Goal: Information Seeking & Learning: Learn about a topic

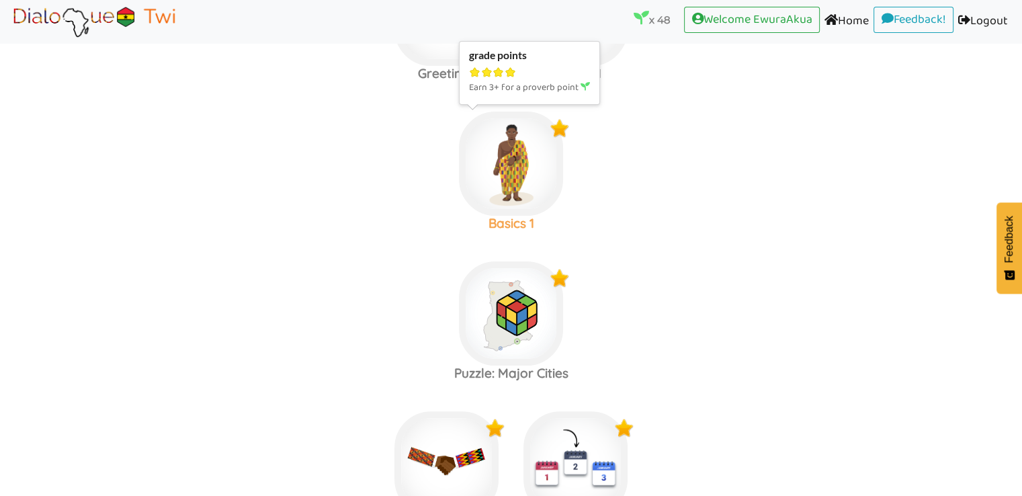
scroll to position [260, 0]
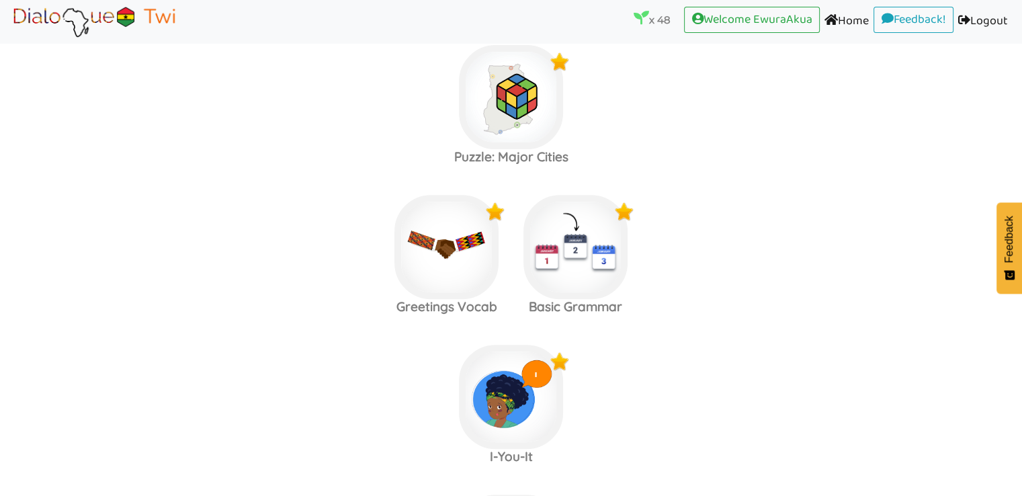
scroll to position [483, 0]
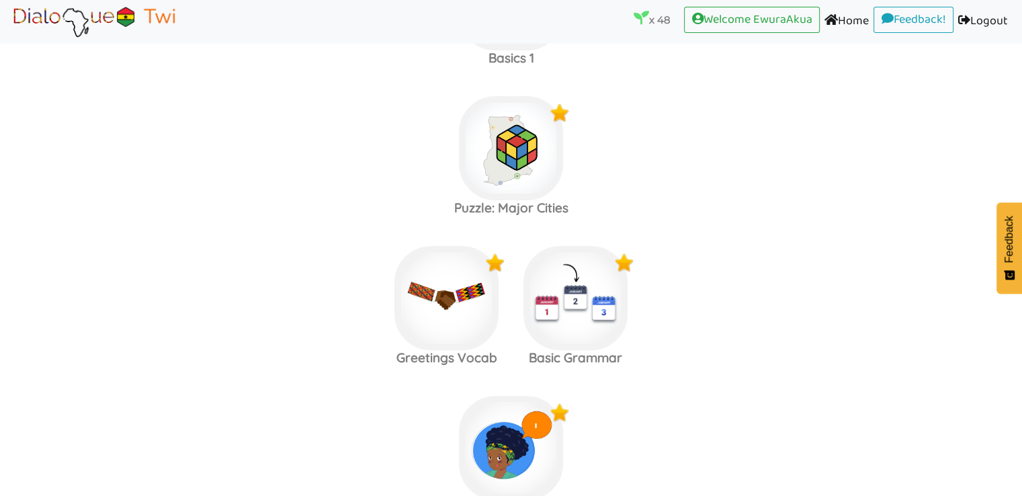
scroll to position [433, 0]
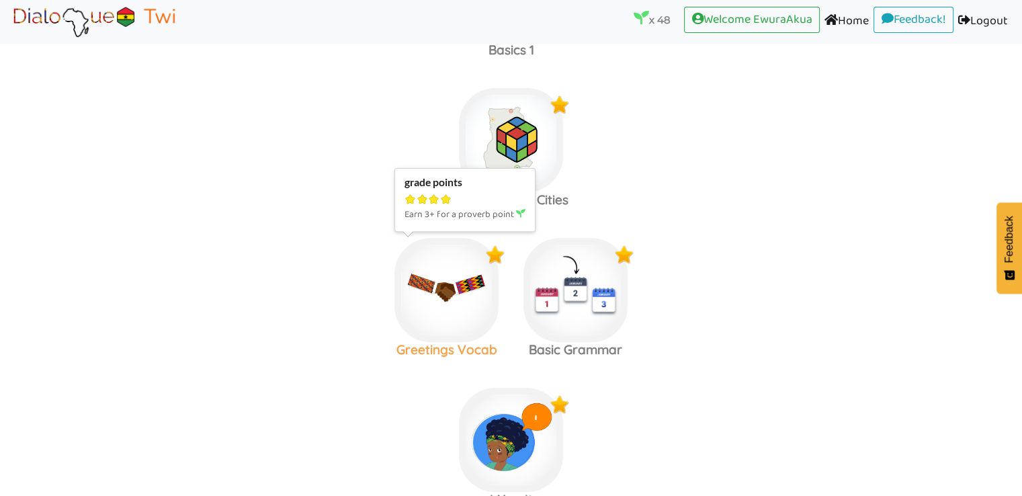
click at [438, 283] on img at bounding box center [446, 290] width 104 height 104
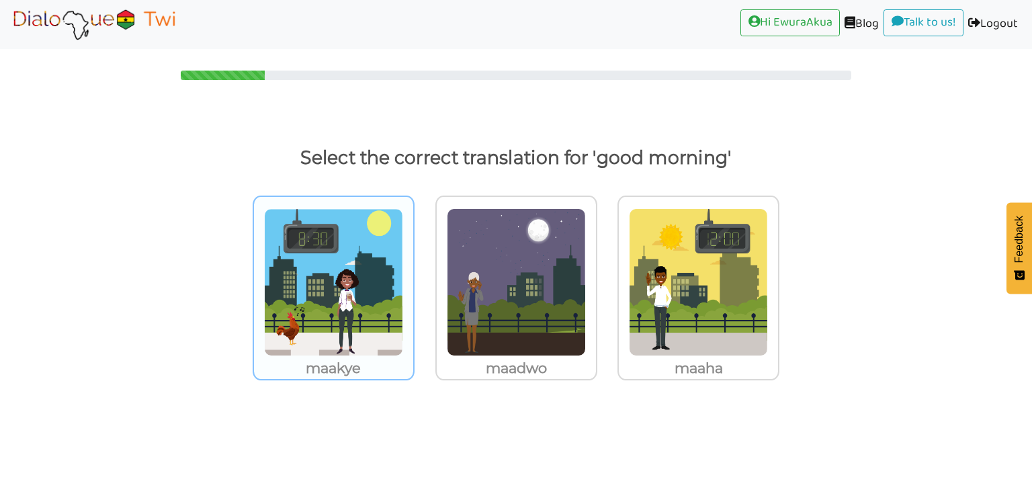
click at [365, 290] on img at bounding box center [333, 282] width 139 height 148
click at [413, 279] on input "maakye" at bounding box center [418, 274] width 10 height 10
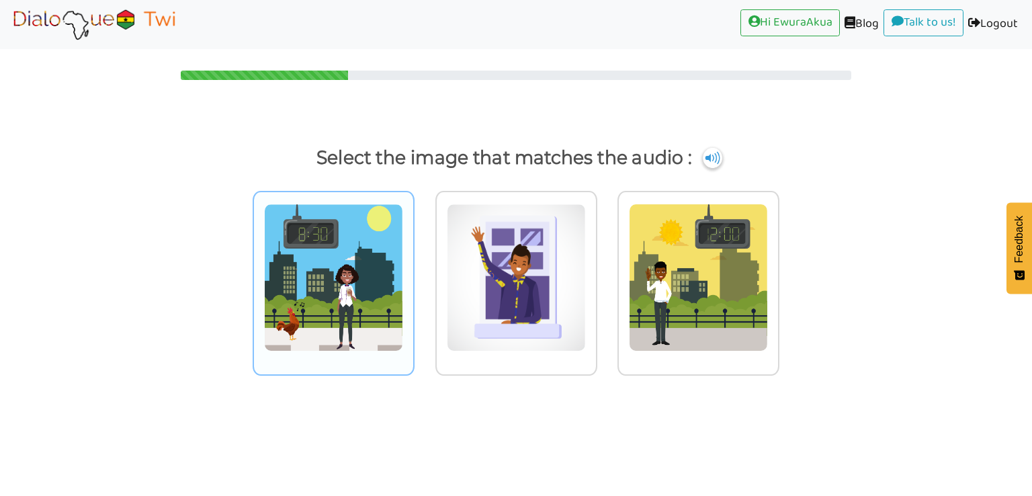
click at [341, 286] on img at bounding box center [333, 278] width 139 height 148
click at [413, 274] on input "radio" at bounding box center [418, 269] width 10 height 10
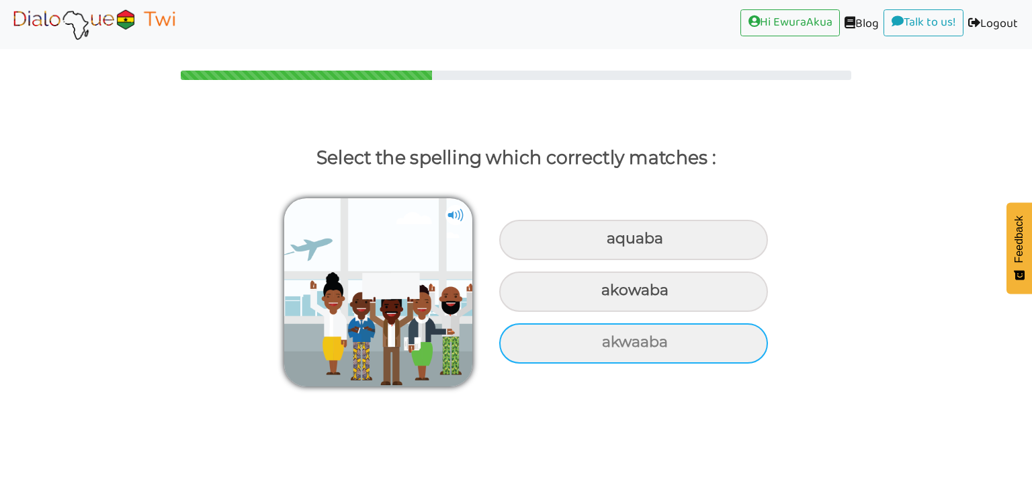
click at [584, 336] on div "akwaaba" at bounding box center [633, 343] width 269 height 40
click at [599, 338] on input "akwaaba" at bounding box center [603, 342] width 9 height 9
radio input "true"
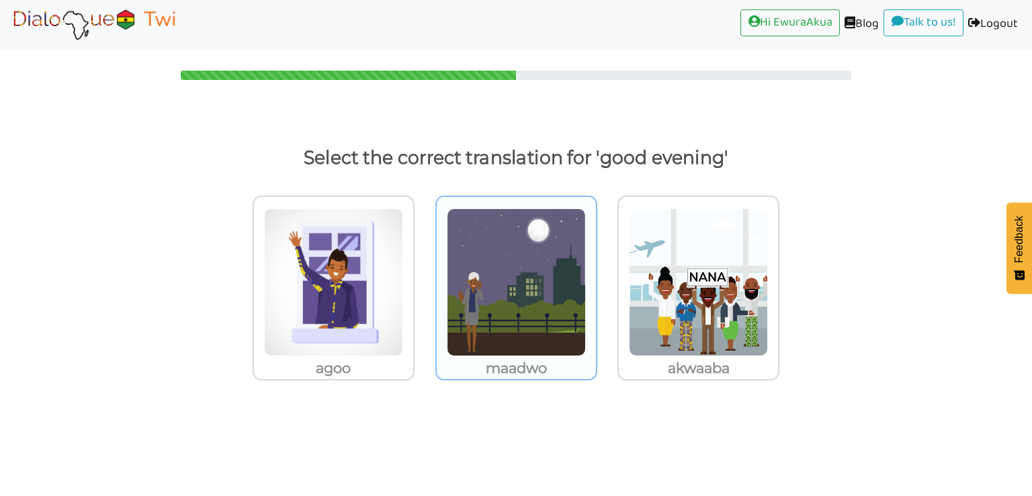
click at [537, 292] on img at bounding box center [516, 282] width 139 height 148
click at [596, 279] on input "maadwo" at bounding box center [601, 274] width 10 height 10
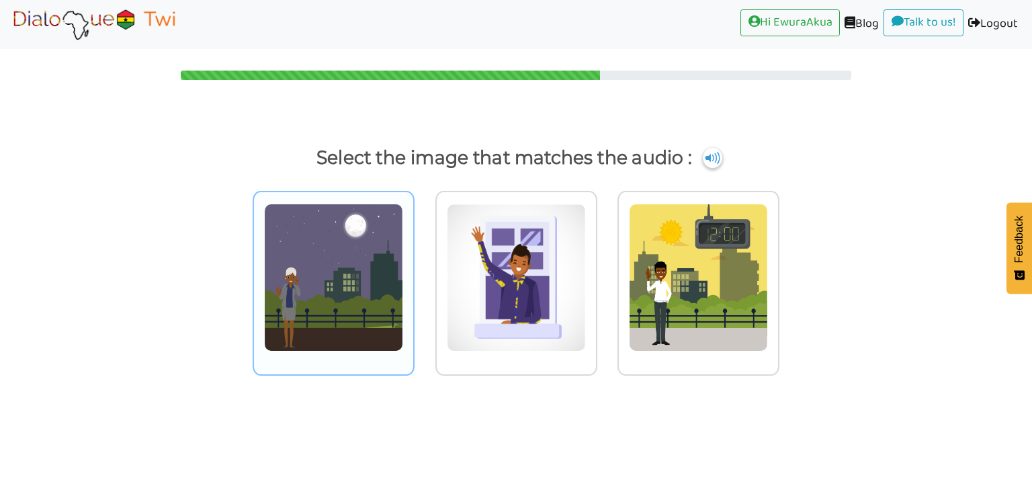
click at [319, 273] on img at bounding box center [333, 278] width 139 height 148
click at [413, 273] on input "radio" at bounding box center [418, 269] width 10 height 10
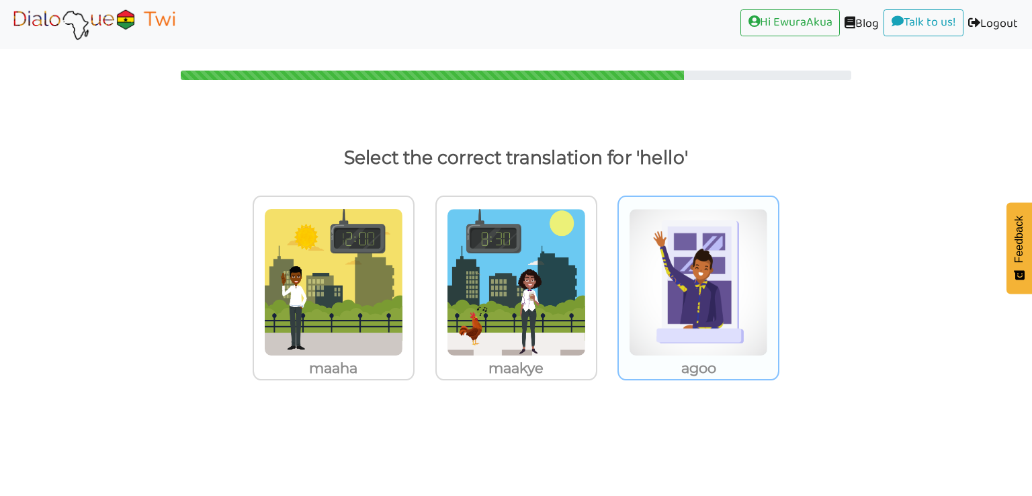
click at [668, 306] on img at bounding box center [698, 282] width 139 height 148
click at [778, 279] on input "agoo" at bounding box center [783, 274] width 10 height 10
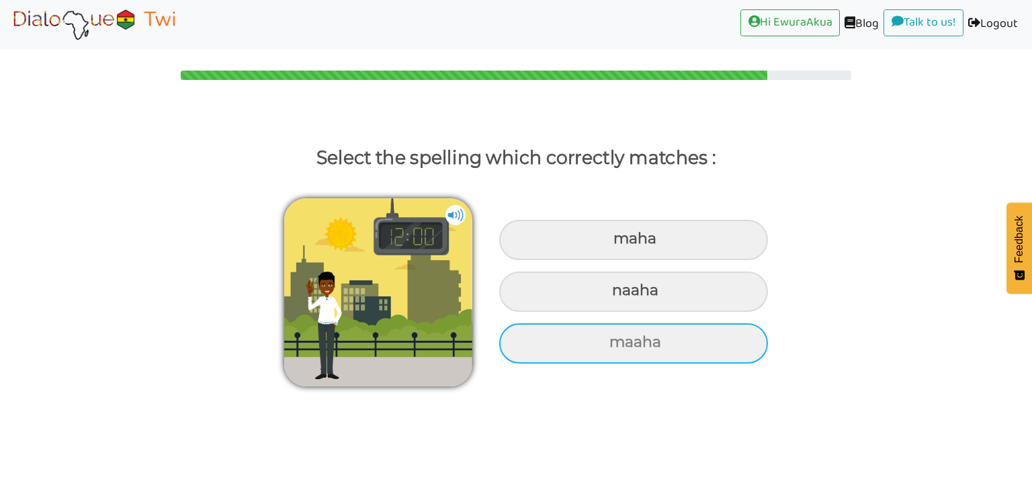
click at [663, 352] on div "maaha" at bounding box center [633, 343] width 269 height 40
click at [615, 347] on input "maaha" at bounding box center [611, 342] width 9 height 9
radio input "true"
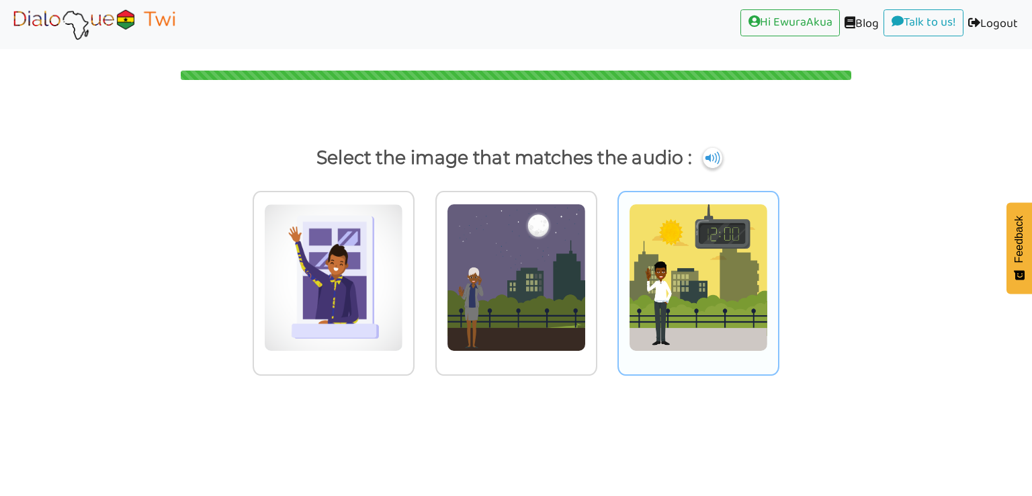
click at [683, 261] on img at bounding box center [698, 278] width 139 height 148
click at [778, 264] on input "radio" at bounding box center [783, 269] width 10 height 10
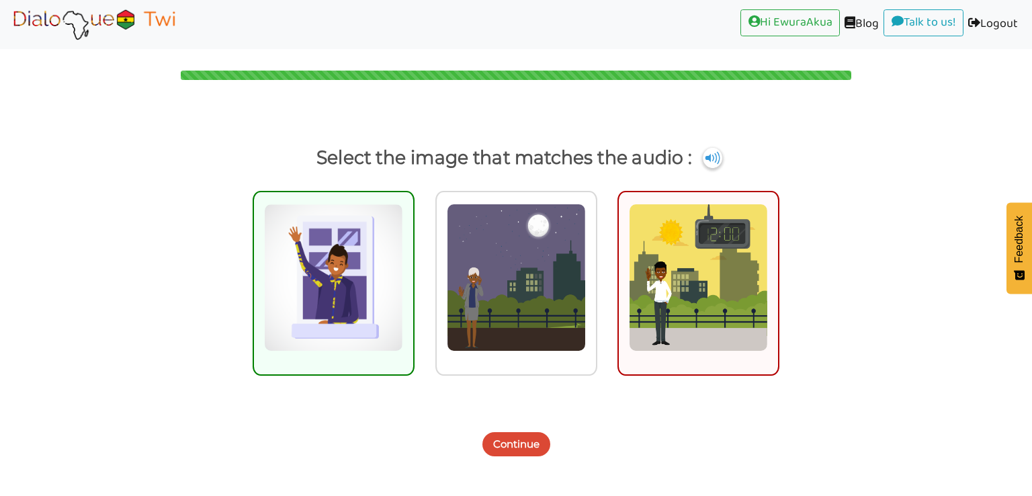
click at [524, 443] on button "Continue" at bounding box center [516, 444] width 68 height 24
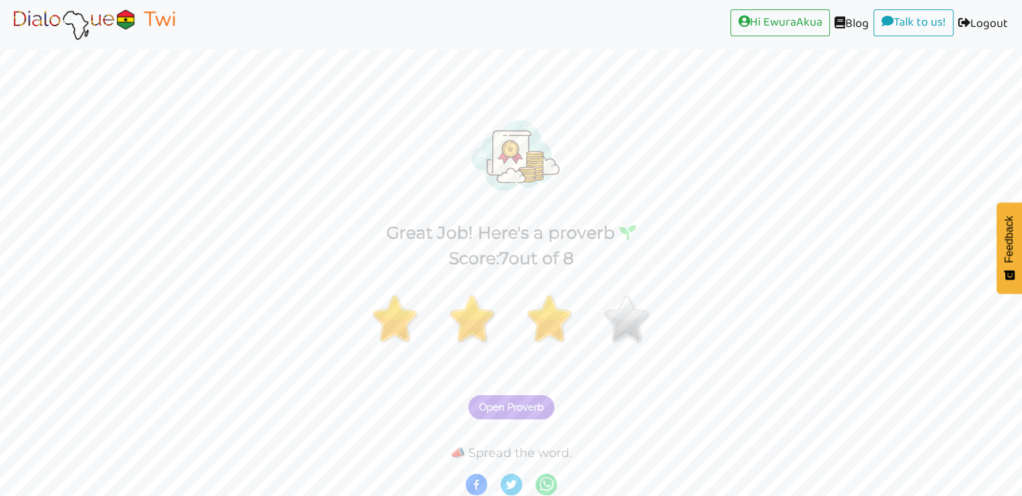
click at [521, 404] on span "Open Proverb" at bounding box center [511, 407] width 64 height 12
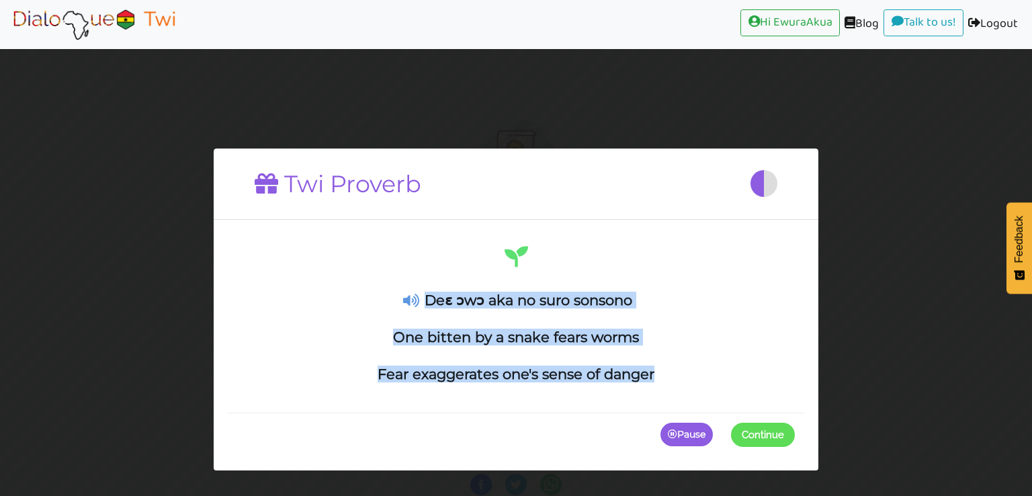
drag, startPoint x: 669, startPoint y: 385, endPoint x: 428, endPoint y: 296, distance: 257.2
click at [428, 296] on div "Deɛ ɔwɔ aka no suro sonsono One bitten by a snake fears worms Fear exaggerates …" at bounding box center [516, 323] width 576 height 179
copy div "Deɛ ɔwɔ aka no suro sonsono One bitten by a snake fears worms Fear exaggerates …"
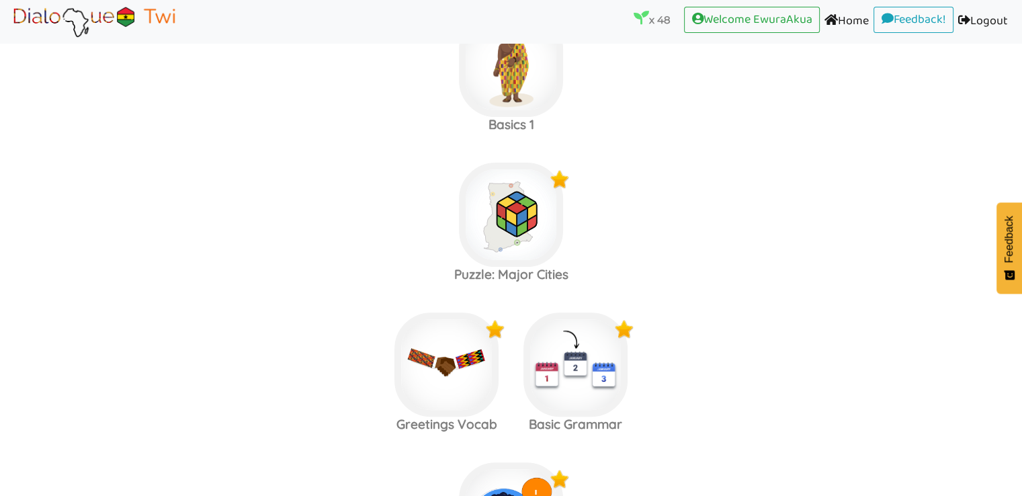
scroll to position [352, 0]
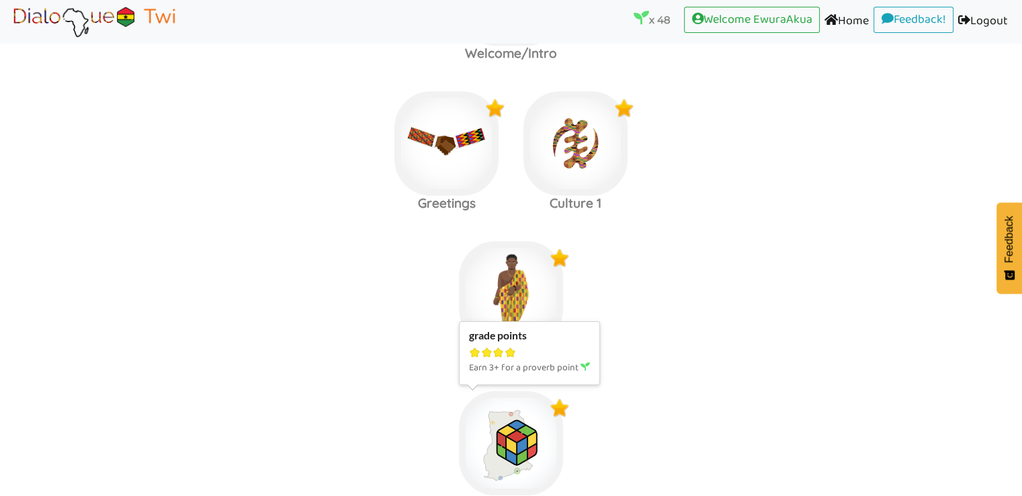
scroll to position [124, 0]
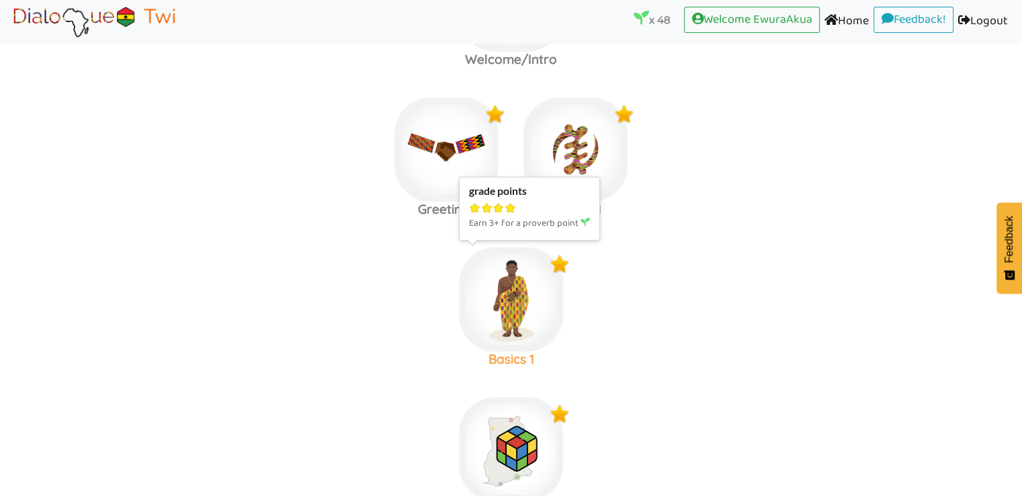
click at [544, 292] on img at bounding box center [511, 299] width 104 height 104
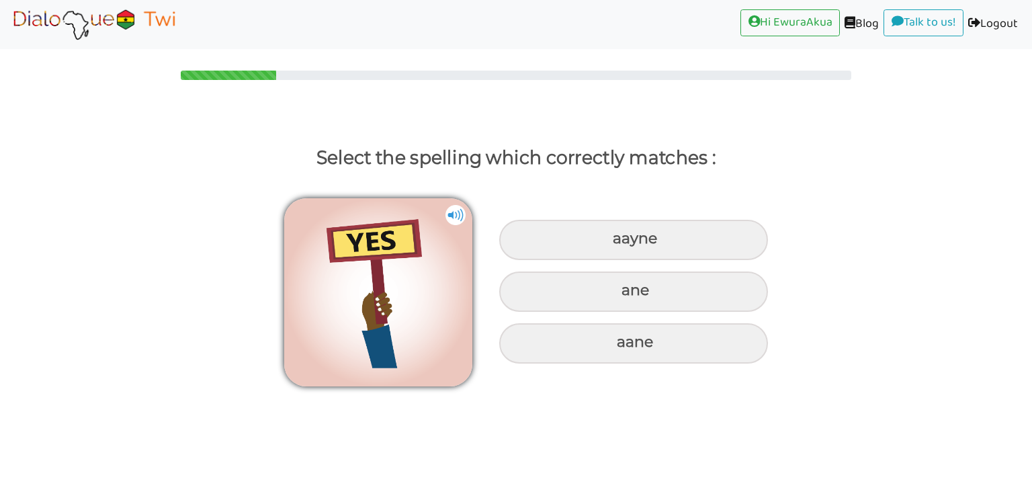
click at [62, 24] on img at bounding box center [93, 24] width 169 height 34
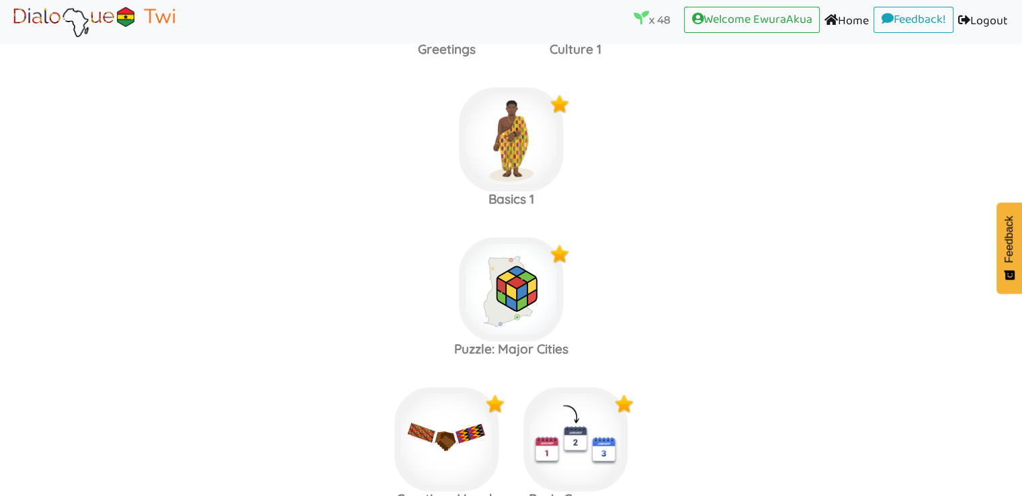
scroll to position [300, 0]
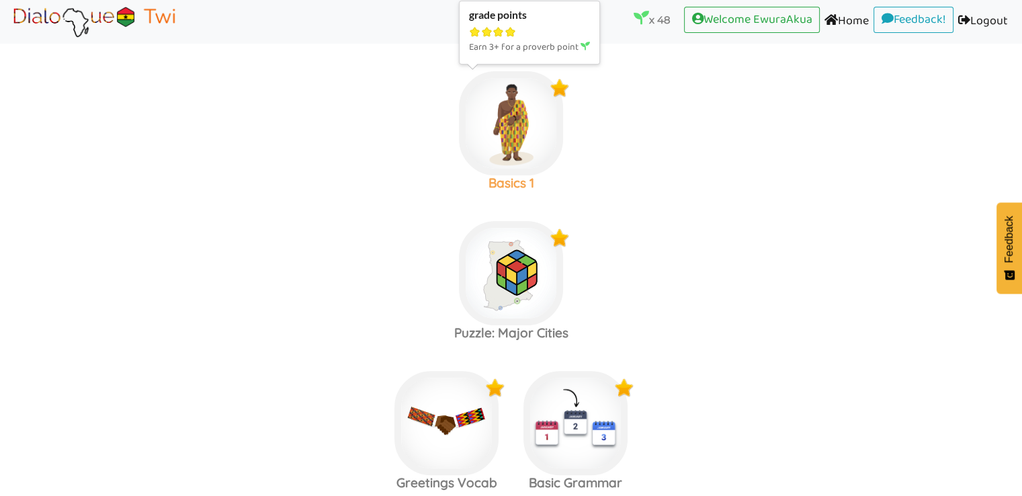
click at [492, 130] on img at bounding box center [511, 123] width 104 height 104
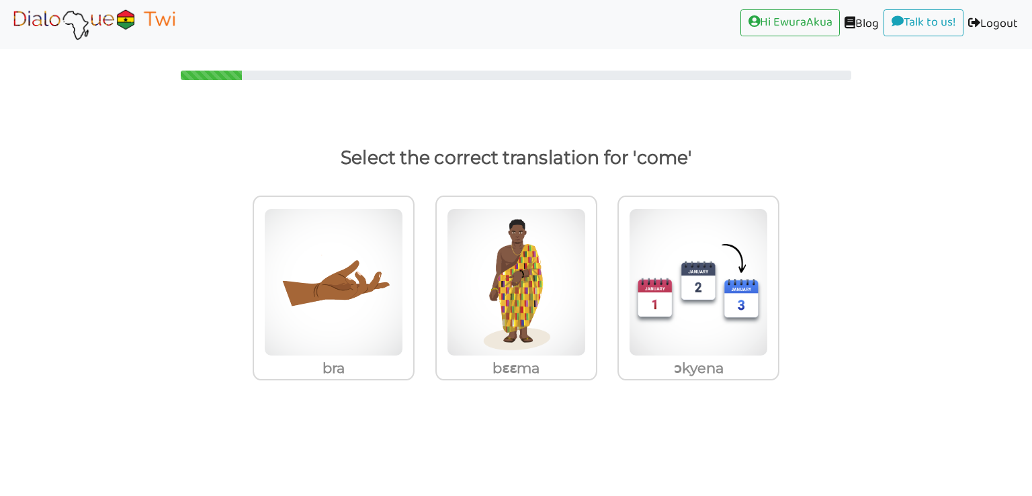
click at [94, 5] on link at bounding box center [93, 25] width 169 height 40
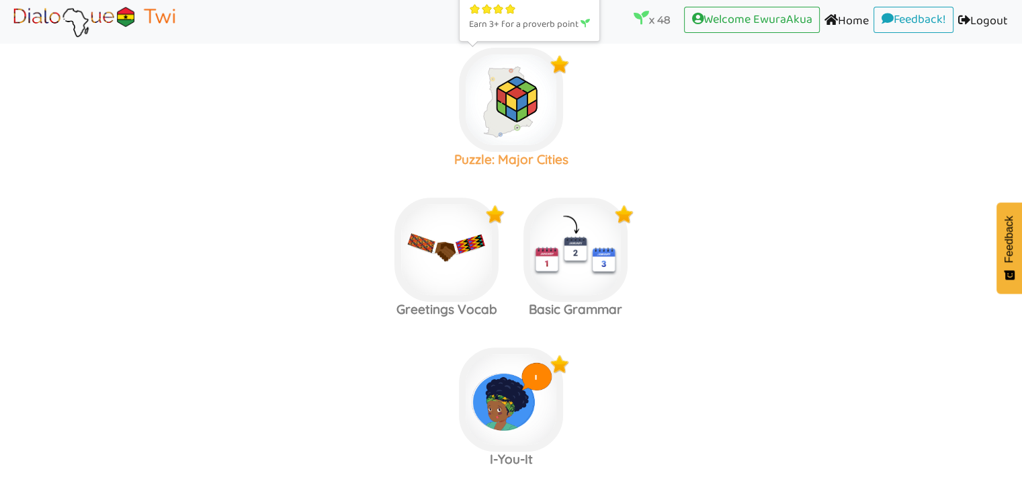
scroll to position [493, 0]
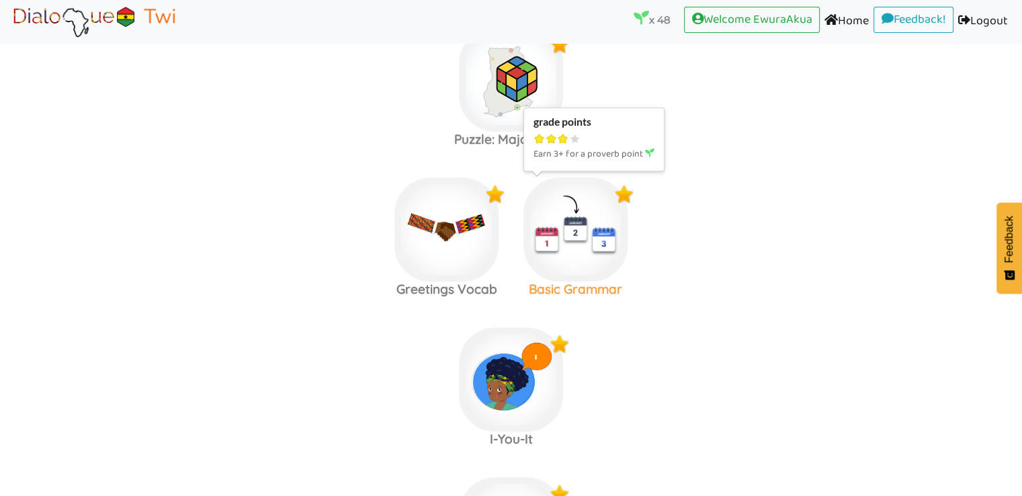
click at [567, 232] on img at bounding box center [575, 229] width 104 height 104
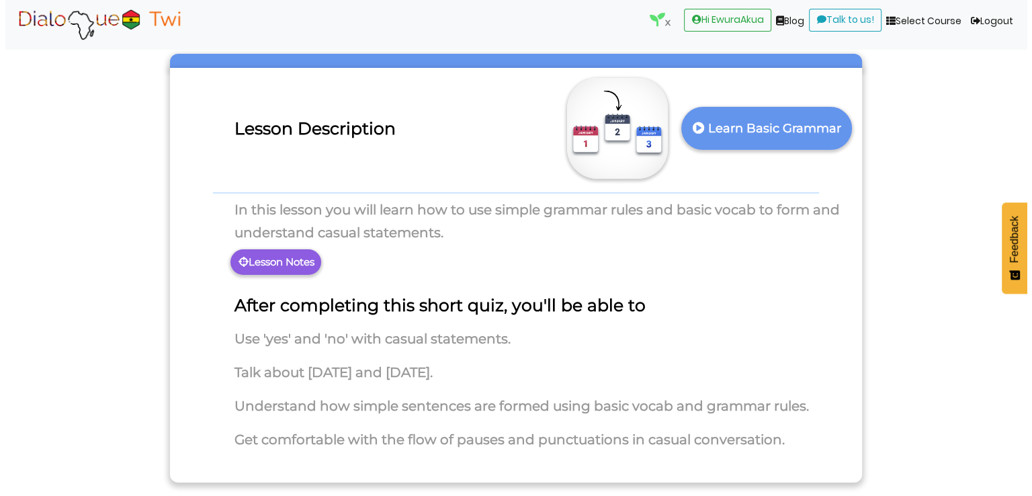
scroll to position [57, 0]
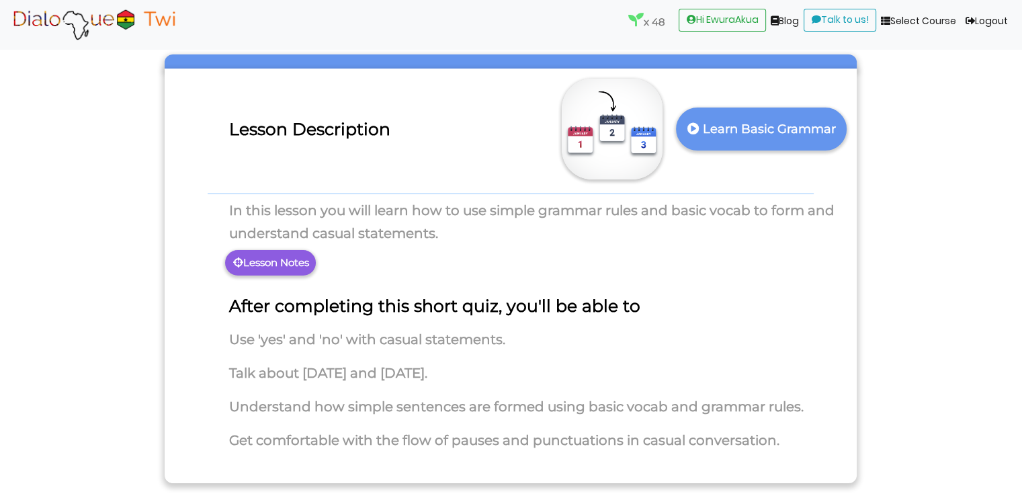
click at [294, 267] on p "Lesson Notes" at bounding box center [270, 263] width 91 height 26
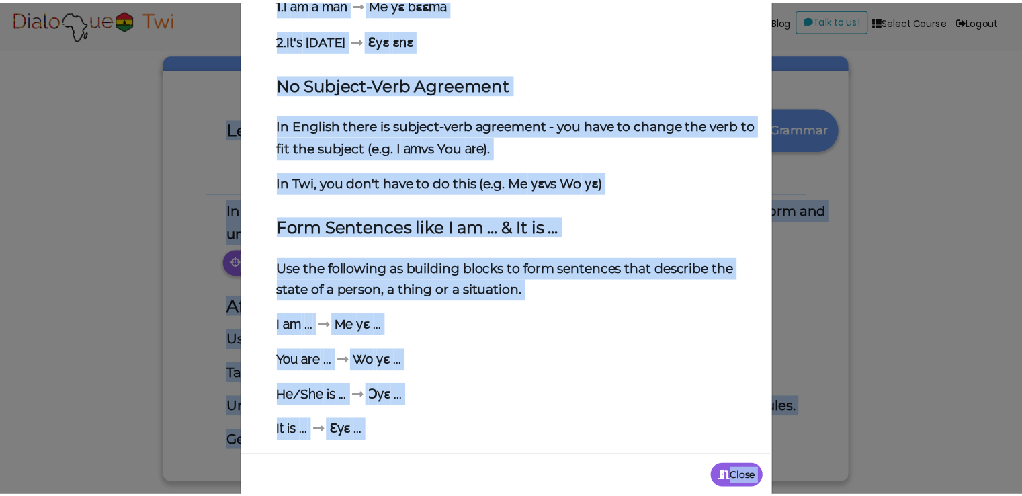
scroll to position [250, 0]
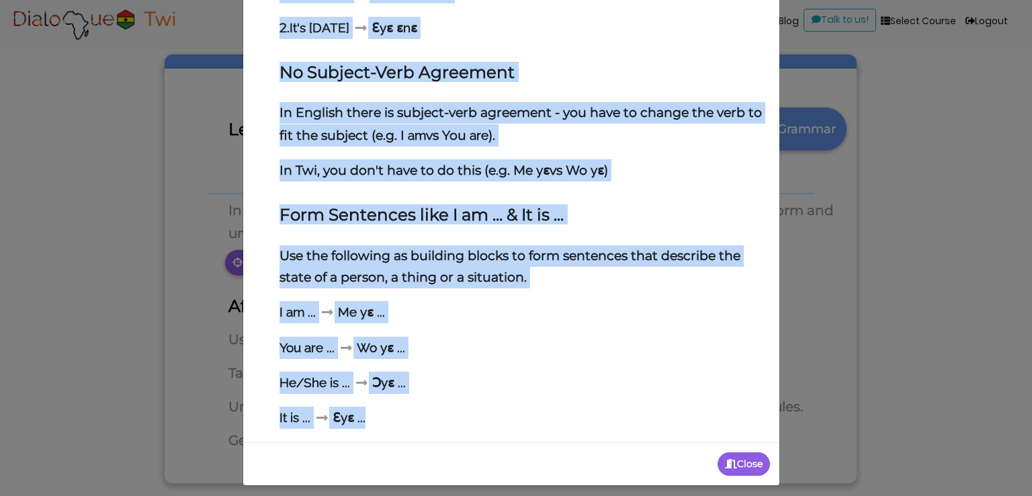
drag, startPoint x: 275, startPoint y: 143, endPoint x: 497, endPoint y: 420, distance: 354.6
click at [497, 420] on div "Grammar: Subject + Verb + Object Here are a few more examples of the subject + …" at bounding box center [511, 158] width 517 height 547
copy div "Grammar: Subject + Verb + Object Here are a few more examples of the subject + …"
click at [730, 462] on p "Close" at bounding box center [743, 464] width 52 height 24
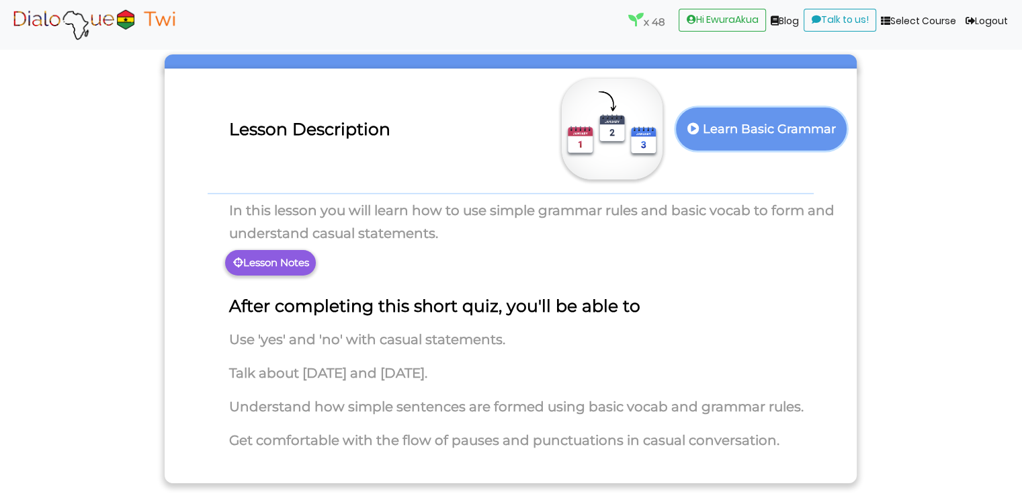
click at [756, 139] on p "Learn Basic Grammar" at bounding box center [762, 129] width 154 height 33
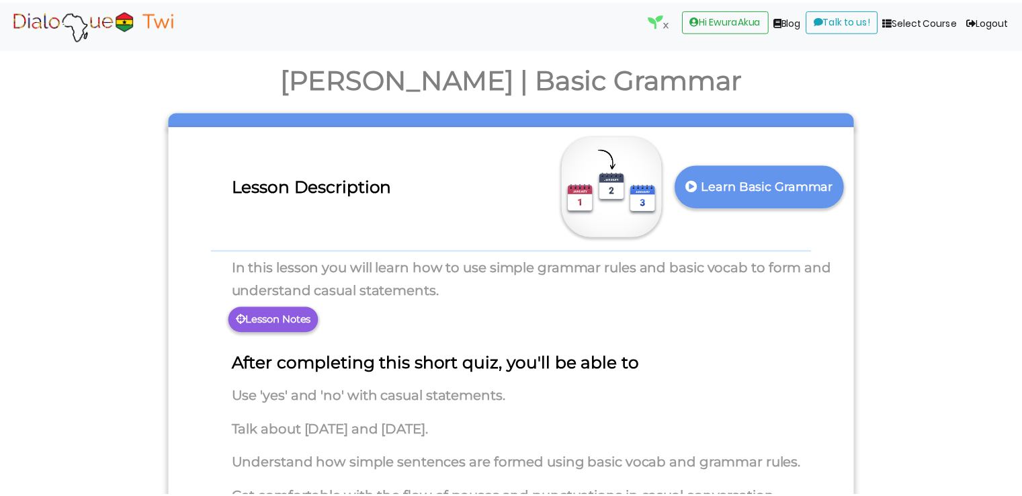
scroll to position [57, 0]
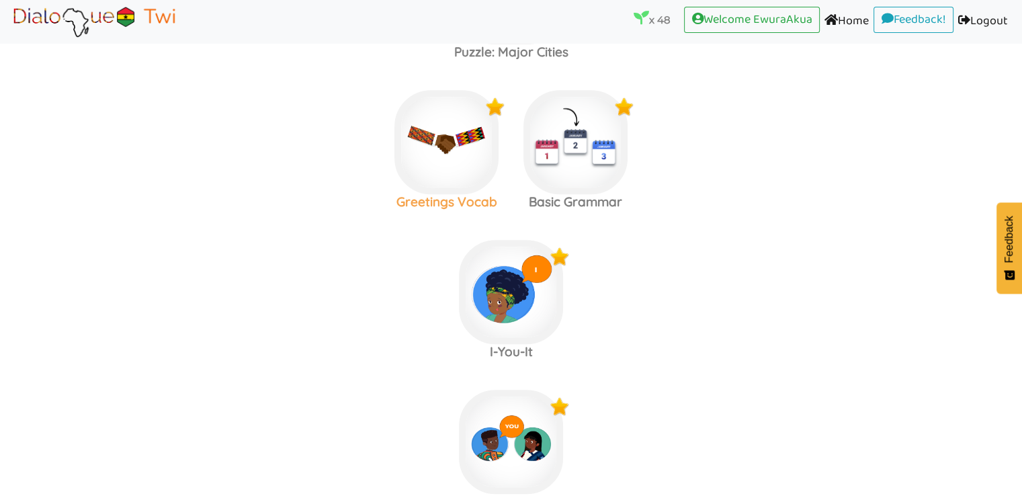
scroll to position [257, 0]
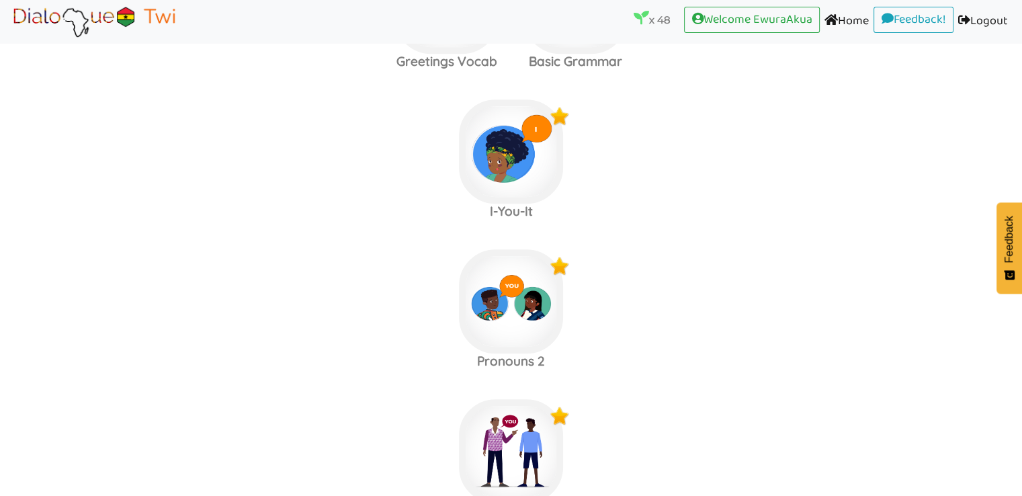
scroll to position [730, 0]
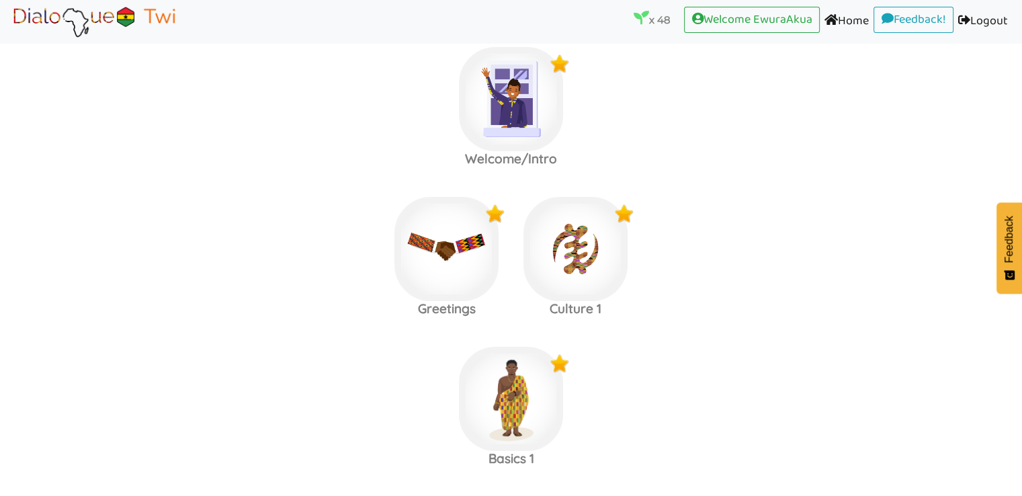
scroll to position [13, 0]
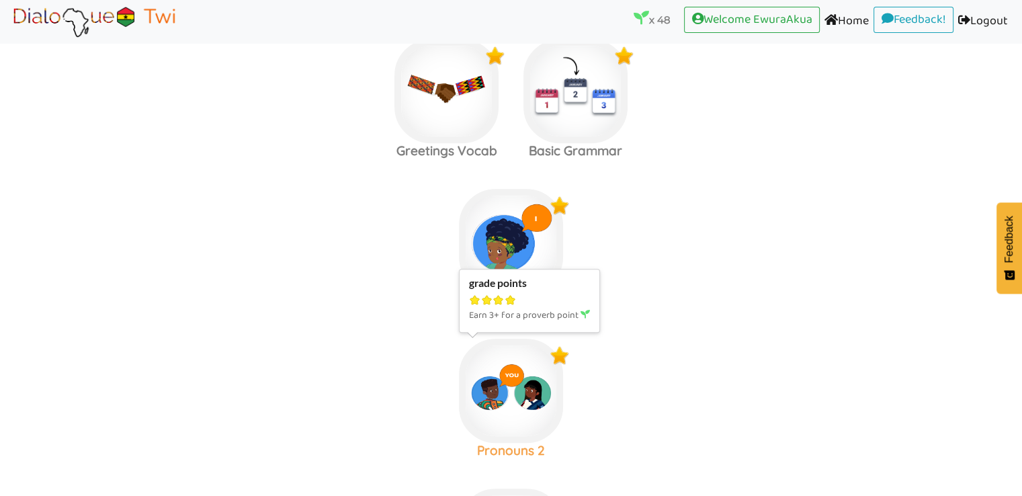
scroll to position [631, 0]
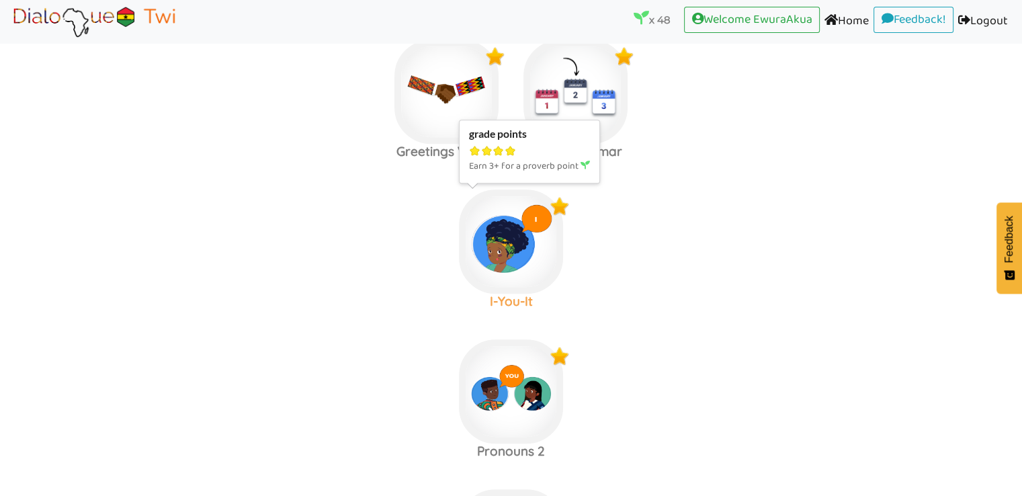
click at [511, 250] on img at bounding box center [511, 241] width 104 height 104
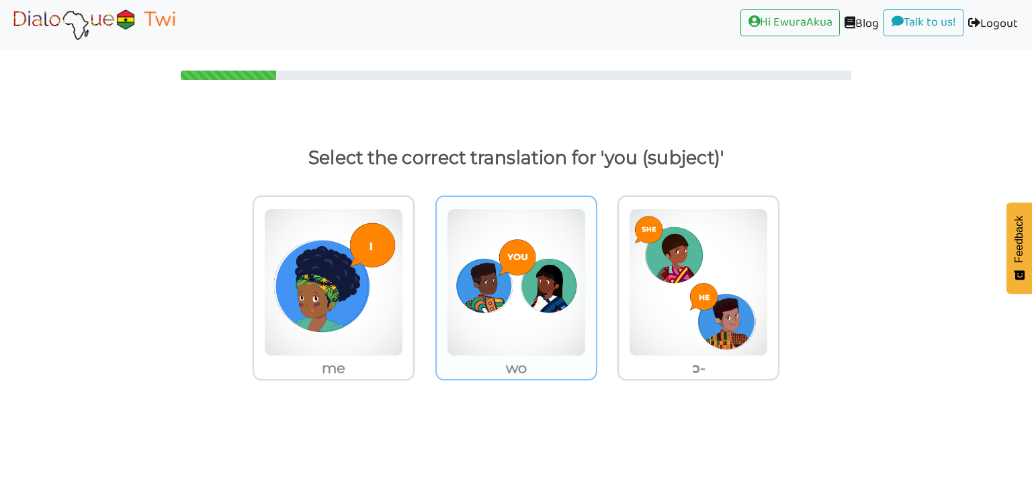
click at [523, 298] on img at bounding box center [516, 282] width 139 height 148
click at [596, 279] on input "wo" at bounding box center [601, 274] width 10 height 10
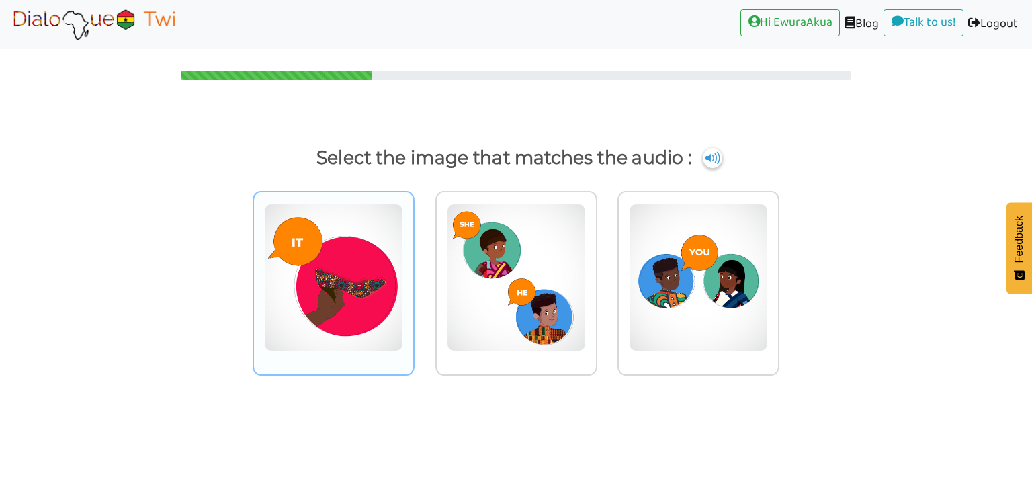
click at [352, 237] on img at bounding box center [333, 278] width 139 height 148
click at [413, 264] on input "radio" at bounding box center [418, 269] width 10 height 10
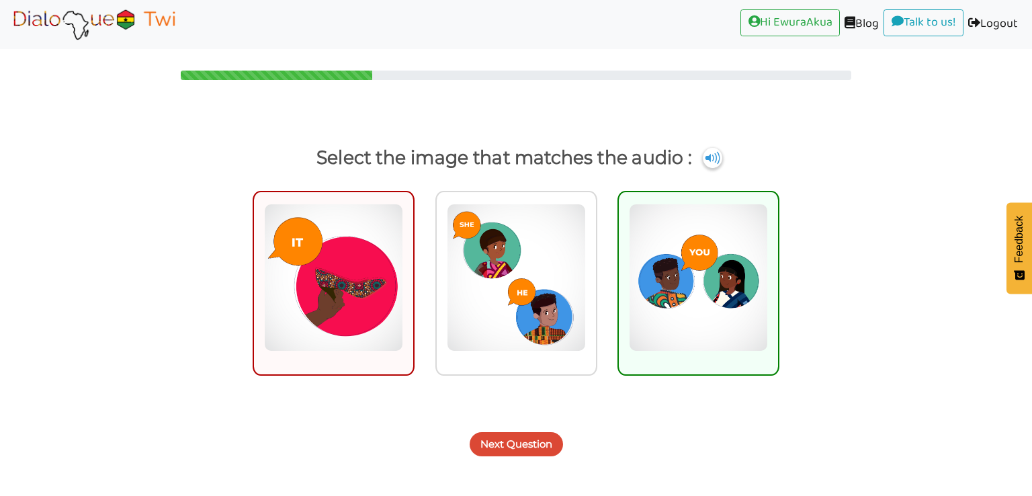
click at [548, 443] on button "Next Question" at bounding box center [516, 444] width 93 height 24
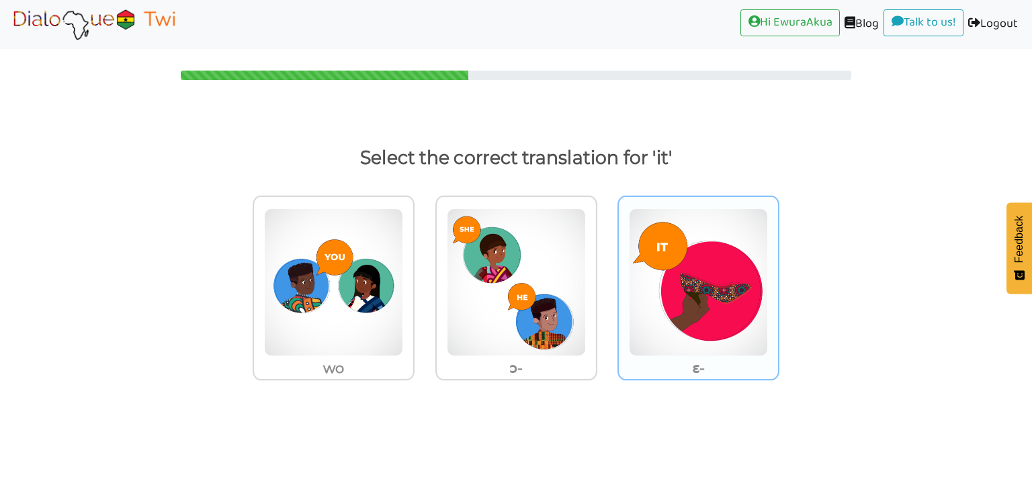
click at [660, 296] on img at bounding box center [698, 282] width 139 height 148
click at [778, 279] on input "ɛ-" at bounding box center [783, 274] width 10 height 10
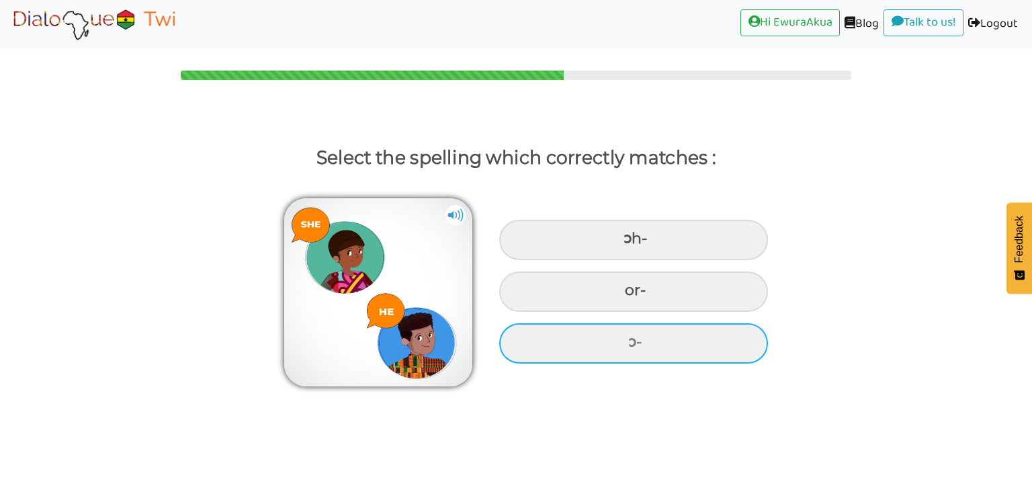
click at [729, 350] on div "ɔ-" at bounding box center [633, 343] width 269 height 40
click at [634, 347] on input "ɔ-" at bounding box center [629, 342] width 9 height 9
radio input "true"
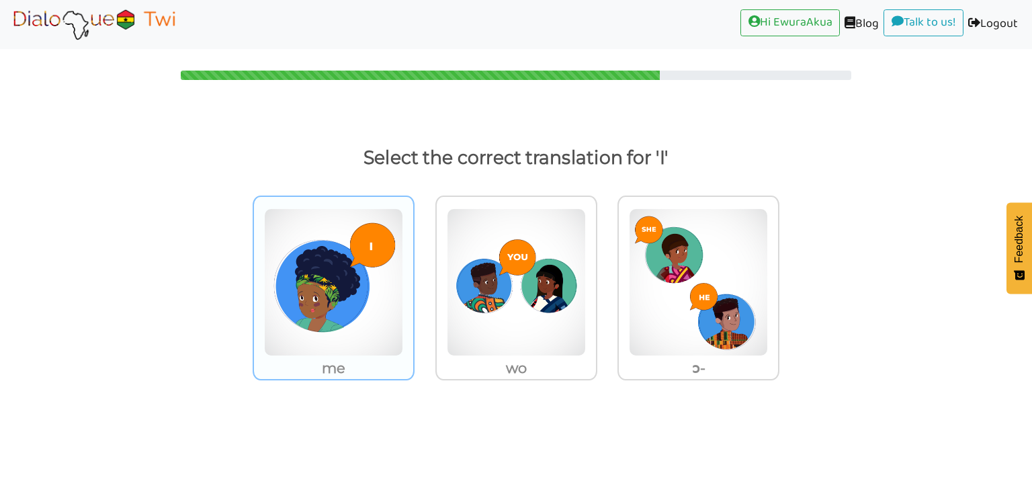
click at [317, 321] on img at bounding box center [333, 282] width 139 height 148
click at [413, 279] on input "me" at bounding box center [418, 274] width 10 height 10
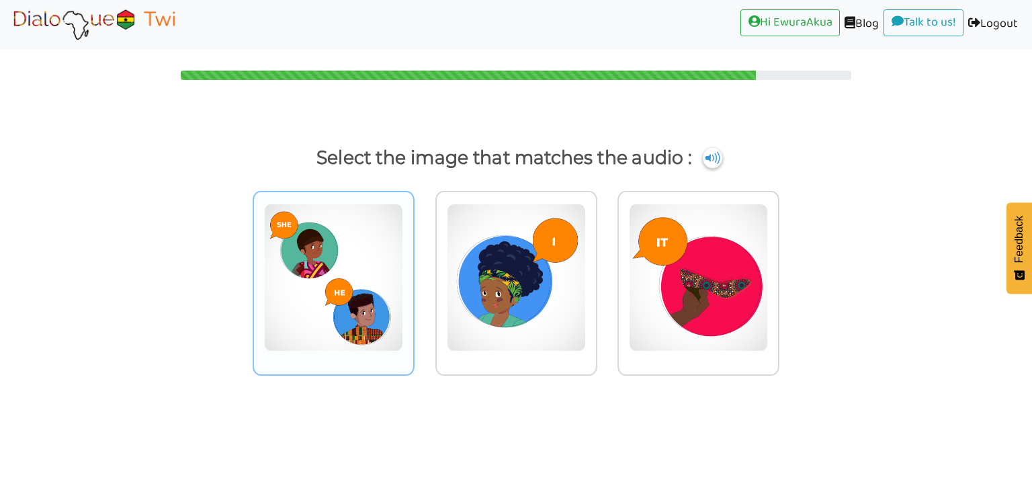
click at [331, 311] on img at bounding box center [333, 278] width 139 height 148
click at [413, 274] on input "radio" at bounding box center [418, 269] width 10 height 10
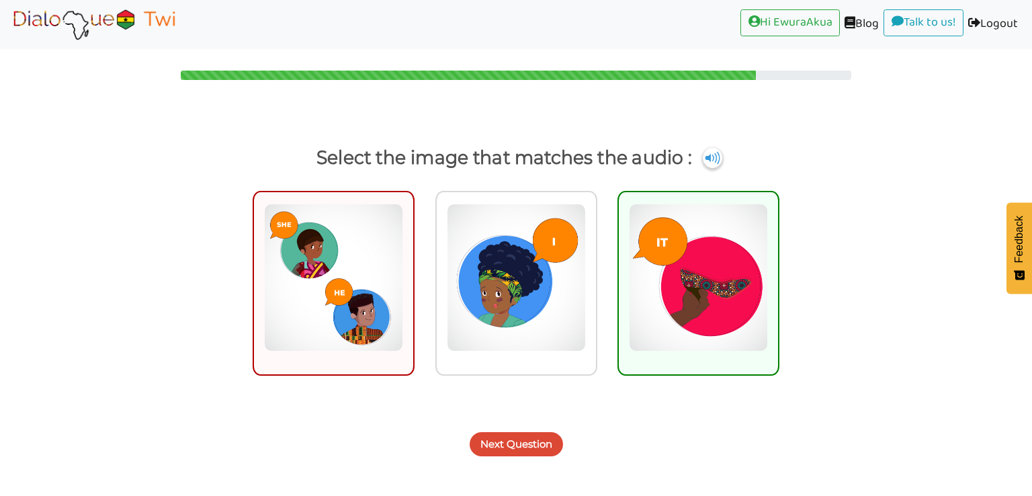
click at [543, 447] on button "Next Question" at bounding box center [516, 444] width 93 height 24
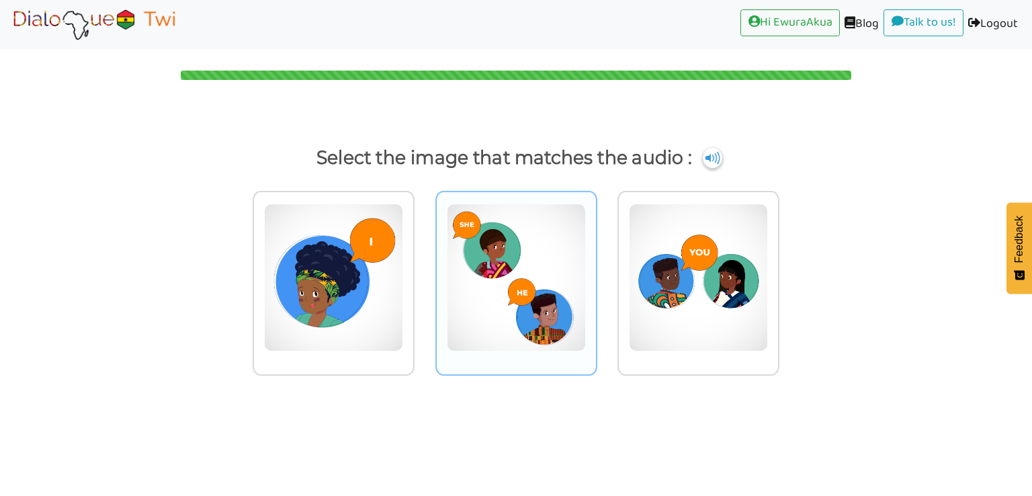
click at [550, 324] on img at bounding box center [516, 278] width 139 height 148
click at [596, 274] on input "radio" at bounding box center [601, 269] width 10 height 10
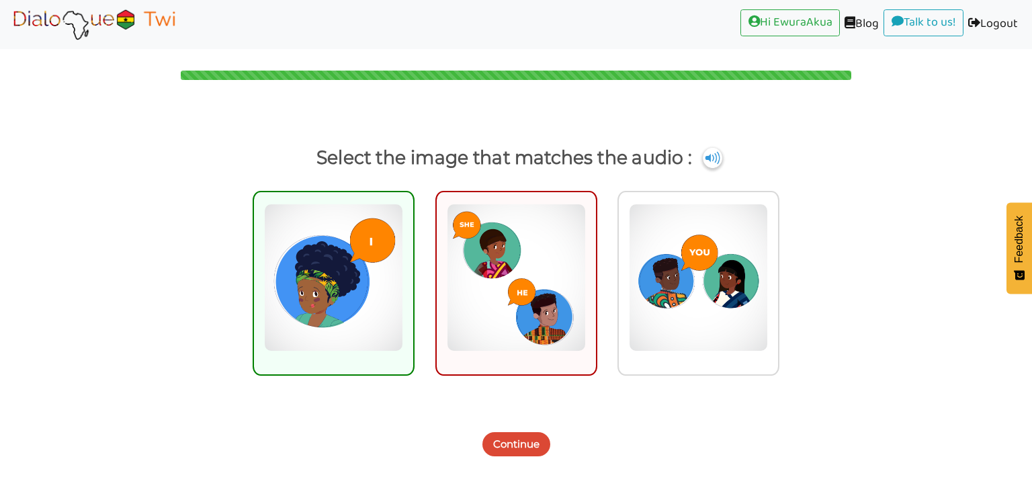
click at [518, 439] on button "Continue" at bounding box center [516, 444] width 68 height 24
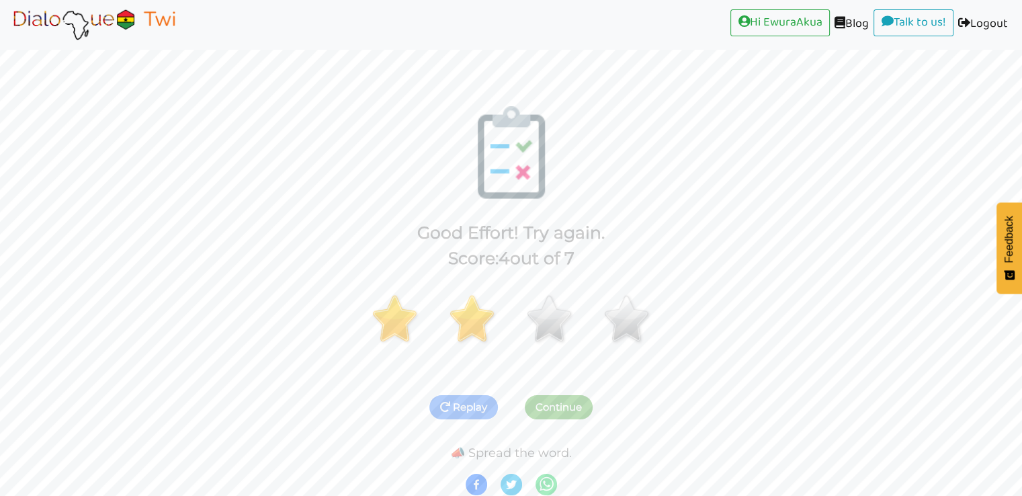
scroll to position [3, 0]
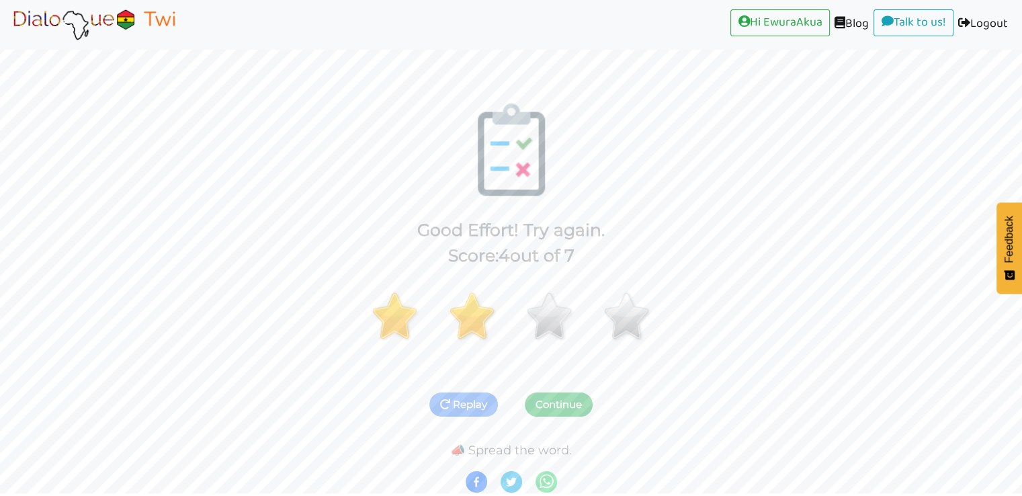
click at [543, 393] on button "Continue" at bounding box center [559, 404] width 68 height 24
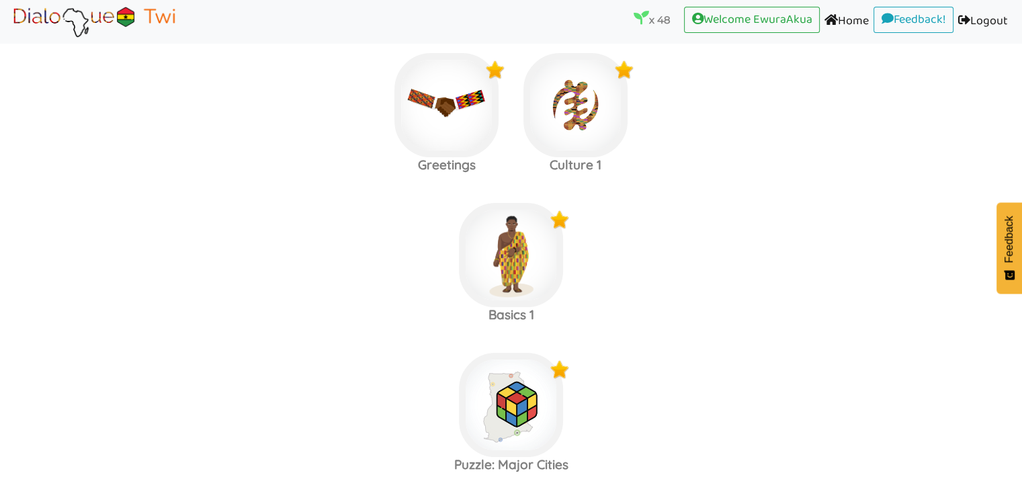
scroll to position [760, 0]
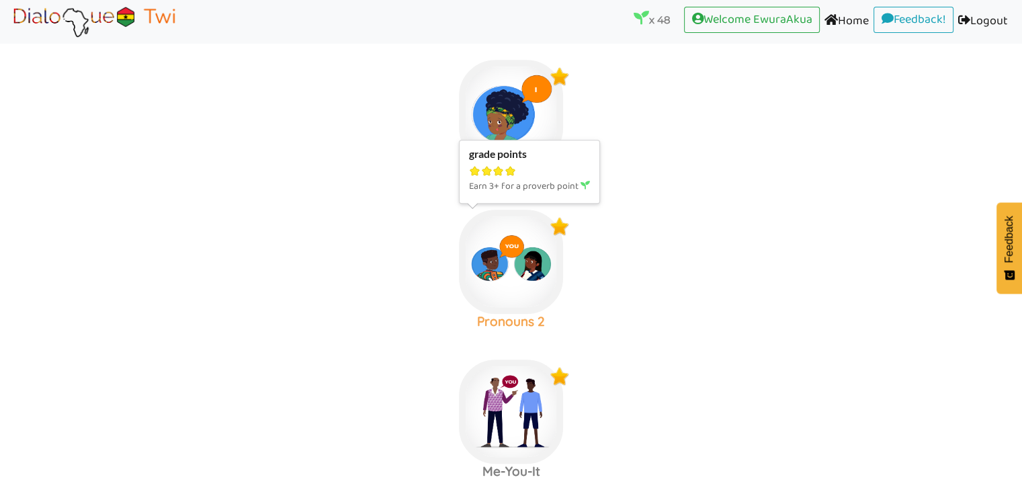
click at [488, 272] on img at bounding box center [511, 262] width 104 height 104
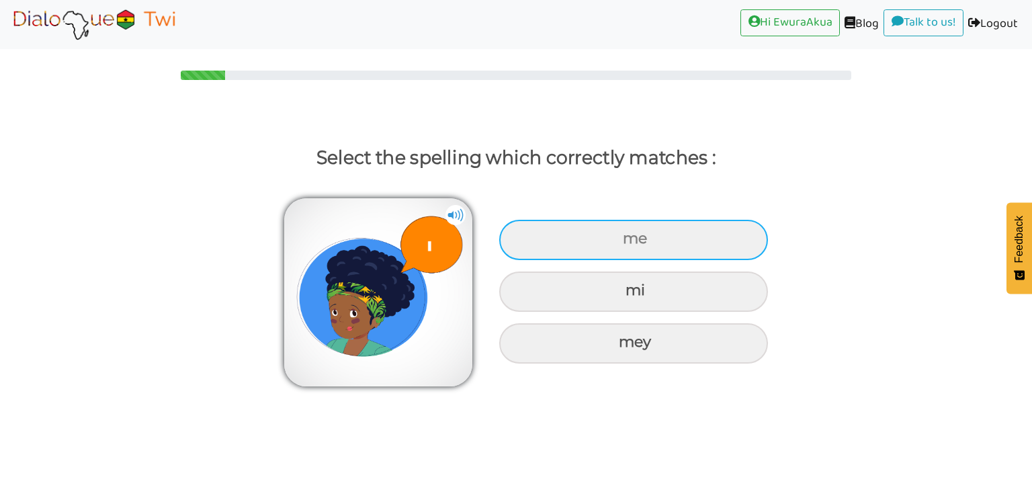
click at [567, 253] on div "me" at bounding box center [633, 240] width 269 height 40
click at [620, 243] on input "me" at bounding box center [624, 238] width 9 height 9
radio input "true"
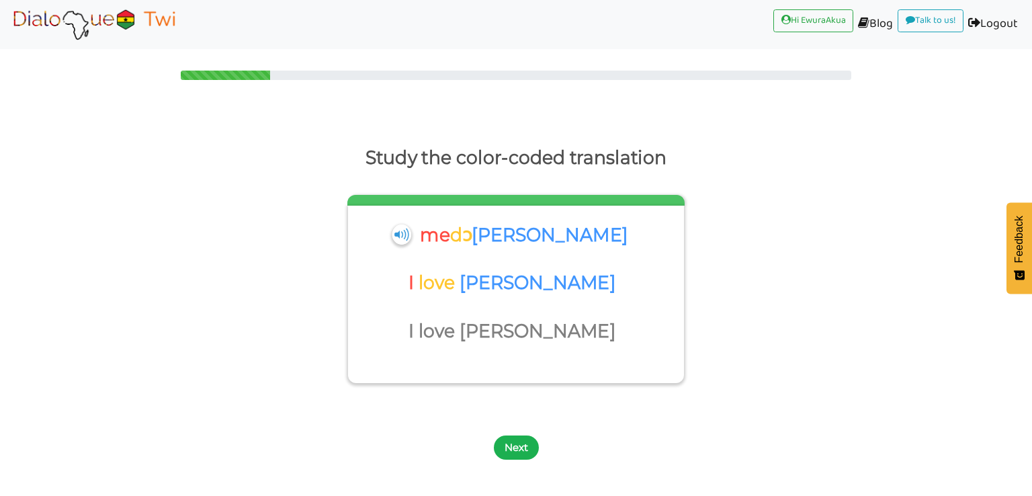
click at [519, 440] on button "Next" at bounding box center [516, 447] width 45 height 24
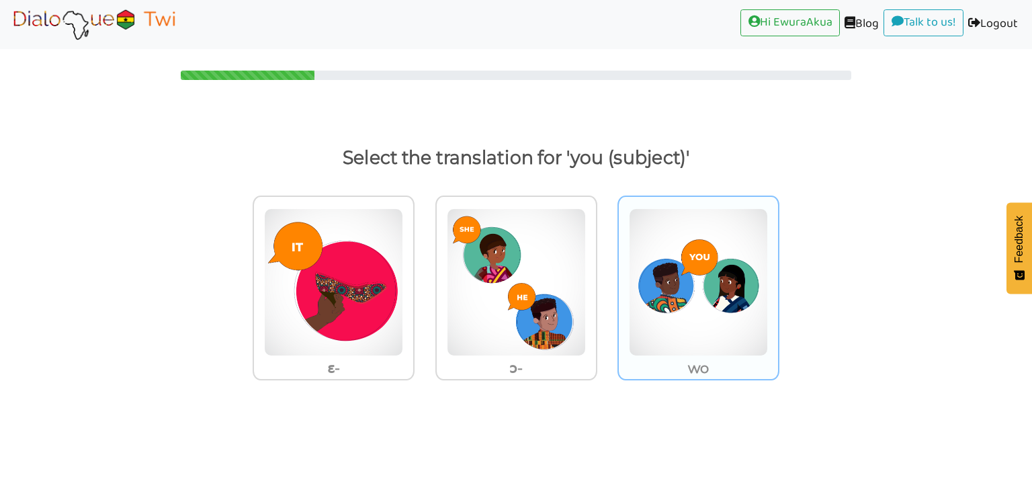
click at [676, 309] on img at bounding box center [698, 282] width 139 height 148
click at [778, 279] on input "wo" at bounding box center [783, 274] width 10 height 10
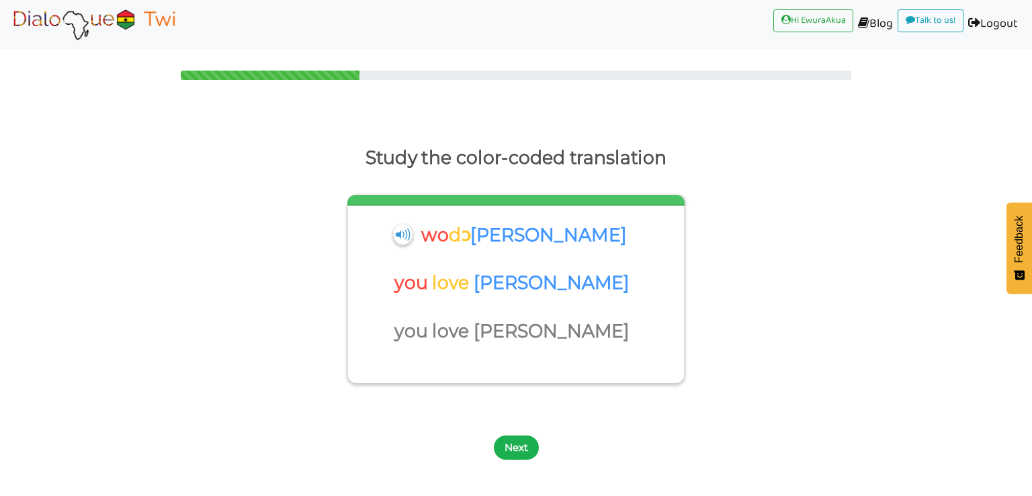
click at [527, 446] on button "Next" at bounding box center [516, 447] width 45 height 24
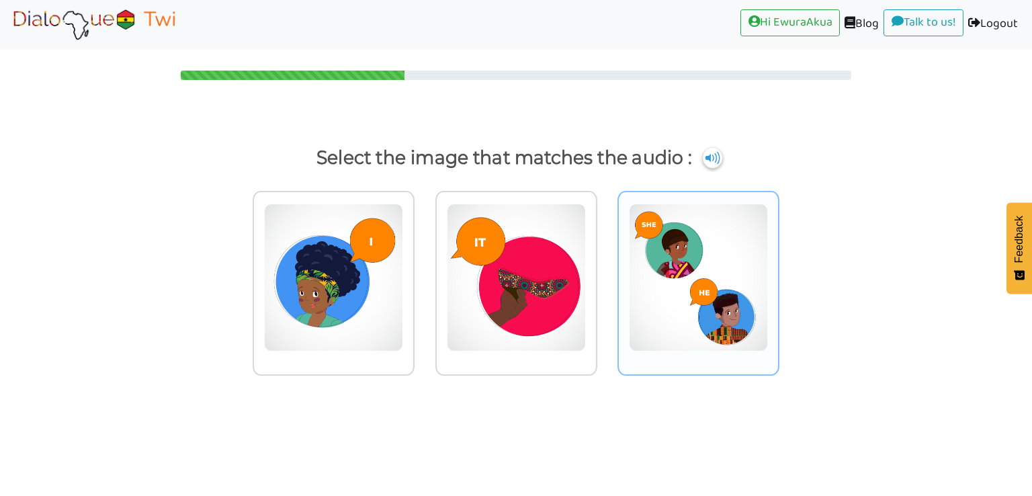
click at [676, 320] on img at bounding box center [698, 278] width 139 height 148
click at [778, 274] on input "radio" at bounding box center [783, 269] width 10 height 10
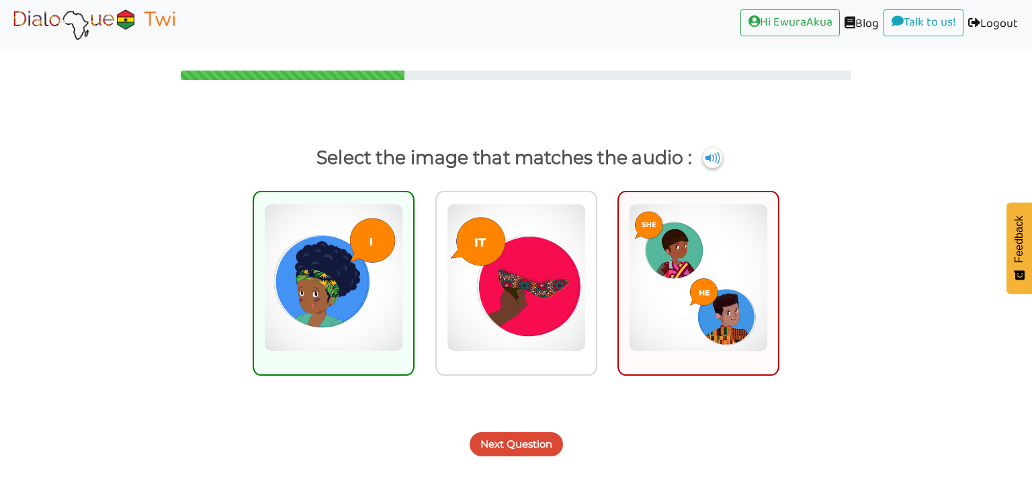
click at [537, 444] on button "Next Question" at bounding box center [516, 444] width 93 height 24
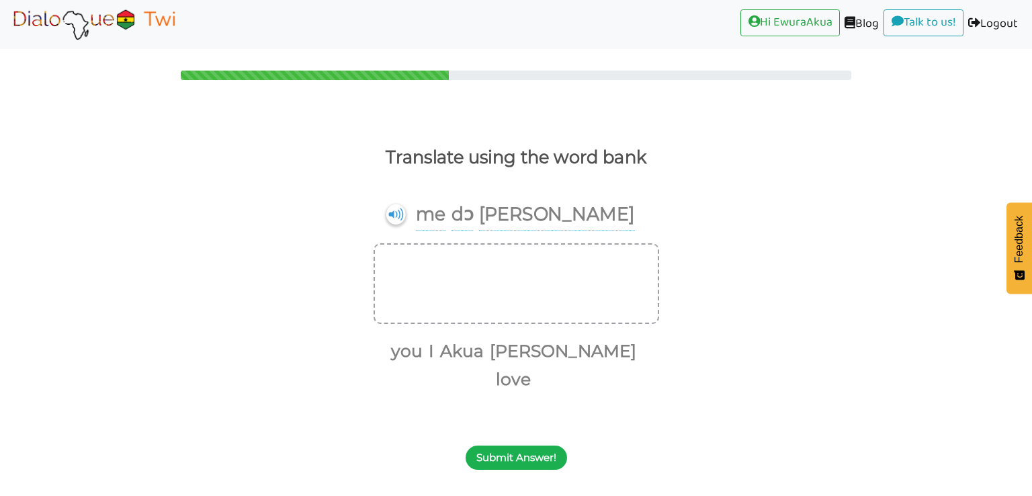
click at [513, 445] on button "Submit Answer!" at bounding box center [516, 457] width 101 height 24
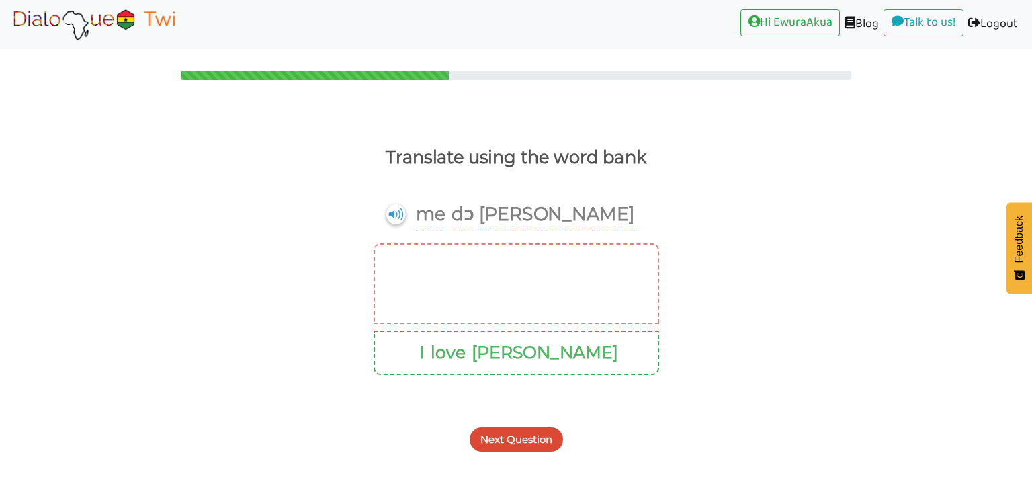
click at [516, 441] on button "Next Question" at bounding box center [516, 439] width 93 height 24
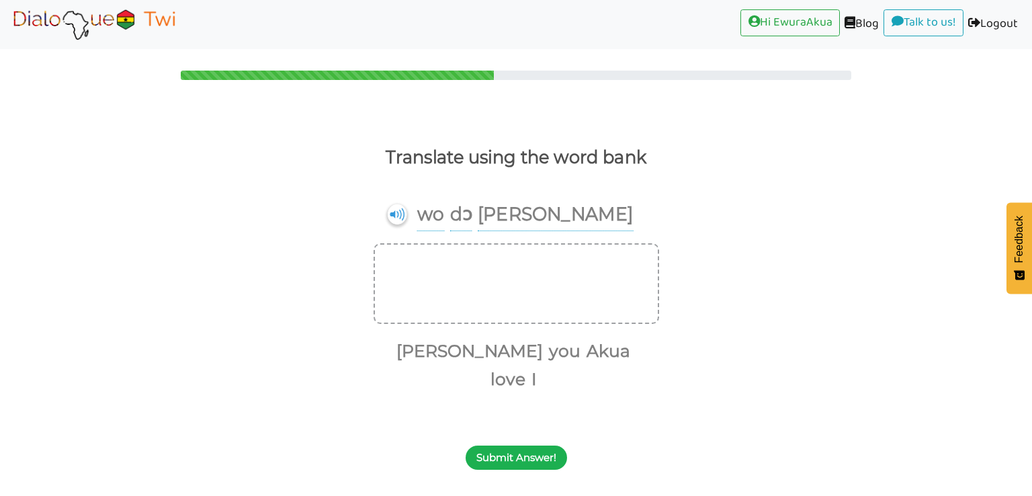
click at [543, 445] on button "Submit Answer!" at bounding box center [516, 457] width 101 height 24
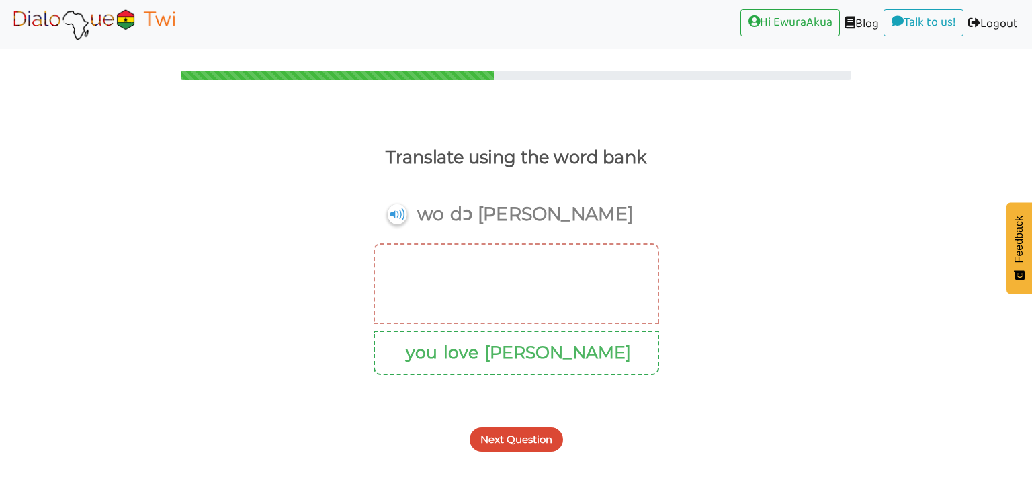
click at [533, 427] on button "Next Question" at bounding box center [516, 439] width 93 height 24
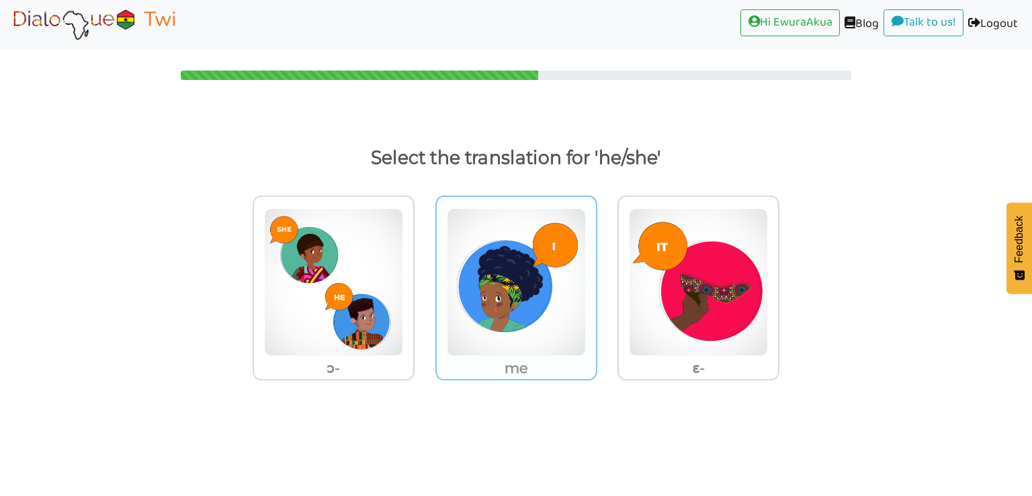
click at [530, 297] on img at bounding box center [516, 282] width 139 height 148
click at [596, 279] on input "me" at bounding box center [601, 274] width 10 height 10
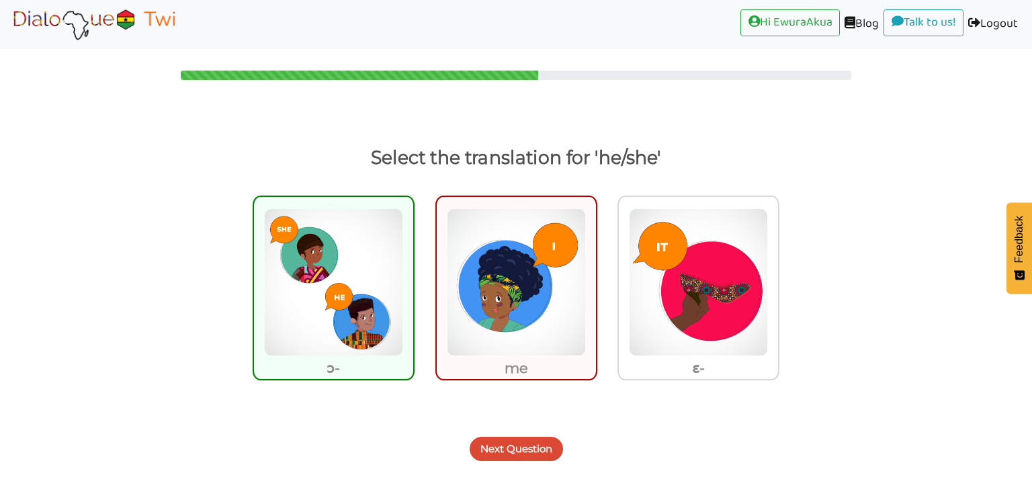
click at [509, 444] on button "Next Question" at bounding box center [516, 449] width 93 height 24
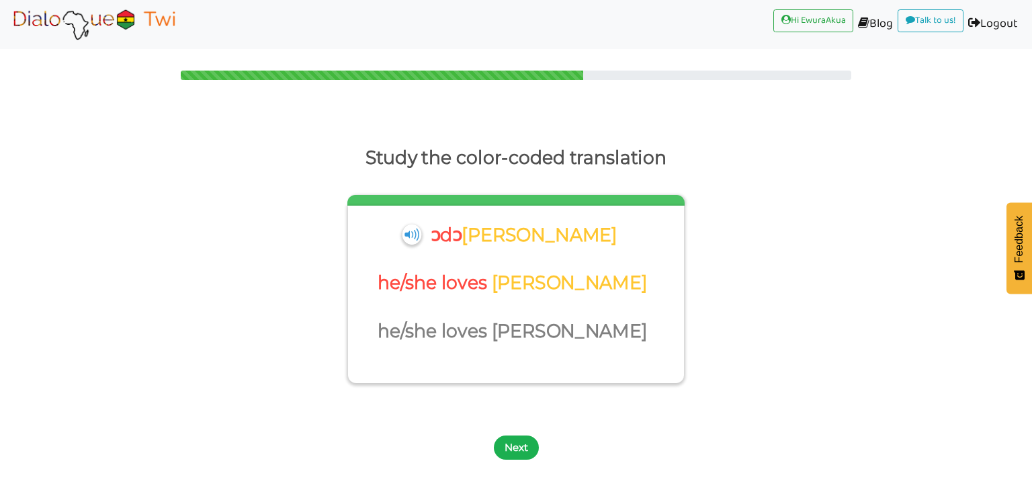
click at [504, 447] on button "Next" at bounding box center [516, 447] width 45 height 24
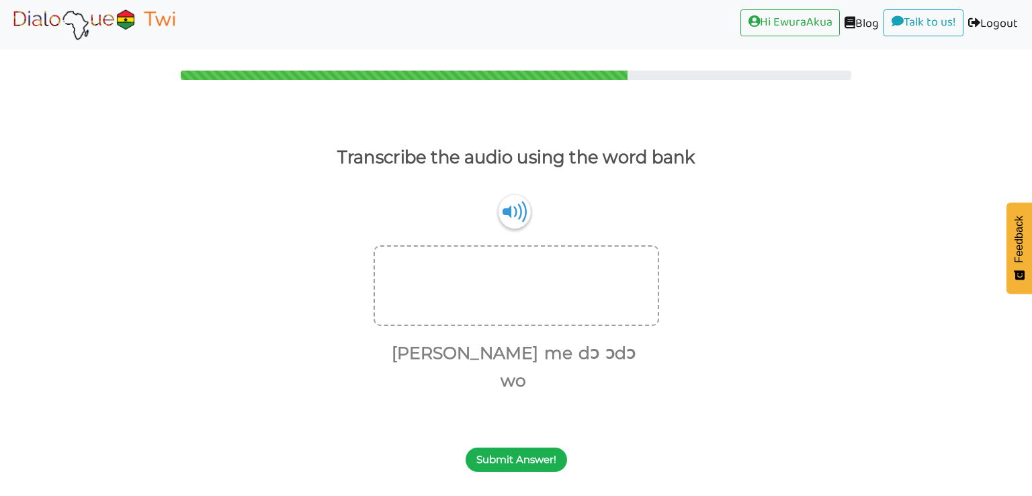
click at [510, 447] on button "Submit Answer!" at bounding box center [516, 459] width 101 height 24
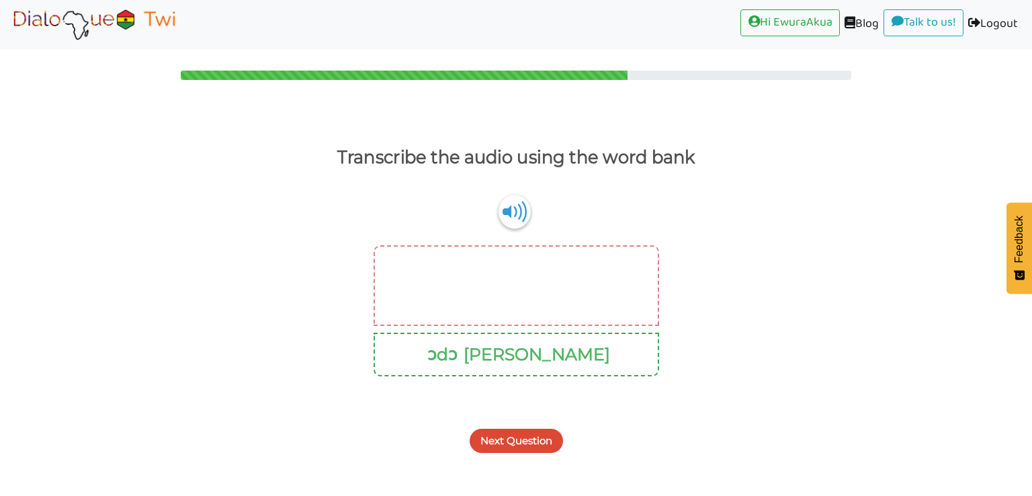
click at [513, 432] on button "Next Question" at bounding box center [516, 441] width 93 height 24
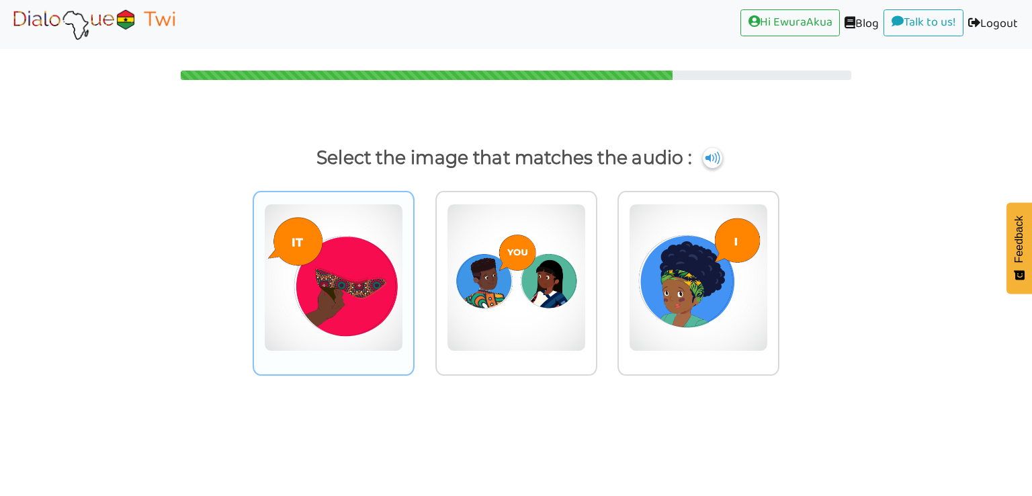
click at [353, 256] on img at bounding box center [333, 278] width 139 height 148
click at [413, 264] on input "radio" at bounding box center [418, 269] width 10 height 10
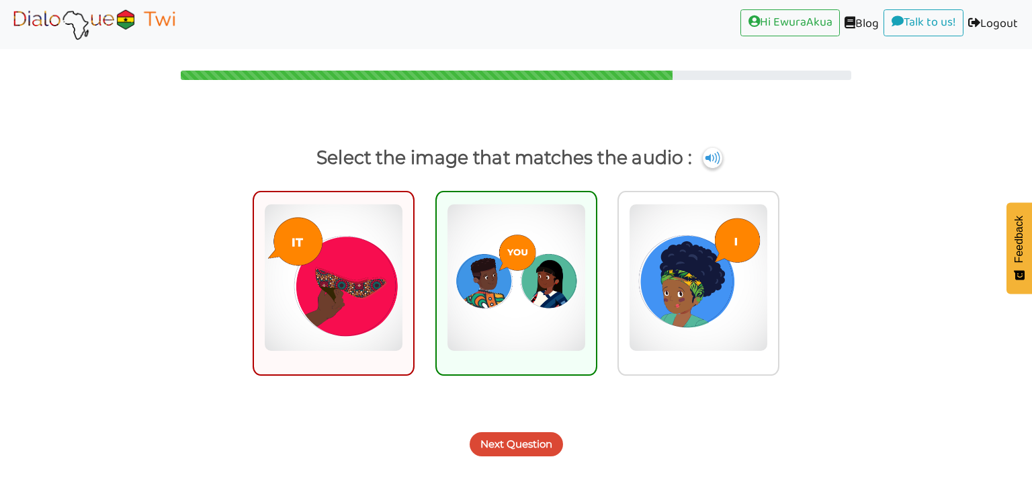
click at [520, 443] on button "Next Question" at bounding box center [516, 444] width 93 height 24
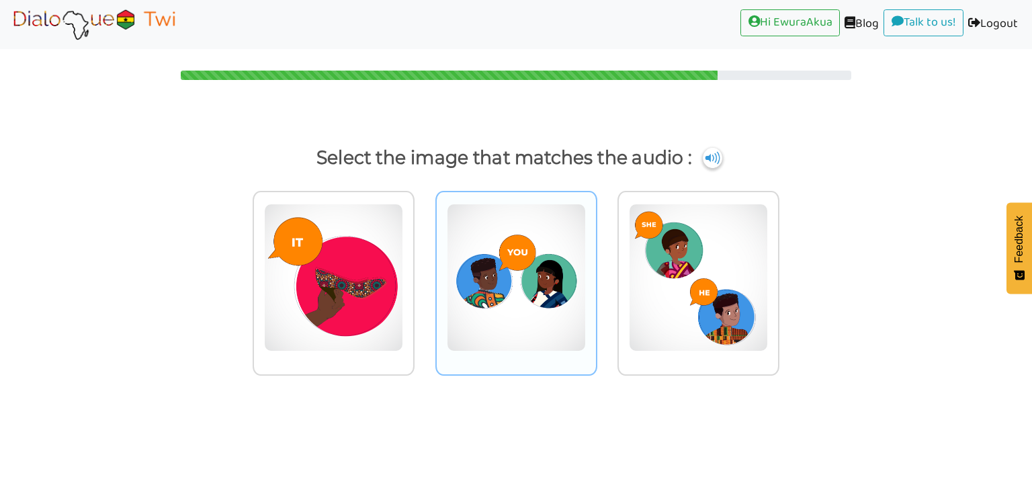
click at [545, 265] on img at bounding box center [516, 278] width 139 height 148
click at [596, 265] on input "radio" at bounding box center [601, 269] width 10 height 10
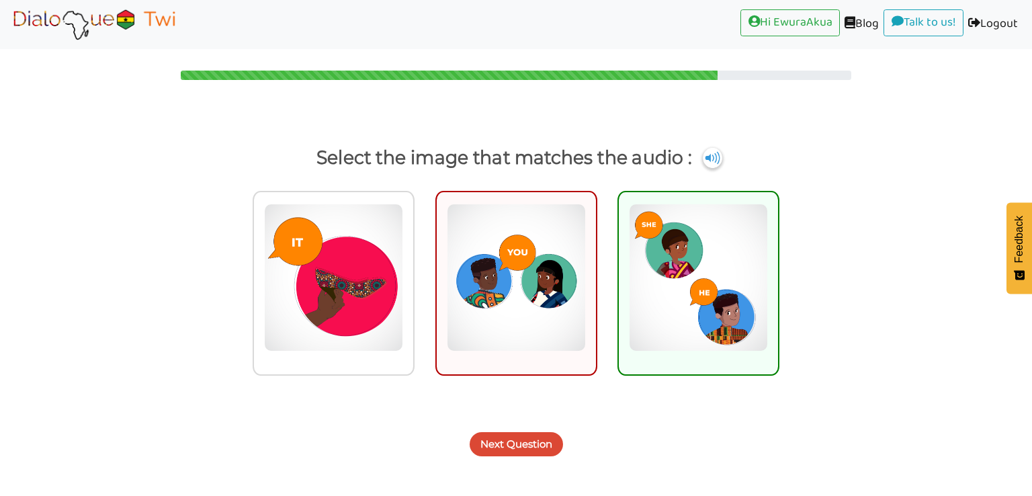
click at [538, 441] on button "Next Question" at bounding box center [516, 444] width 93 height 24
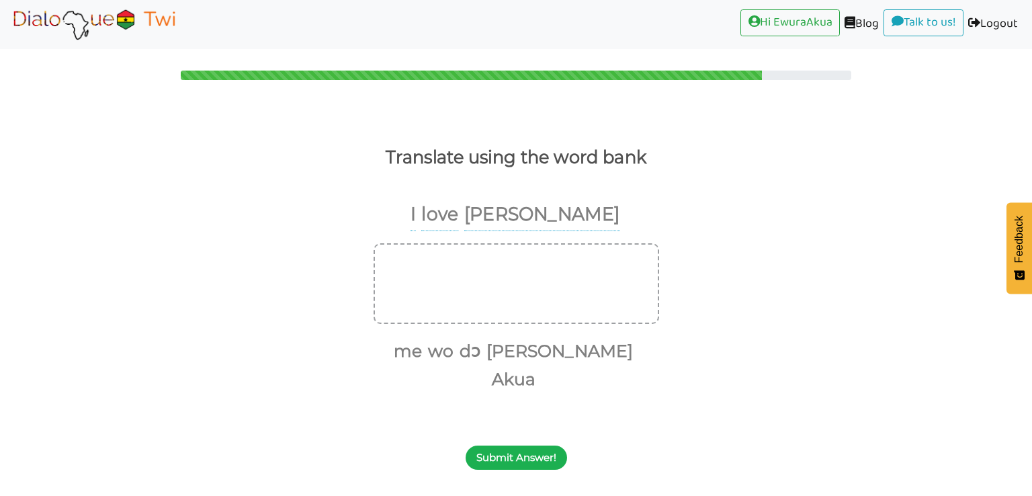
click at [498, 445] on button "Submit Answer!" at bounding box center [516, 457] width 101 height 24
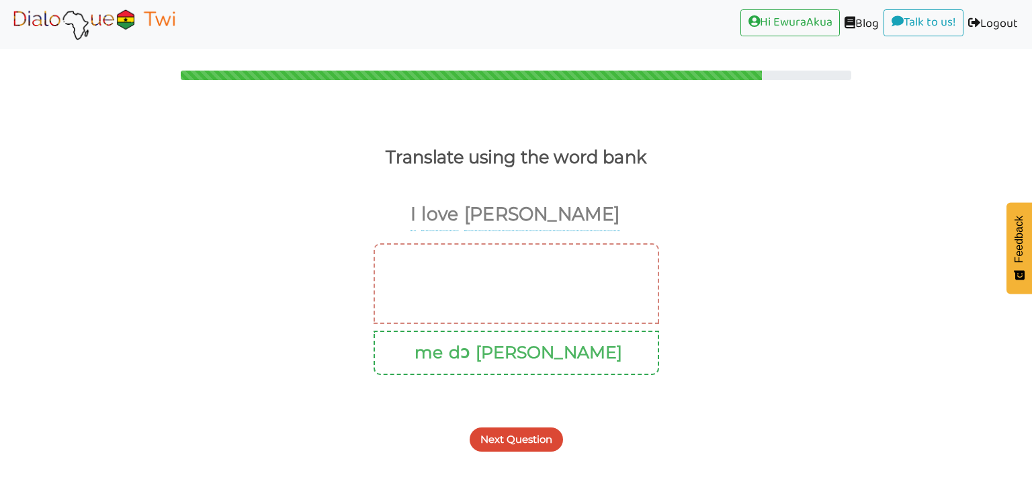
click at [515, 431] on button "Next Question" at bounding box center [516, 439] width 93 height 24
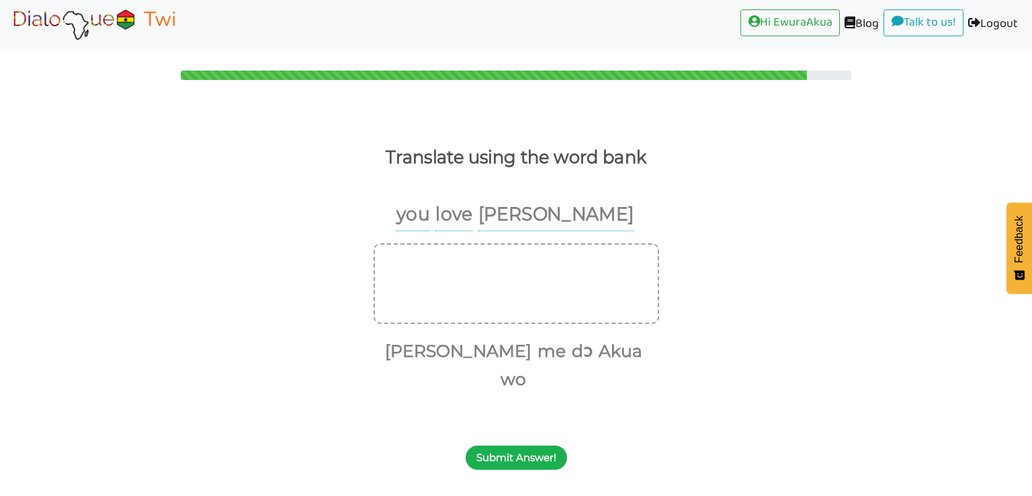
click at [523, 445] on button "Submit Answer!" at bounding box center [516, 457] width 101 height 24
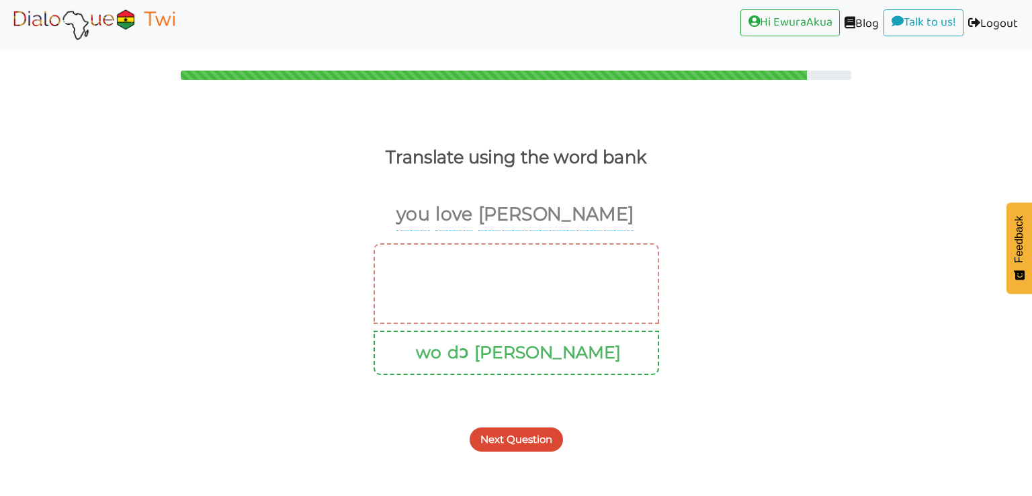
click at [523, 436] on button "Next Question" at bounding box center [516, 439] width 93 height 24
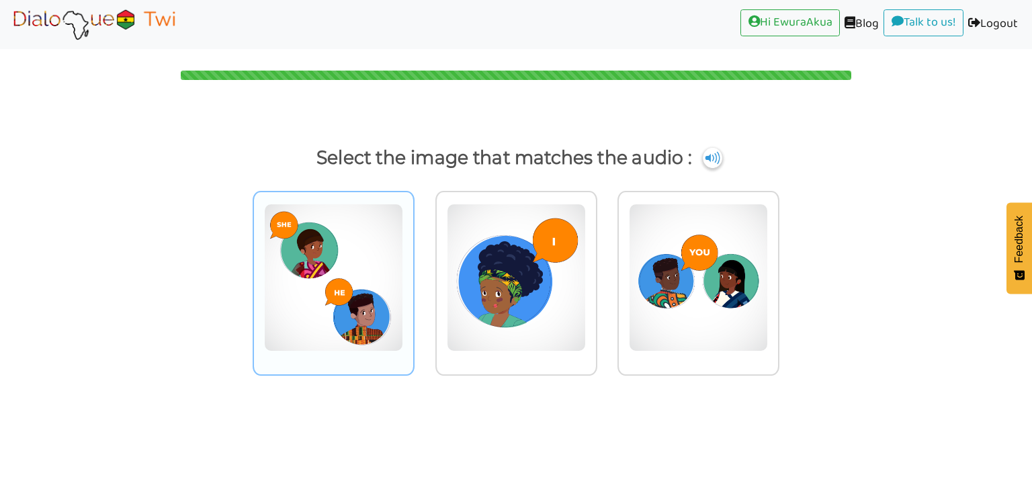
click at [355, 242] on img at bounding box center [333, 278] width 139 height 148
click at [413, 264] on input "radio" at bounding box center [418, 269] width 10 height 10
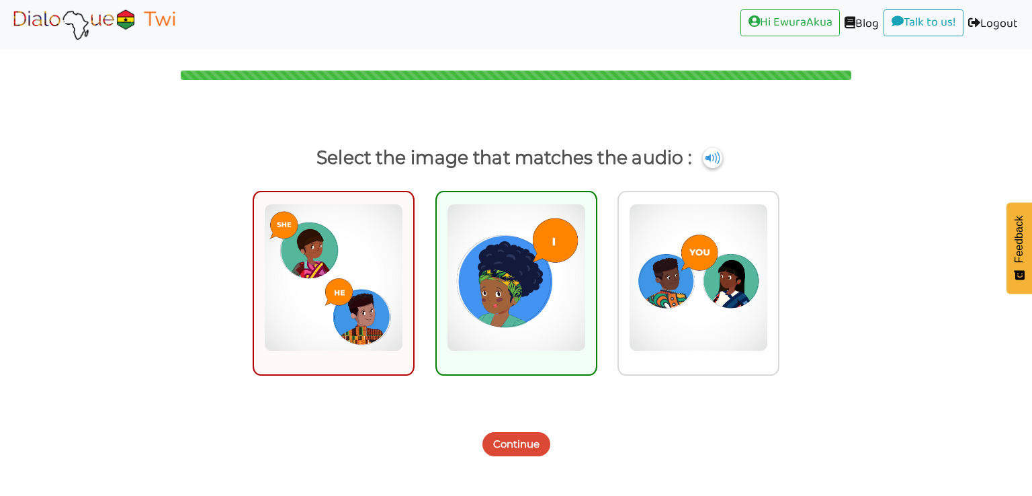
click at [500, 427] on div "Continue" at bounding box center [516, 436] width 1032 height 53
click at [511, 447] on button "Continue" at bounding box center [516, 444] width 68 height 24
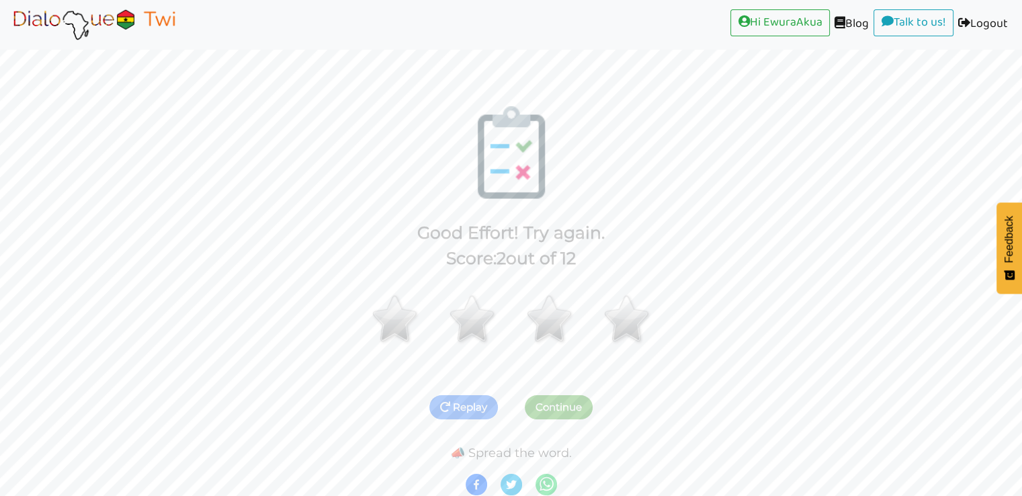
click at [105, 9] on img at bounding box center [93, 24] width 169 height 34
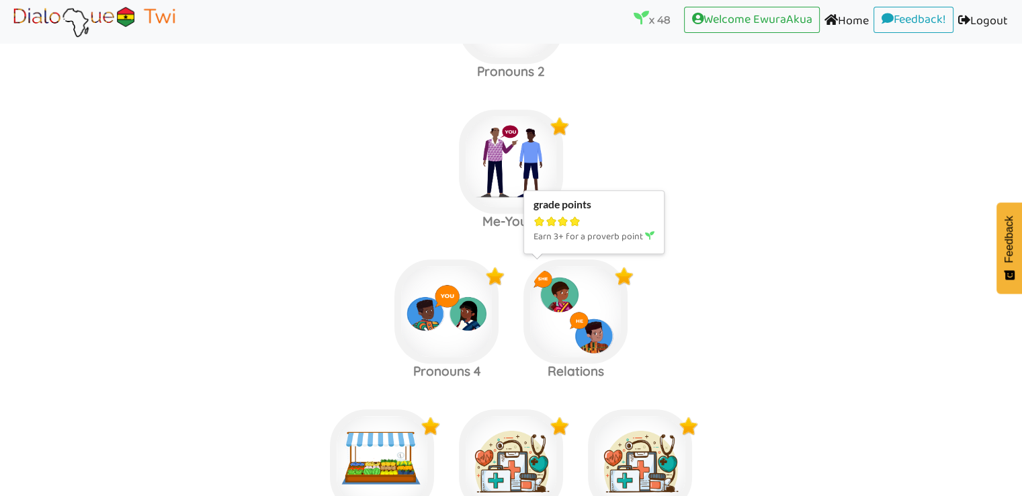
scroll to position [1020, 0]
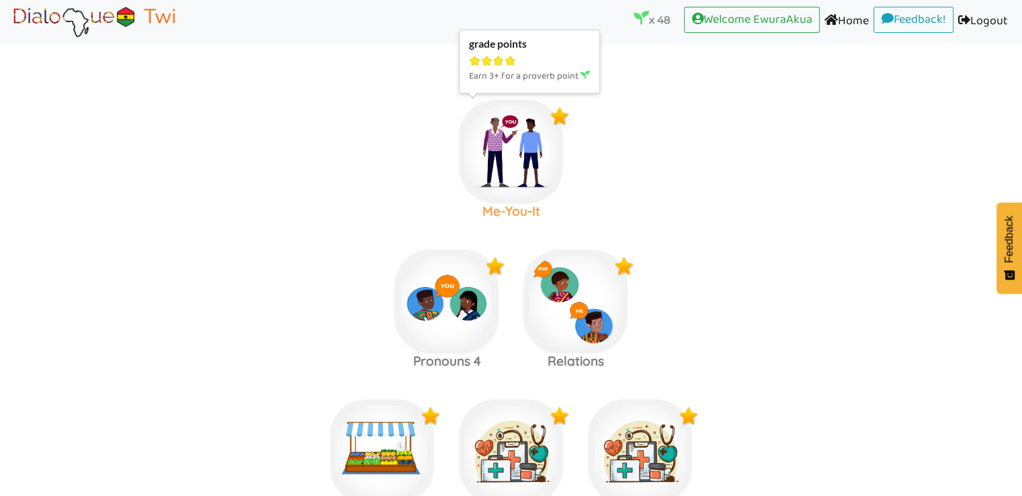
click at [521, 157] on img at bounding box center [511, 151] width 104 height 104
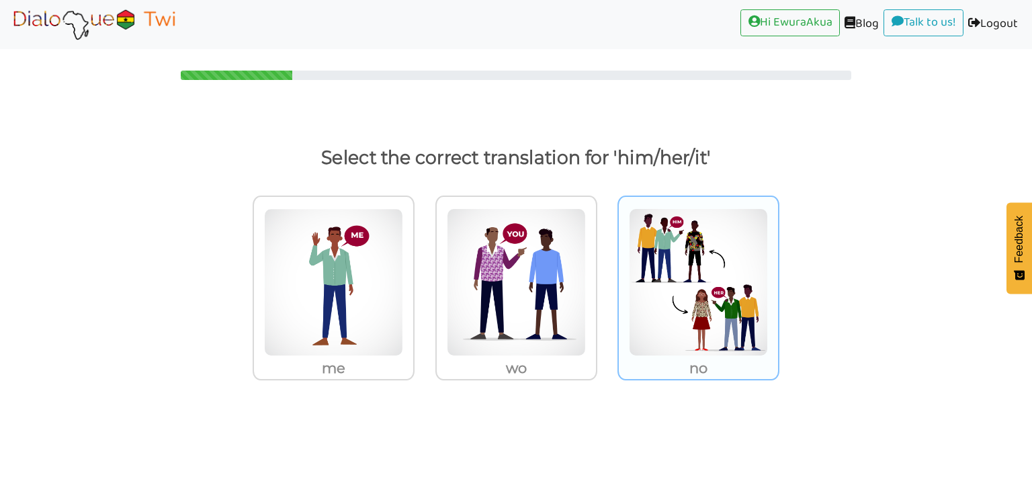
click at [691, 298] on img at bounding box center [698, 282] width 139 height 148
click at [778, 279] on input "no" at bounding box center [783, 274] width 10 height 10
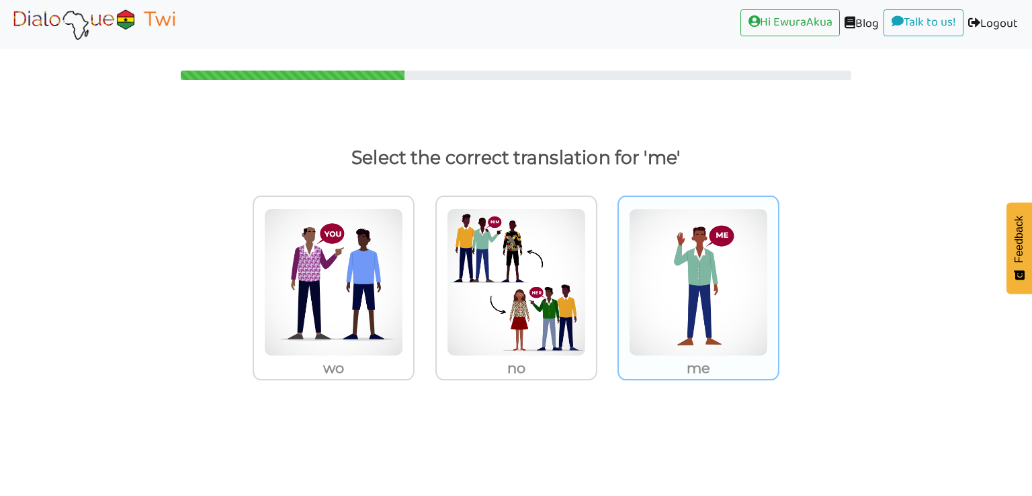
click at [683, 288] on img at bounding box center [698, 282] width 139 height 148
click at [778, 279] on input "me" at bounding box center [783, 274] width 10 height 10
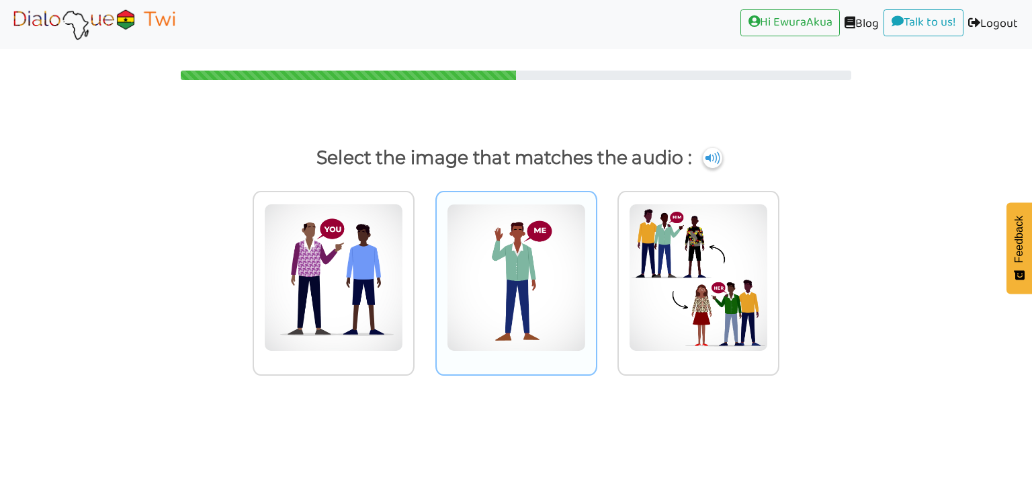
click at [588, 267] on div at bounding box center [516, 283] width 162 height 185
click at [596, 267] on input "radio" at bounding box center [601, 269] width 10 height 10
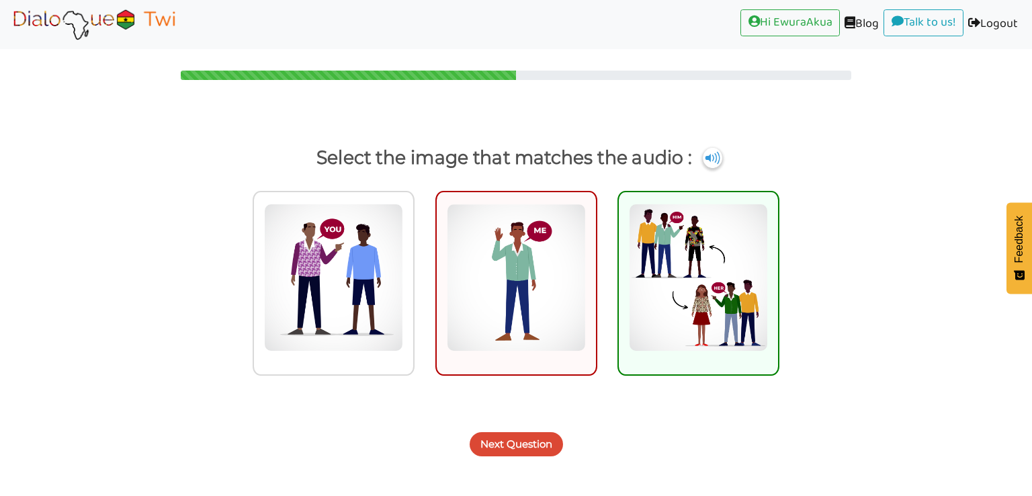
click at [545, 441] on button "Next Question" at bounding box center [516, 444] width 93 height 24
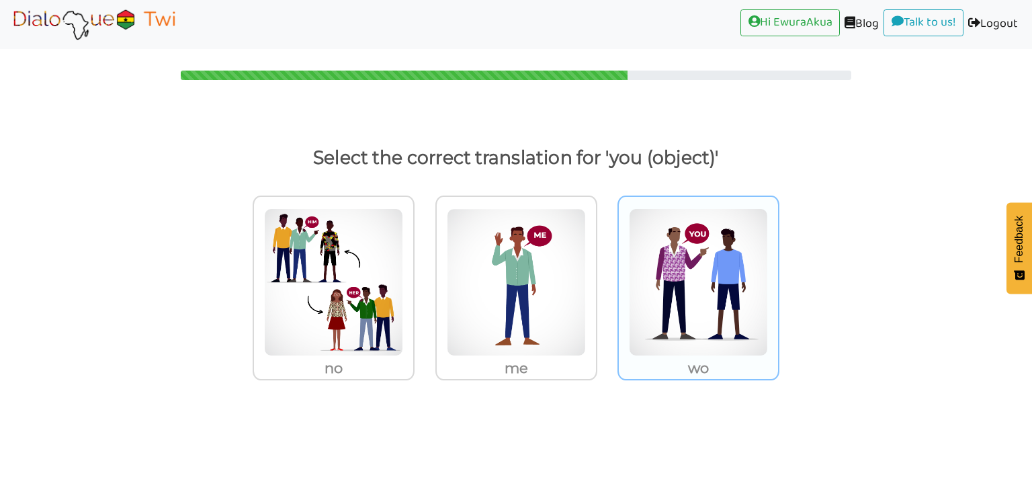
click at [703, 257] on img at bounding box center [698, 282] width 139 height 148
click at [778, 269] on input "wo" at bounding box center [783, 274] width 10 height 10
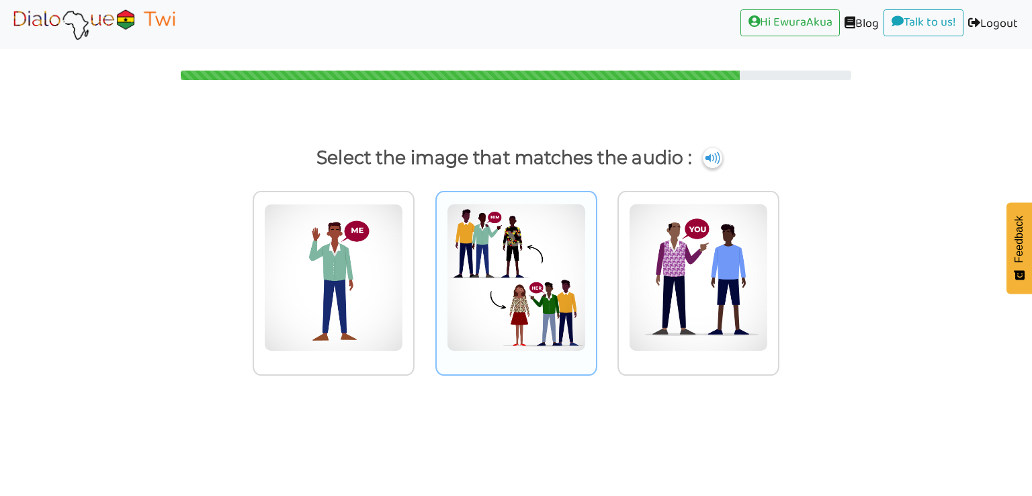
click at [517, 287] on img at bounding box center [516, 278] width 139 height 148
click at [596, 274] on input "radio" at bounding box center [601, 269] width 10 height 10
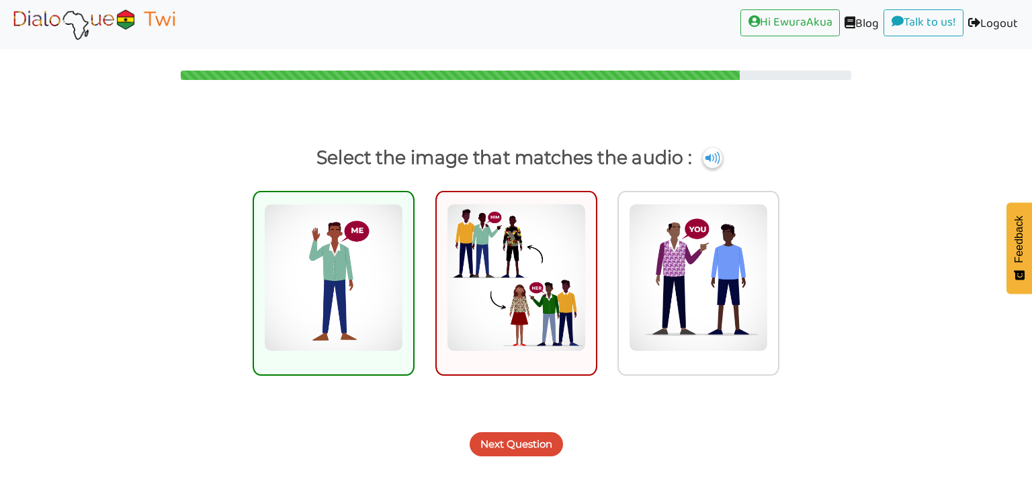
click at [521, 449] on button "Next Question" at bounding box center [516, 444] width 93 height 24
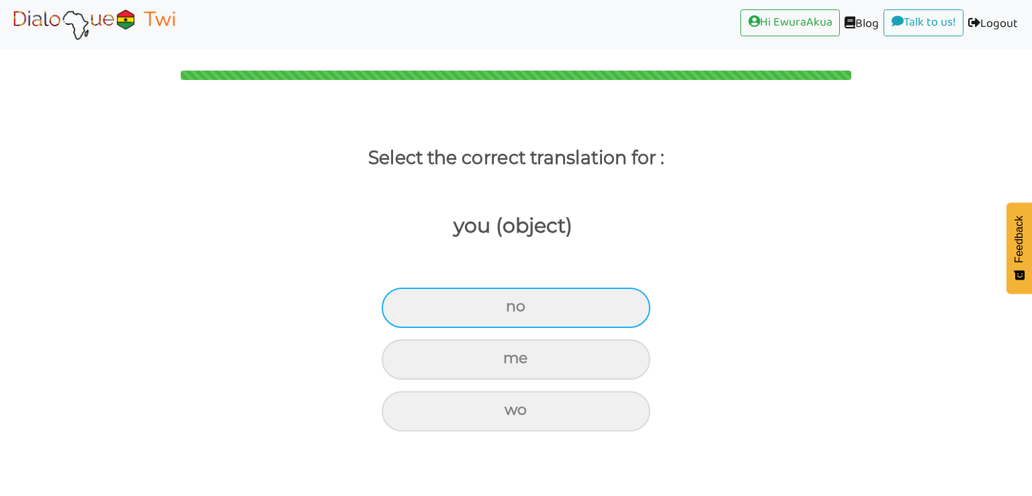
click at [562, 304] on div "no" at bounding box center [516, 308] width 269 height 40
click at [516, 304] on input "no" at bounding box center [511, 306] width 9 height 9
radio input "true"
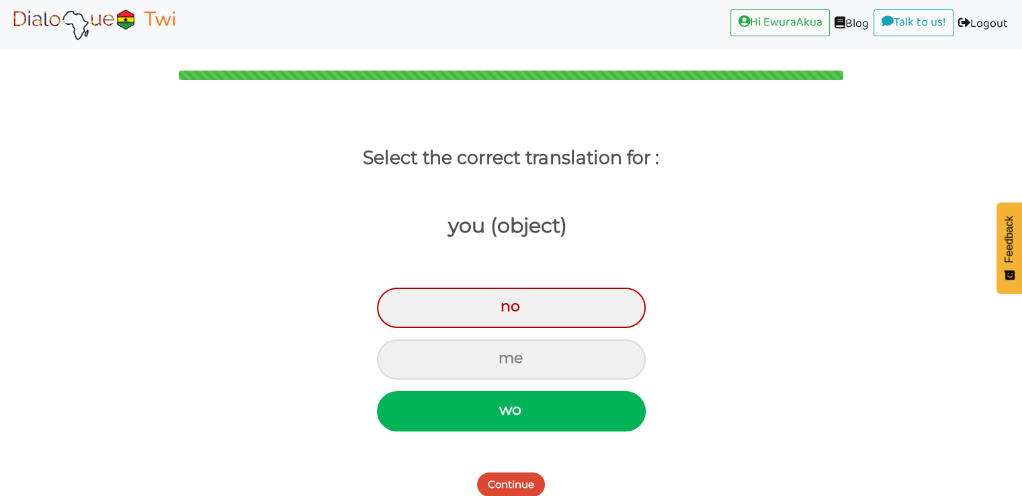
click at [524, 479] on button "Continue" at bounding box center [511, 484] width 68 height 24
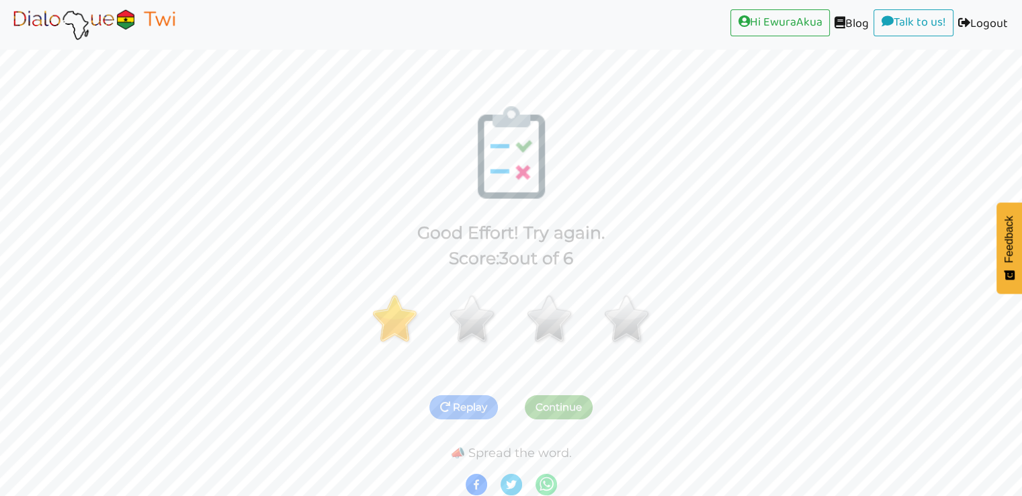
click at [78, 26] on img at bounding box center [93, 24] width 169 height 34
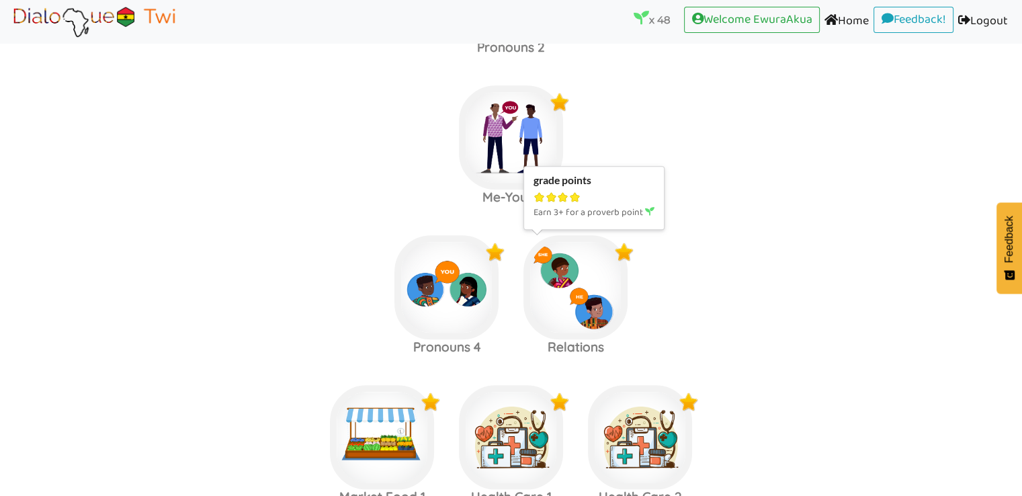
scroll to position [1052, 0]
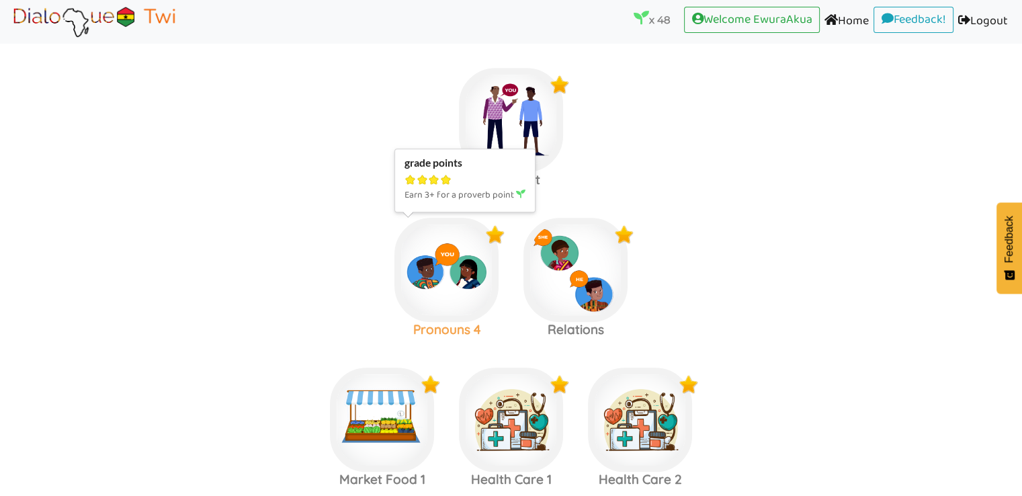
click at [435, 304] on img at bounding box center [446, 270] width 104 height 104
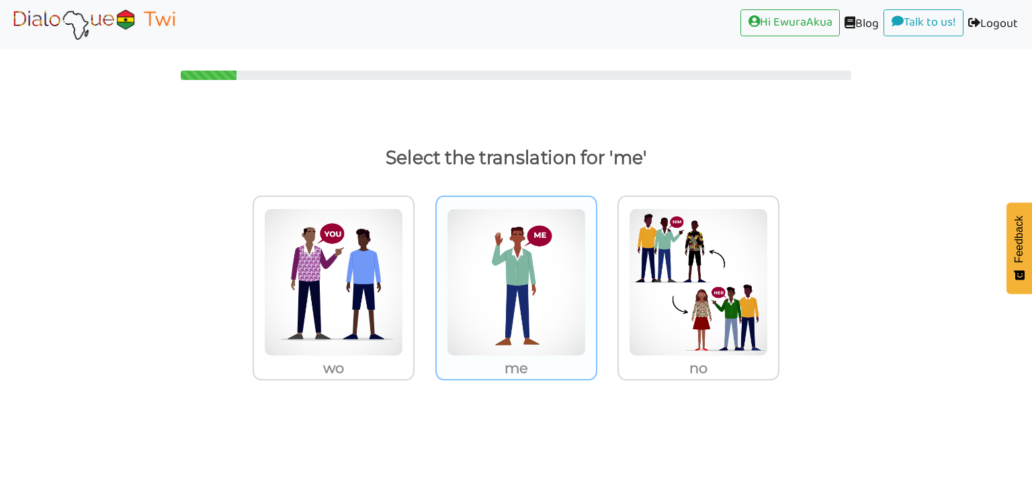
click at [556, 279] on img at bounding box center [516, 282] width 139 height 148
click at [596, 279] on input "me" at bounding box center [601, 274] width 10 height 10
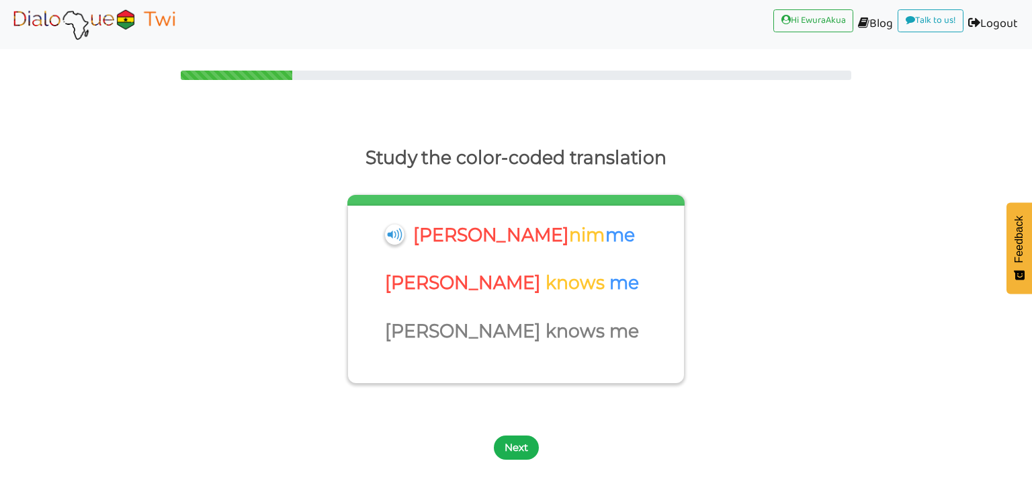
click at [507, 442] on button "Next" at bounding box center [516, 447] width 45 height 24
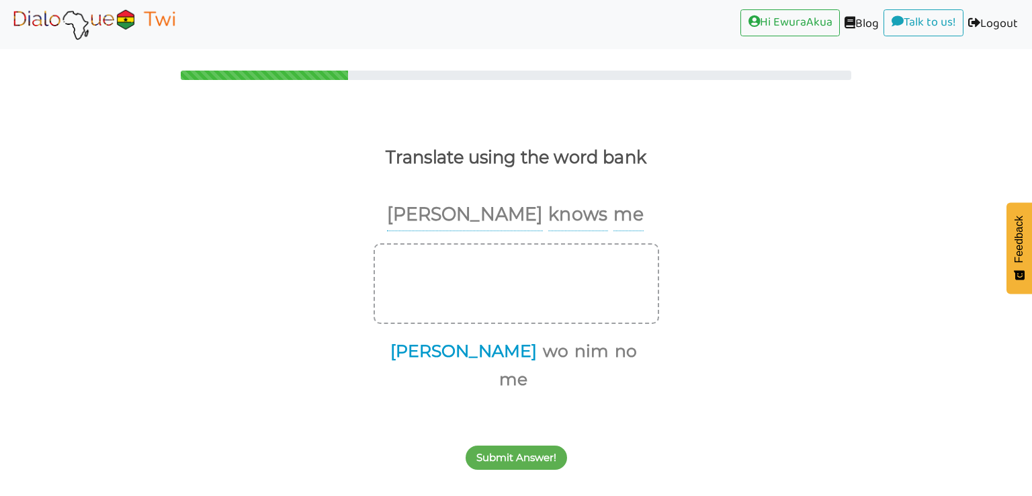
click at [459, 359] on button "[PERSON_NAME]" at bounding box center [461, 352] width 151 height 26
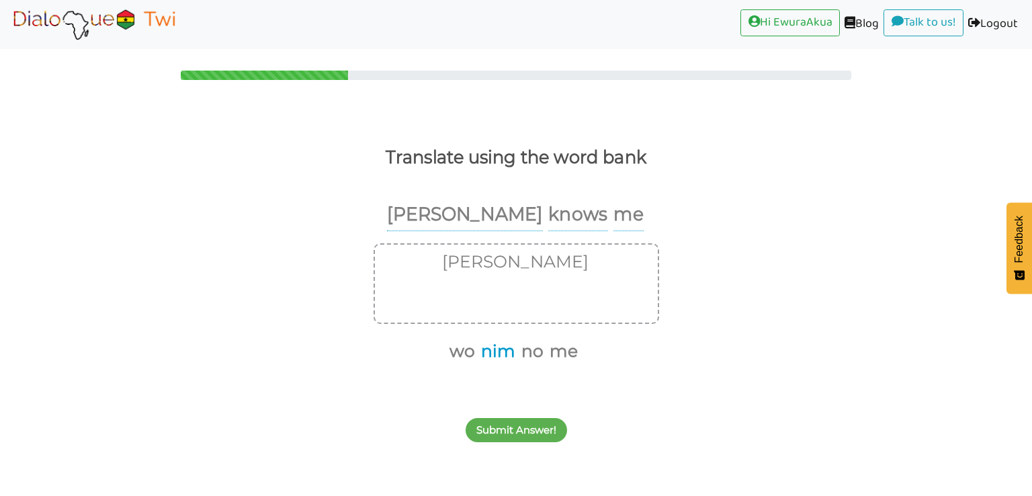
click at [509, 357] on button "nim" at bounding box center [495, 352] width 39 height 26
click at [529, 356] on button "me" at bounding box center [541, 352] width 33 height 26
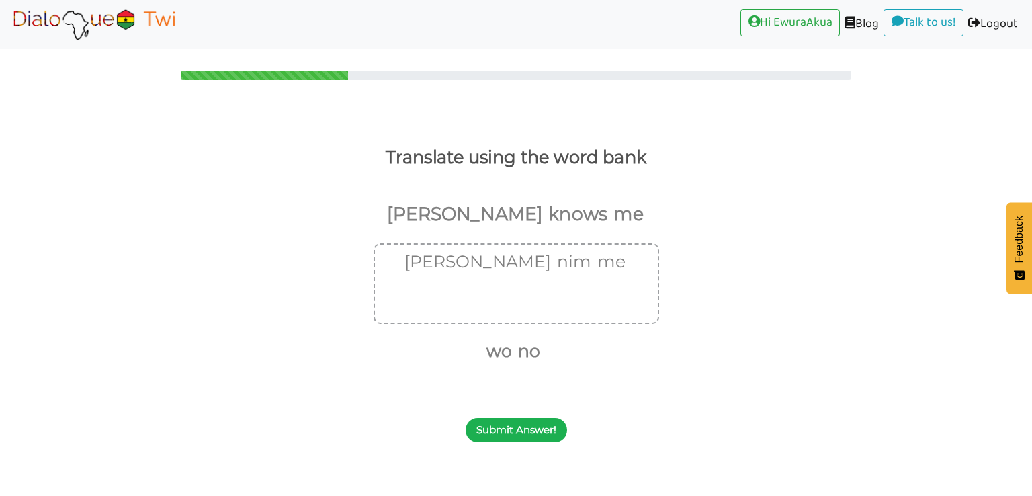
click at [533, 431] on button "Submit Answer!" at bounding box center [516, 430] width 101 height 24
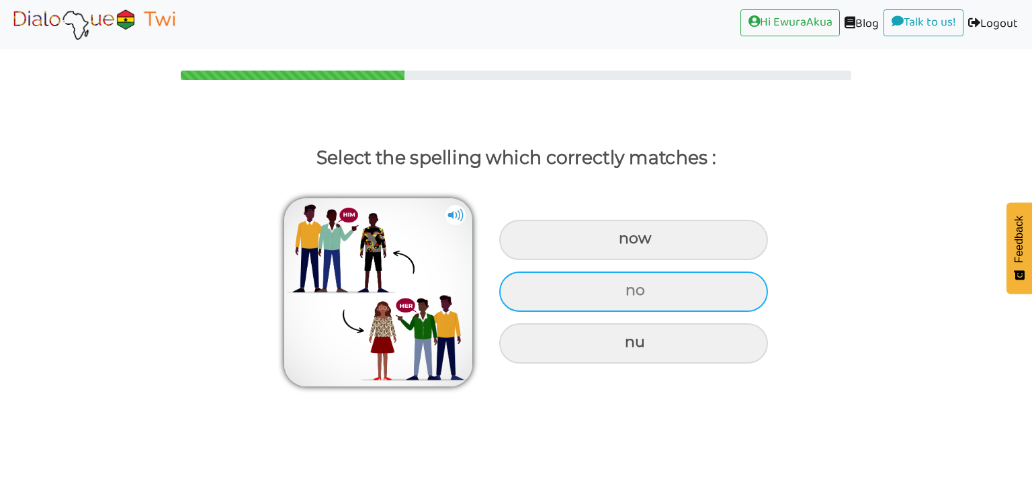
click at [602, 294] on div "no" at bounding box center [633, 291] width 269 height 40
click at [623, 294] on input "no" at bounding box center [627, 290] width 9 height 9
radio input "true"
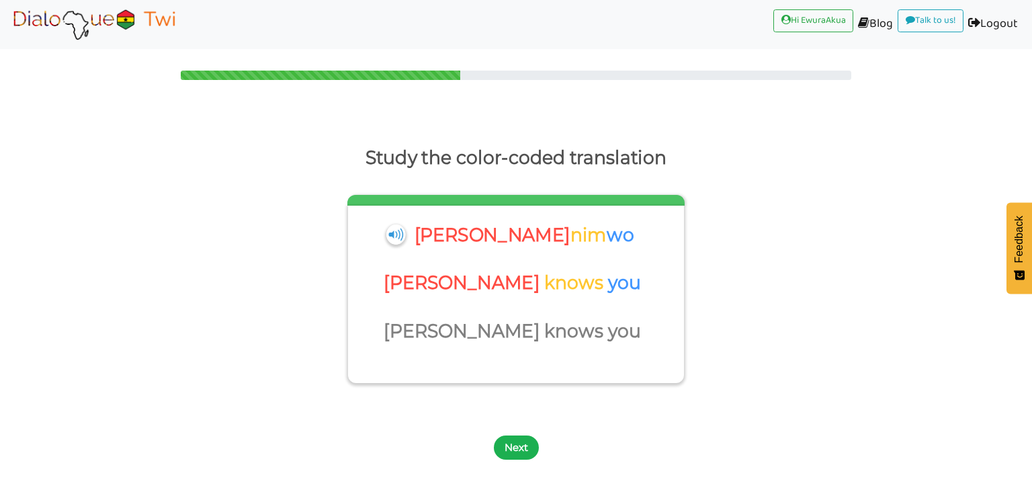
click at [527, 442] on button "Next" at bounding box center [516, 447] width 45 height 24
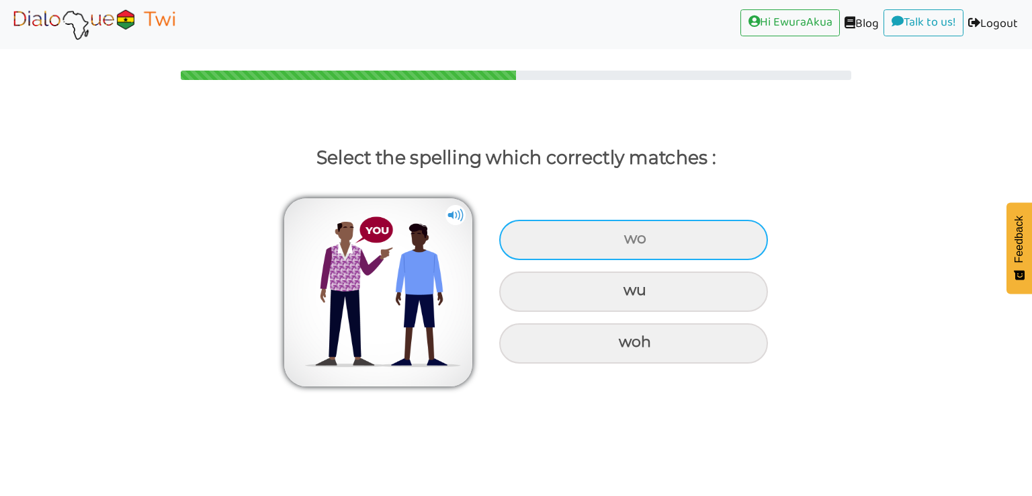
click at [648, 238] on div "wo" at bounding box center [633, 240] width 269 height 40
click at [630, 238] on input "wo" at bounding box center [625, 238] width 9 height 9
radio input "true"
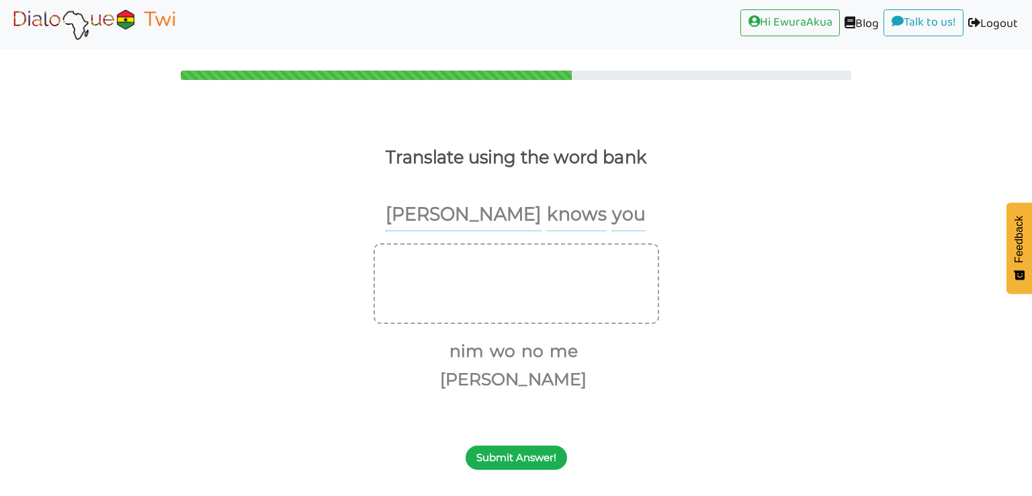
click at [537, 445] on button "Submit Answer!" at bounding box center [516, 457] width 101 height 24
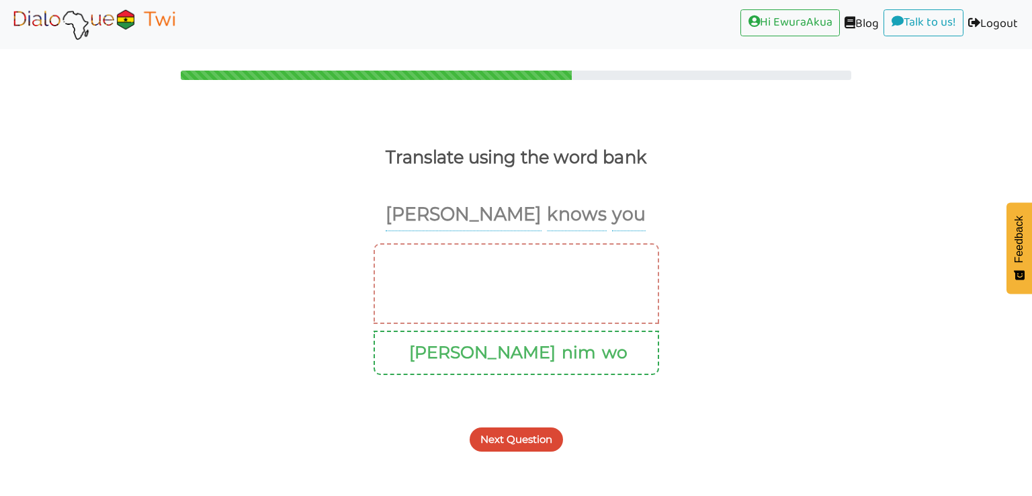
click at [542, 434] on button "Next Question" at bounding box center [516, 439] width 93 height 24
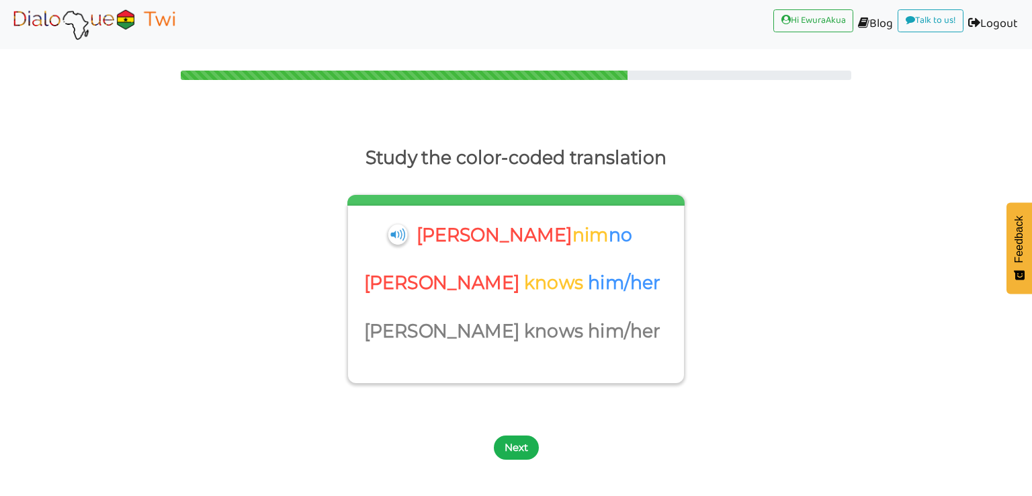
click at [514, 441] on button "Next" at bounding box center [516, 447] width 45 height 24
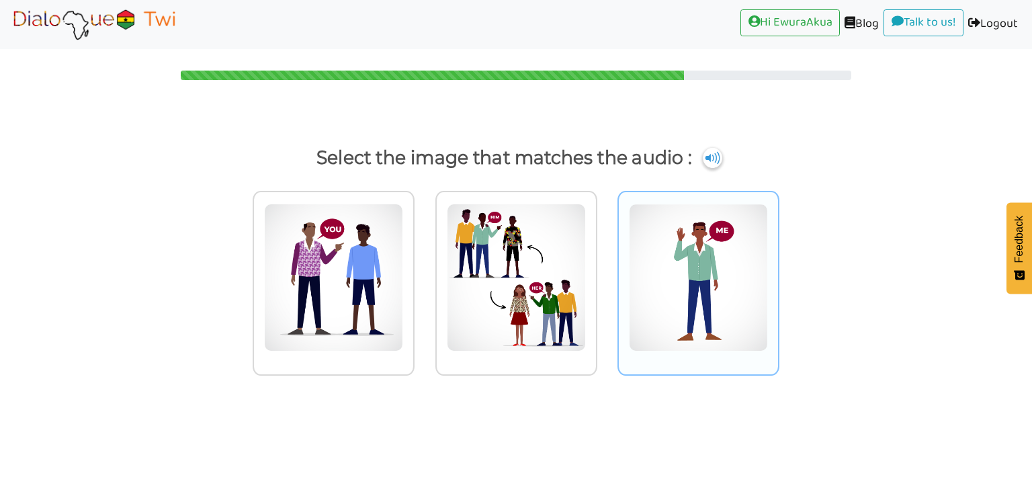
click at [664, 266] on img at bounding box center [698, 278] width 139 height 148
click at [778, 266] on input "radio" at bounding box center [783, 269] width 10 height 10
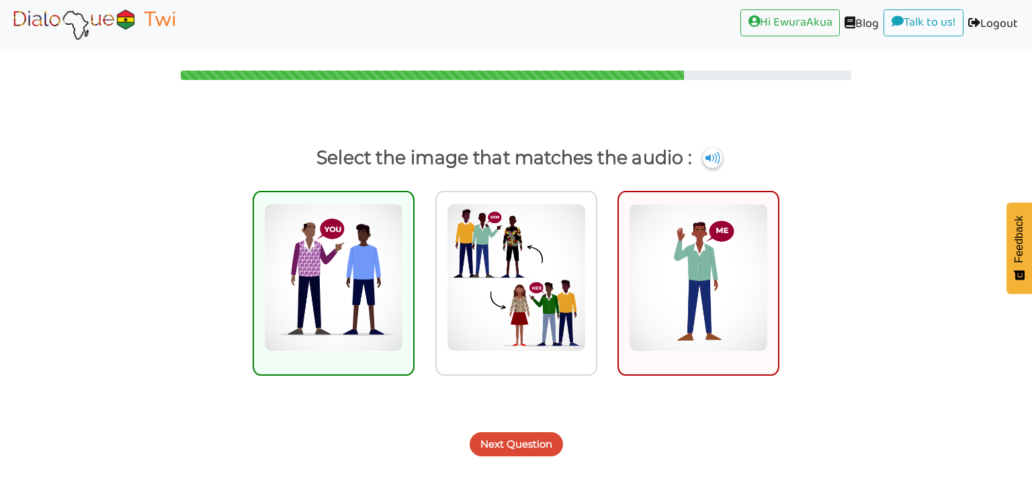
click at [527, 448] on button "Next Question" at bounding box center [516, 444] width 93 height 24
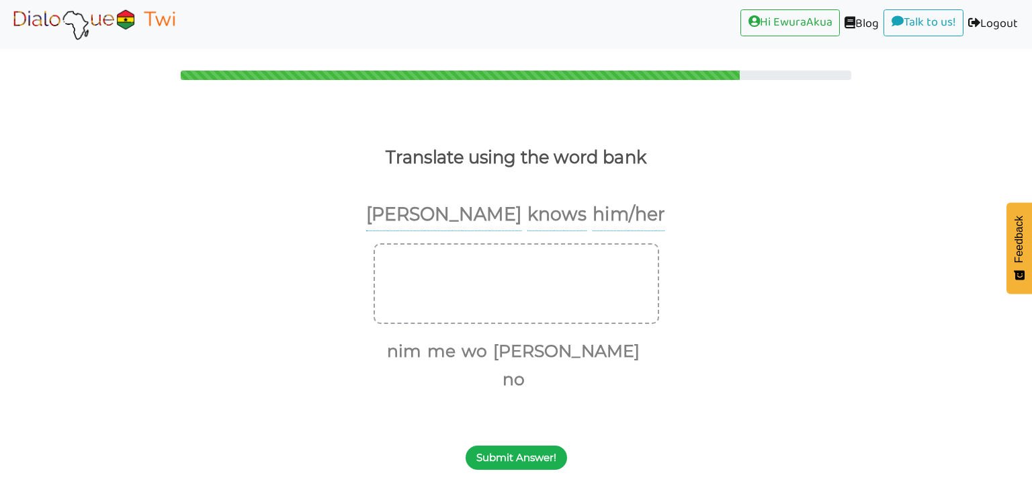
click at [533, 445] on button "Submit Answer!" at bounding box center [516, 457] width 101 height 24
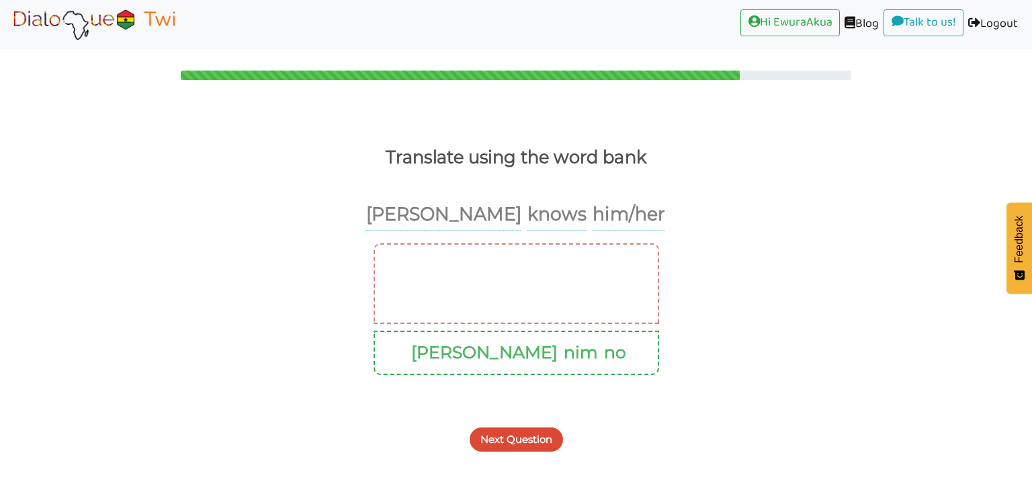
click at [533, 431] on button "Next Question" at bounding box center [516, 439] width 93 height 24
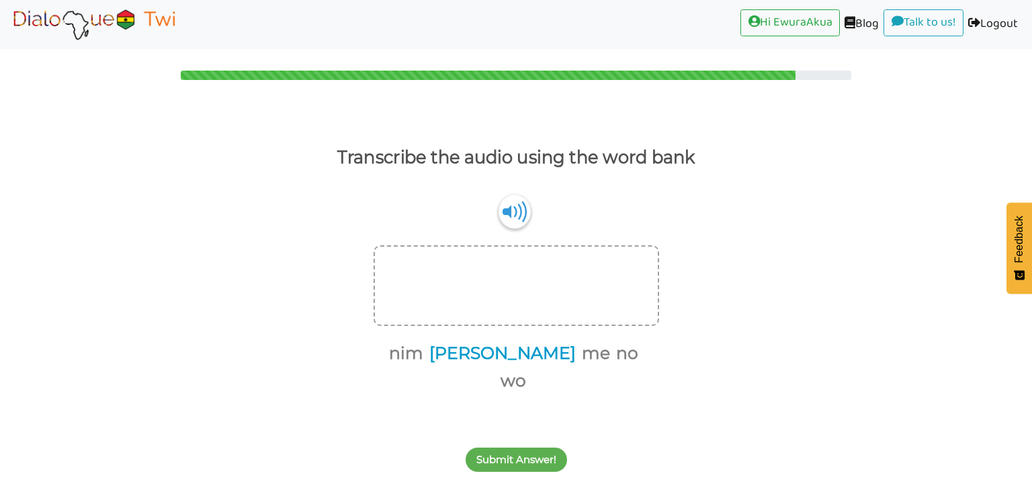
click at [492, 349] on button "[PERSON_NAME]" at bounding box center [500, 354] width 151 height 26
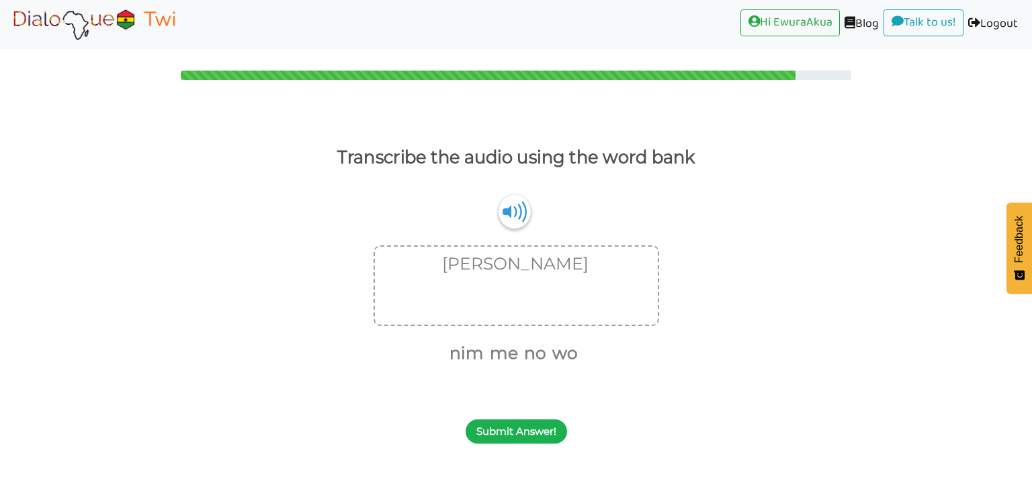
click at [500, 432] on button "Submit Answer!" at bounding box center [516, 431] width 101 height 24
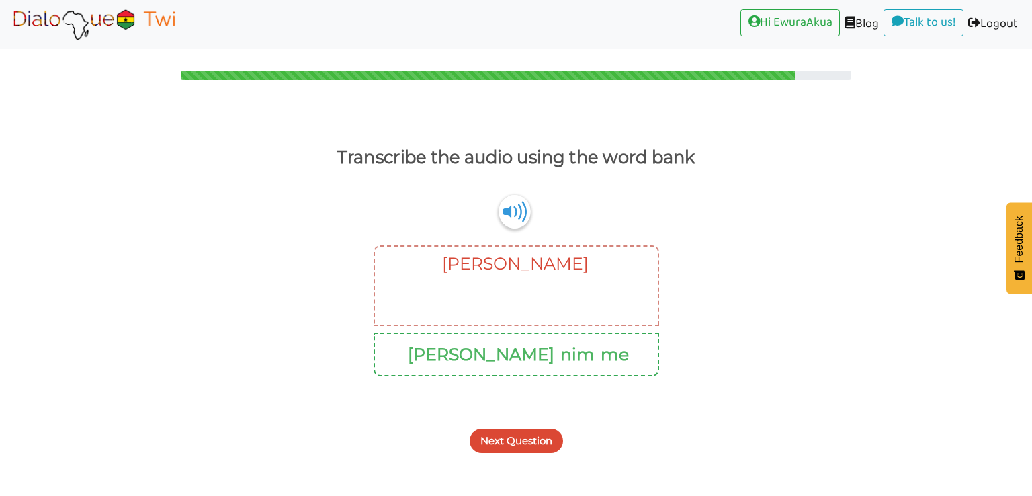
click at [507, 435] on button "Next Question" at bounding box center [516, 441] width 93 height 24
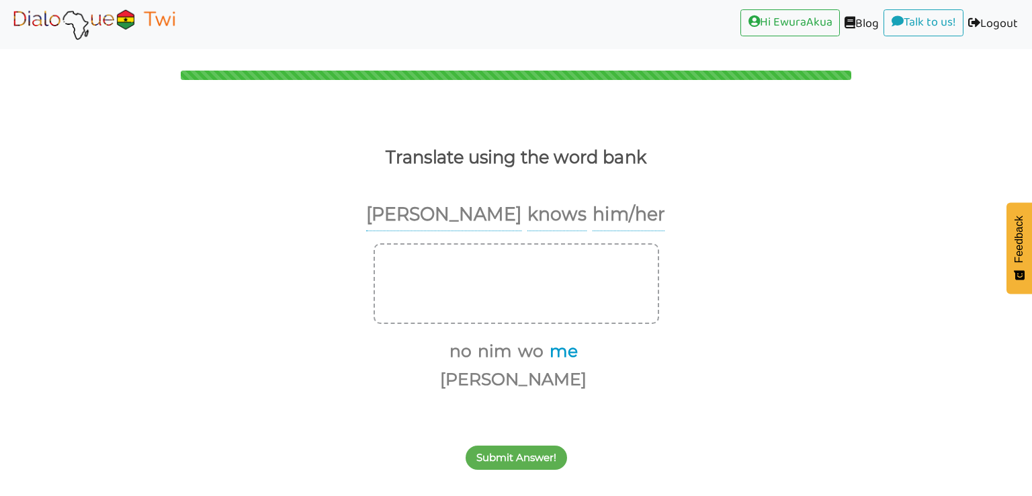
click at [545, 355] on button "me" at bounding box center [561, 352] width 33 height 26
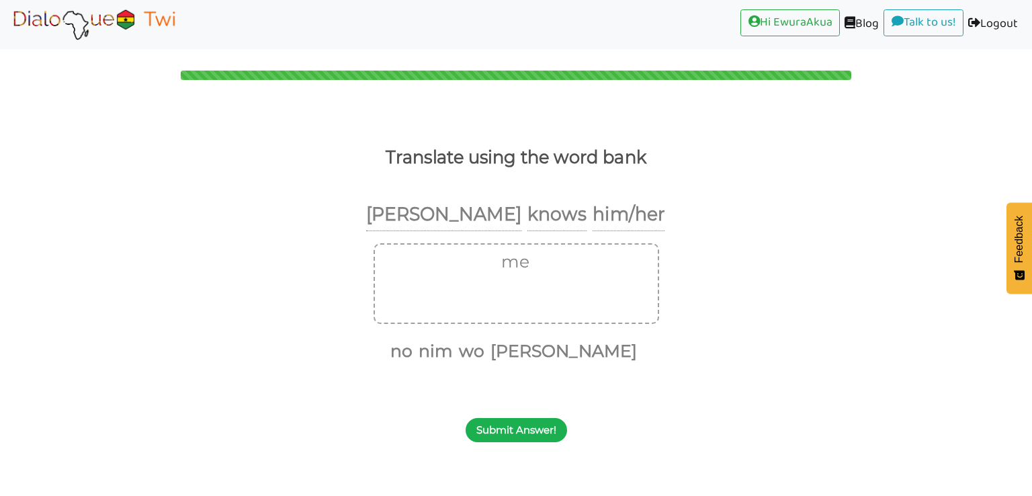
click at [531, 428] on button "Submit Answer!" at bounding box center [516, 430] width 101 height 24
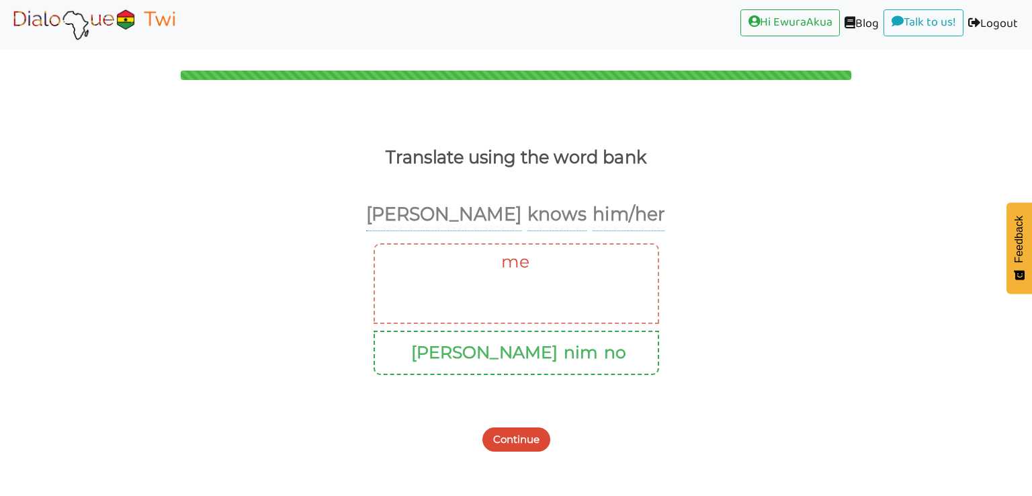
click at [521, 425] on div "Continue" at bounding box center [516, 431] width 1032 height 53
click at [524, 435] on button "Continue" at bounding box center [516, 439] width 68 height 24
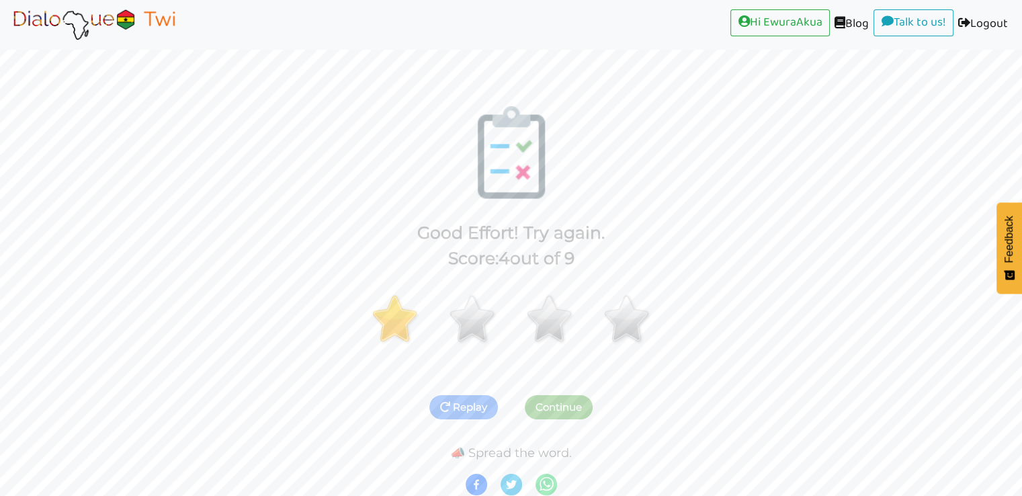
scroll to position [3, 0]
click at [130, 15] on img at bounding box center [93, 24] width 169 height 34
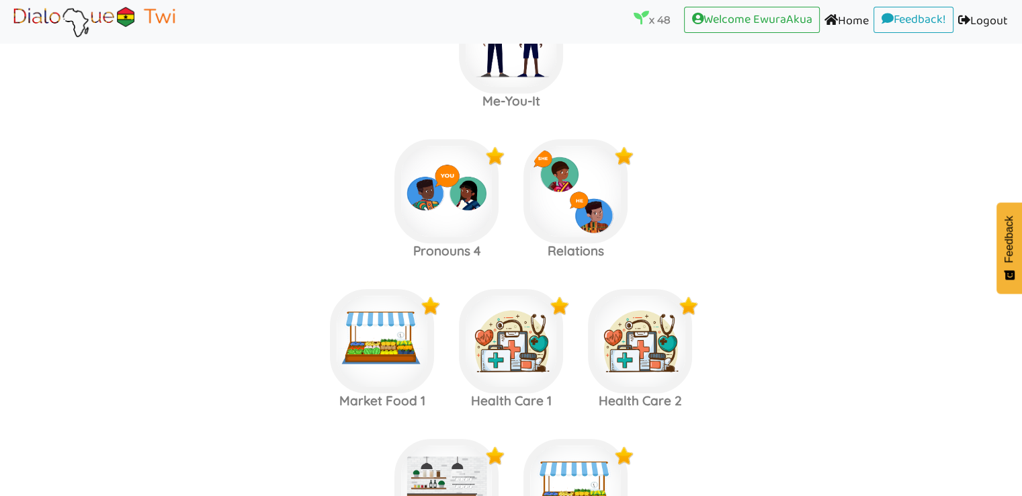
scroll to position [1133, 0]
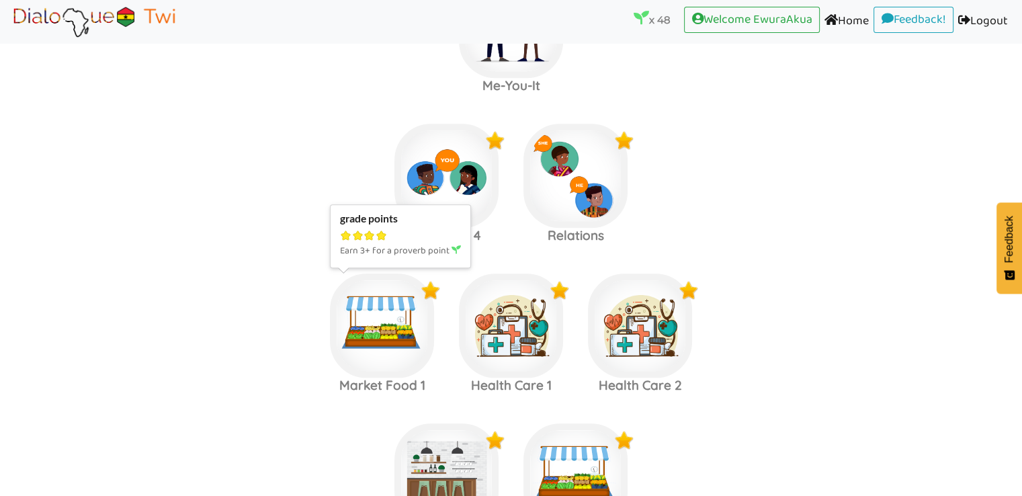
scroll to position [1147, 0]
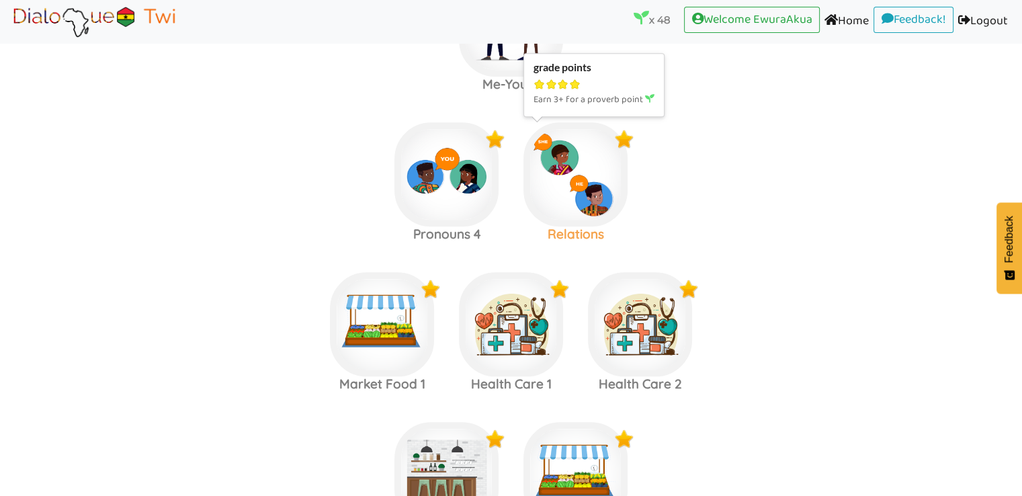
click at [585, 178] on img at bounding box center [575, 174] width 104 height 104
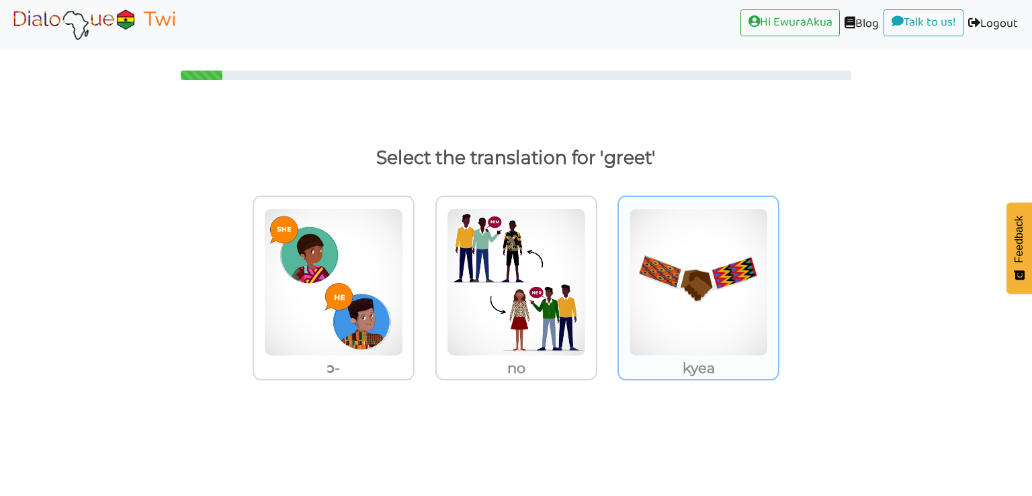
click at [693, 296] on img at bounding box center [698, 282] width 139 height 148
click at [778, 279] on input "kyea" at bounding box center [783, 274] width 10 height 10
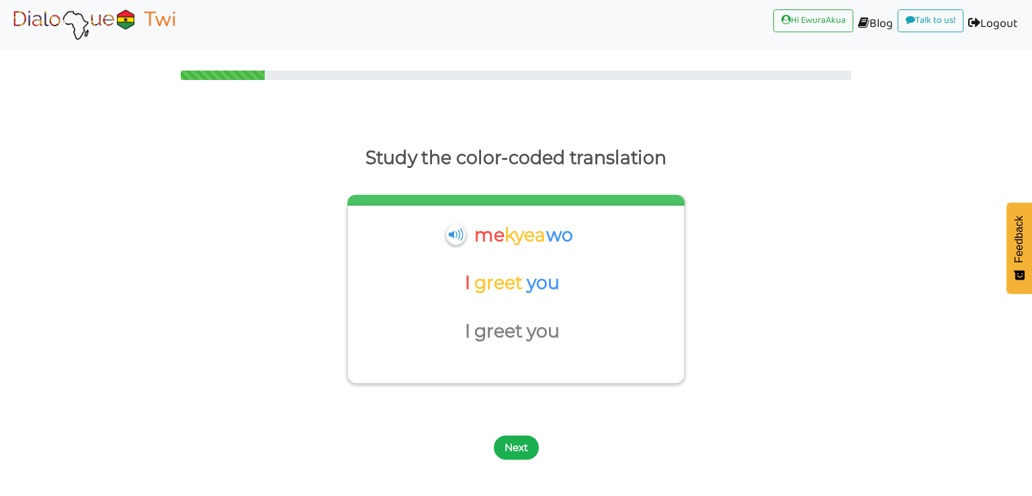
click at [515, 450] on button "Next" at bounding box center [516, 447] width 45 height 24
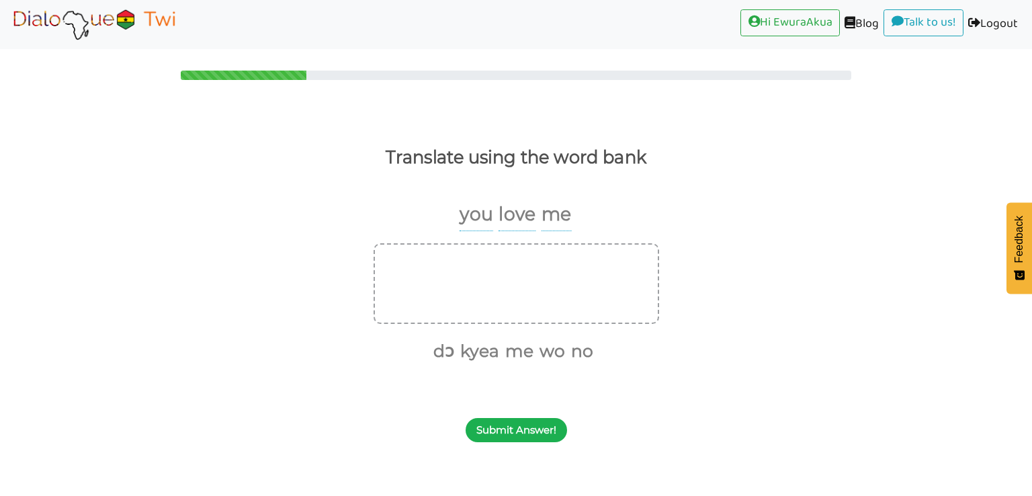
click at [530, 433] on button "Submit Answer!" at bounding box center [516, 430] width 101 height 24
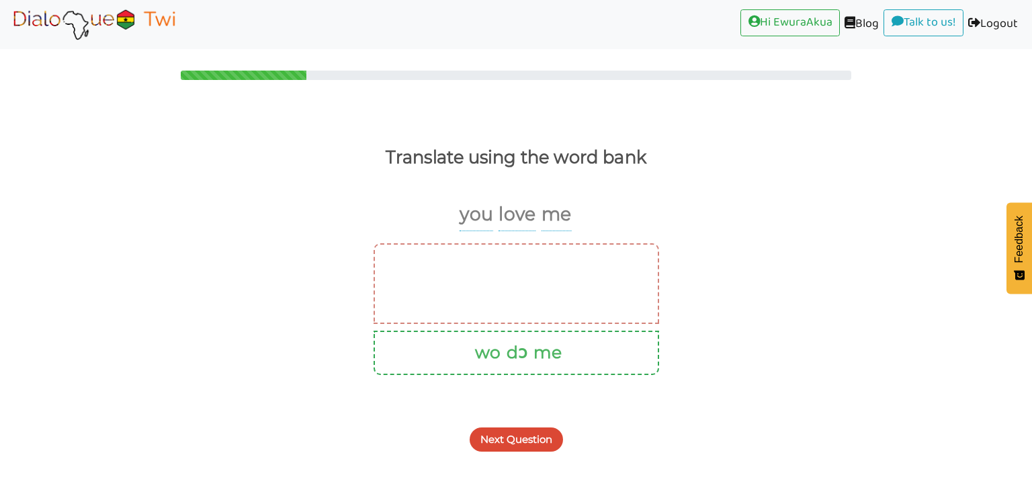
click at [530, 433] on button "Next Question" at bounding box center [516, 439] width 93 height 24
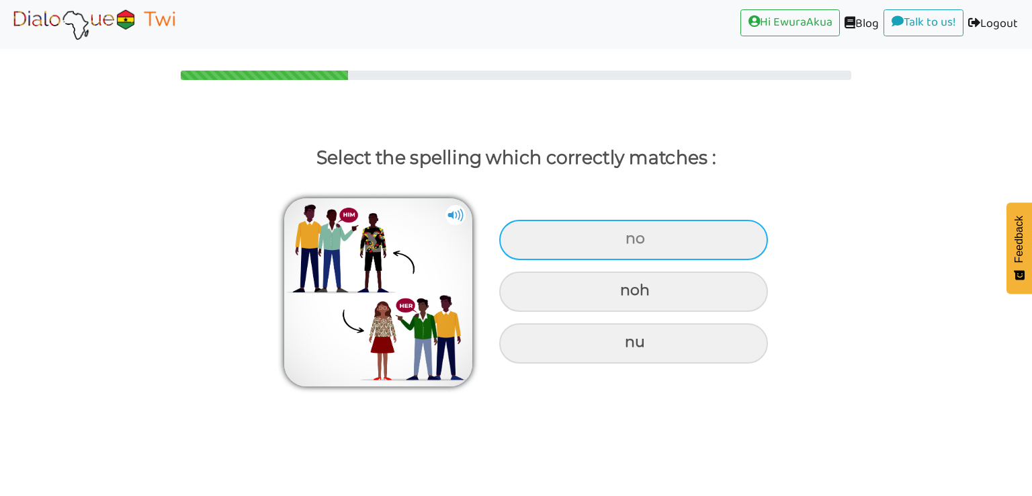
click at [620, 236] on div "no" at bounding box center [633, 240] width 269 height 40
click at [623, 236] on input "no" at bounding box center [627, 238] width 9 height 9
radio input "true"
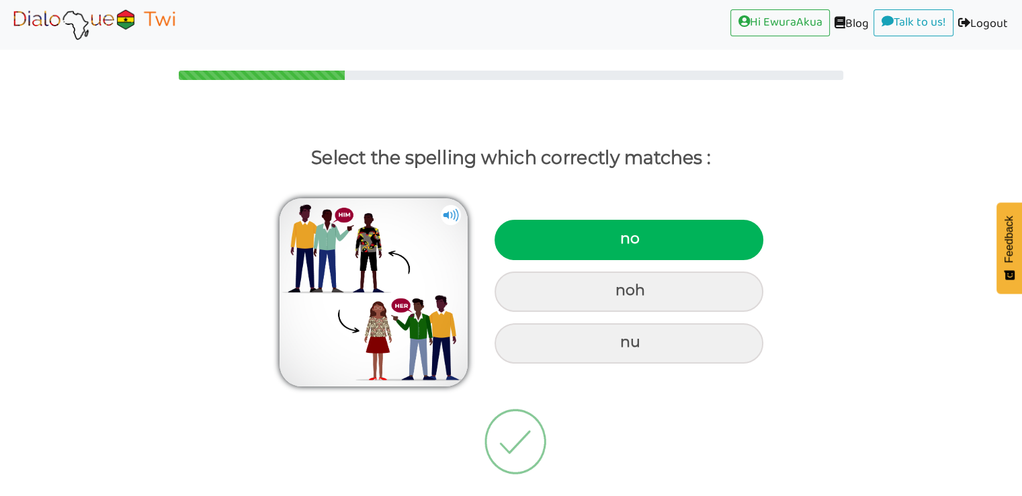
click at [519, 427] on img at bounding box center [515, 441] width 126 height 134
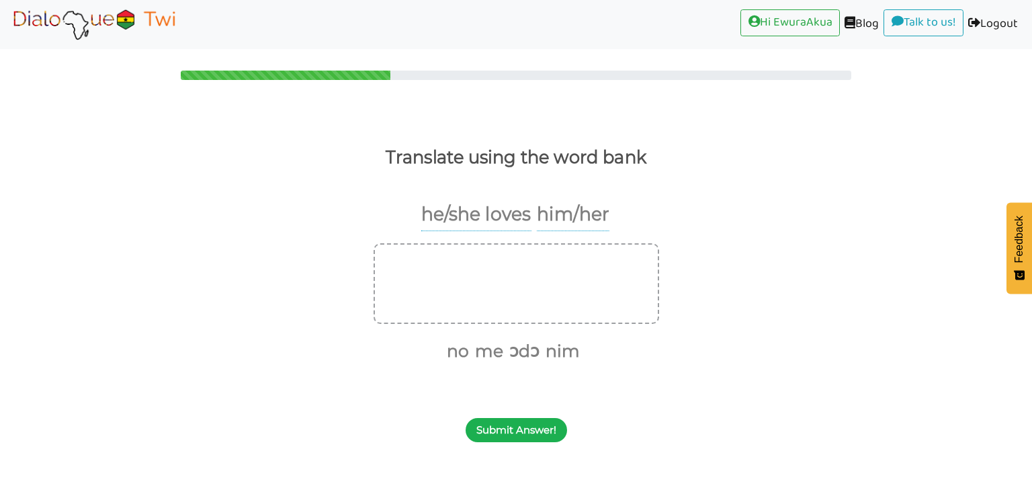
click at [521, 436] on button "Submit Answer!" at bounding box center [516, 430] width 101 height 24
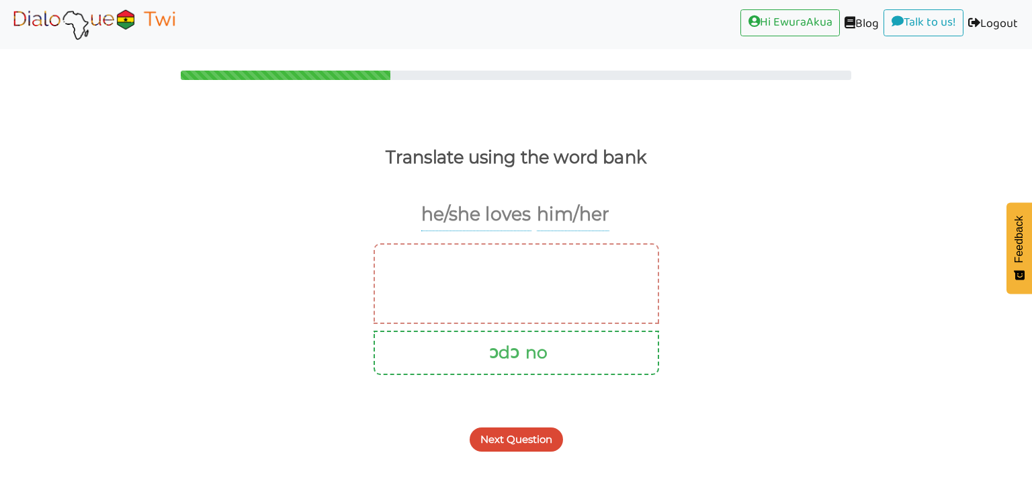
click at [505, 444] on button "Next Question" at bounding box center [516, 439] width 93 height 24
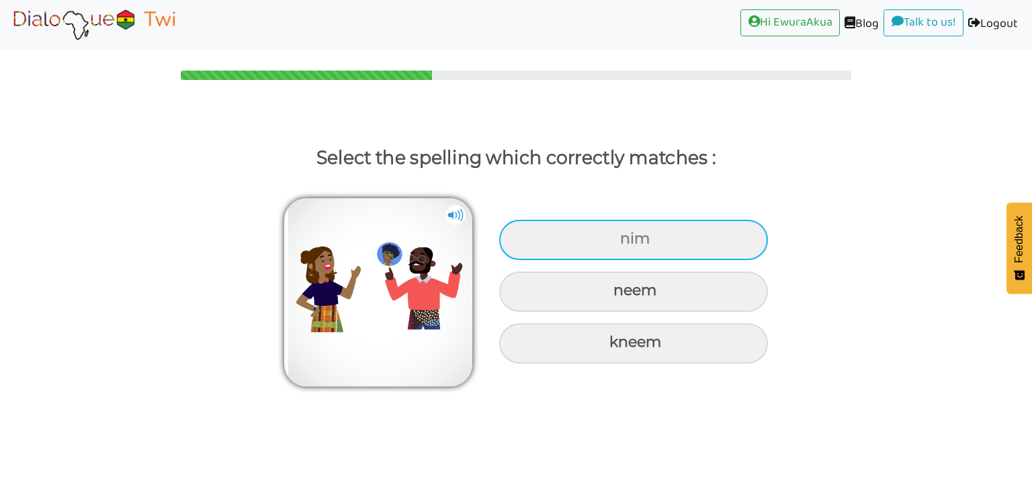
click at [613, 230] on div "nim" at bounding box center [633, 240] width 269 height 40
click at [617, 234] on input "nim" at bounding box center [621, 238] width 9 height 9
radio input "true"
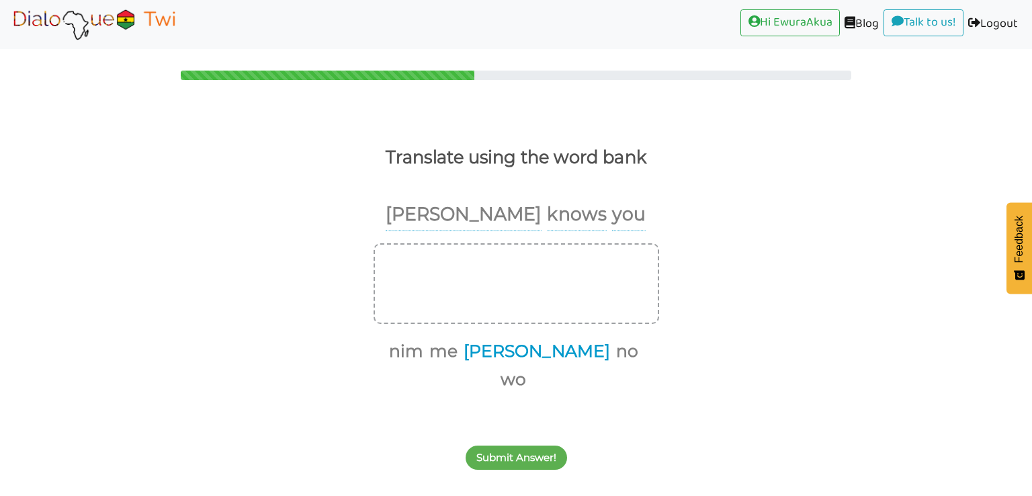
click at [521, 355] on button "[PERSON_NAME]" at bounding box center [534, 352] width 151 height 26
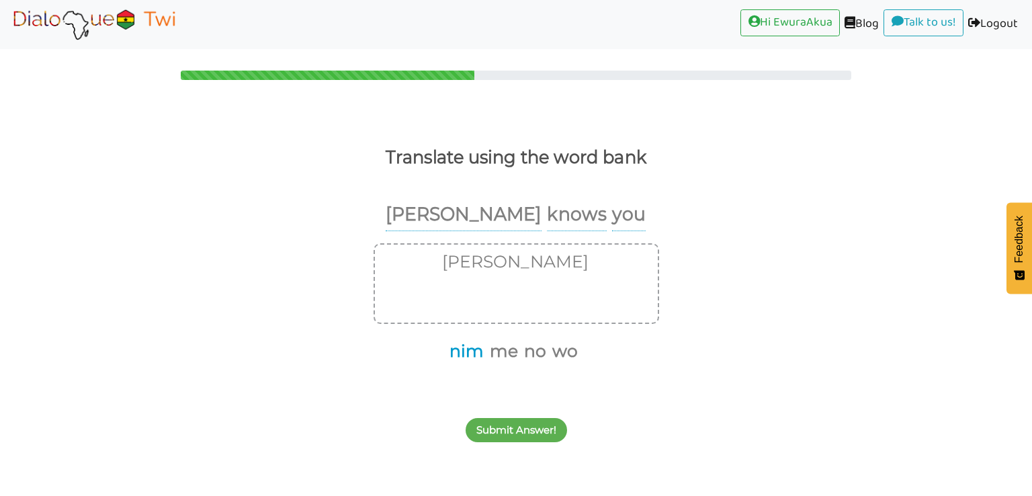
click at [481, 354] on button "nim" at bounding box center [464, 352] width 39 height 26
click at [509, 354] on button "no" at bounding box center [512, 352] width 27 height 26
click at [535, 429] on button "Submit Answer!" at bounding box center [516, 430] width 101 height 24
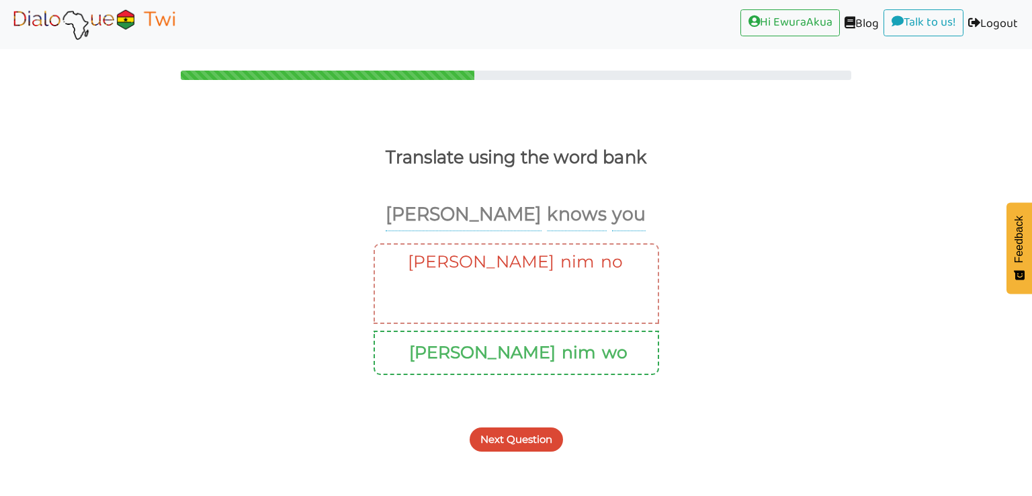
click at [530, 433] on button "Next Question" at bounding box center [516, 439] width 93 height 24
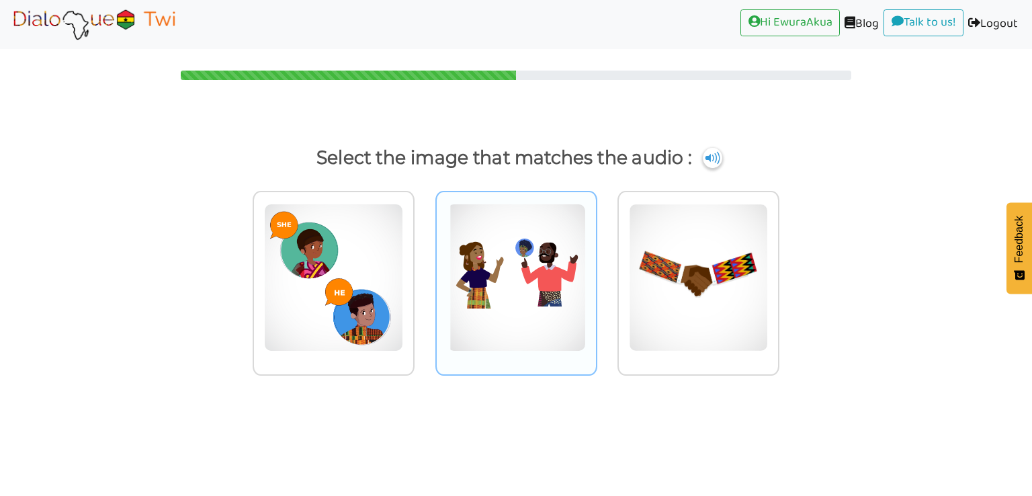
click at [512, 279] on img at bounding box center [516, 278] width 139 height 148
click at [596, 274] on input "radio" at bounding box center [601, 269] width 10 height 10
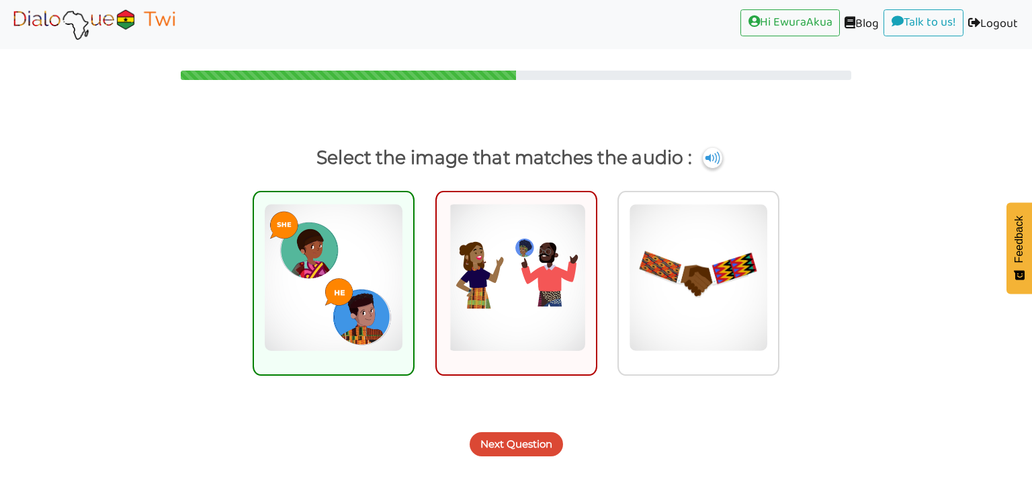
click at [539, 451] on button "Next Question" at bounding box center [516, 444] width 93 height 24
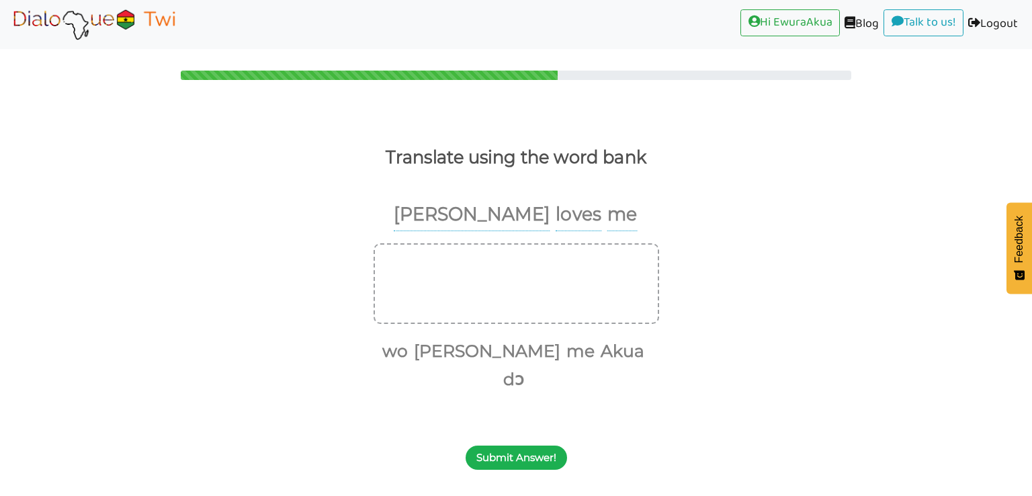
click at [529, 445] on button "Submit Answer!" at bounding box center [516, 457] width 101 height 24
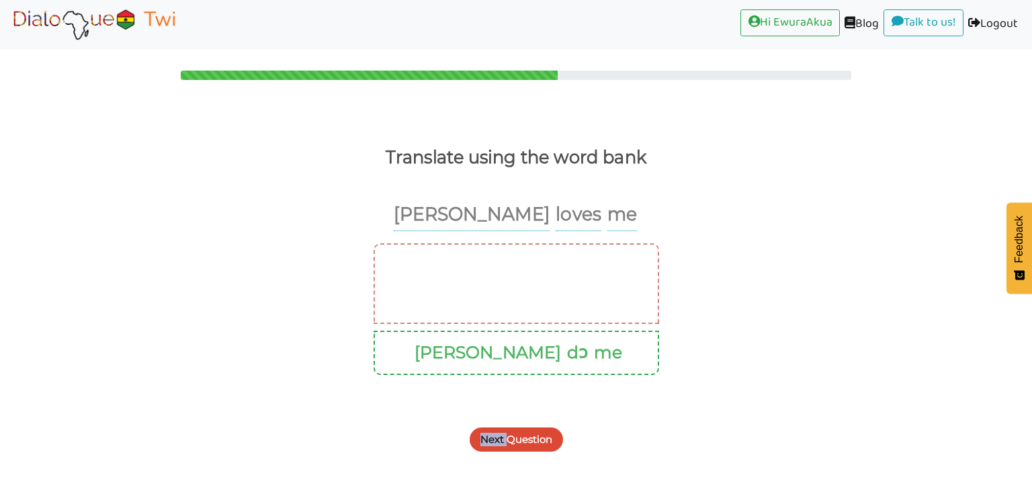
click at [529, 419] on div "Next Question" at bounding box center [516, 431] width 1032 height 53
click at [535, 431] on button "Next Question" at bounding box center [516, 439] width 93 height 24
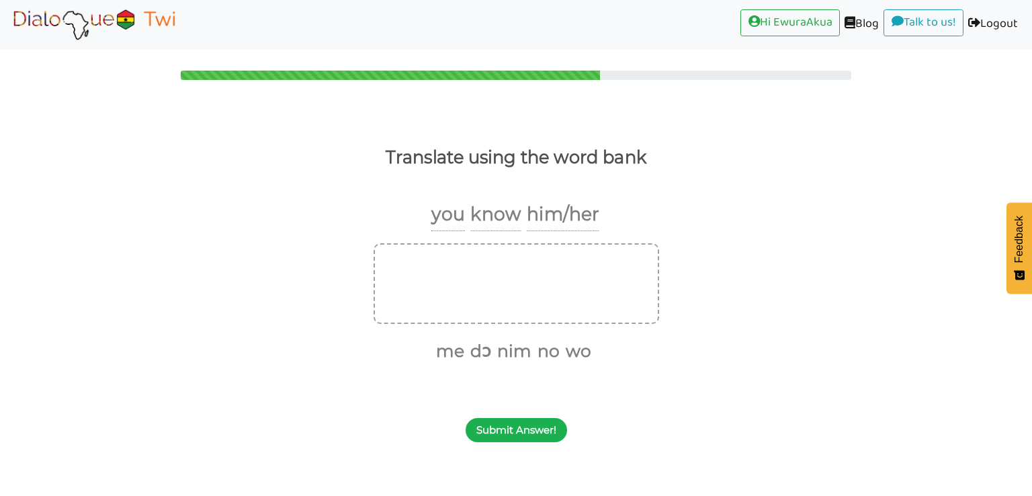
click at [515, 426] on button "Submit Answer!" at bounding box center [516, 430] width 101 height 24
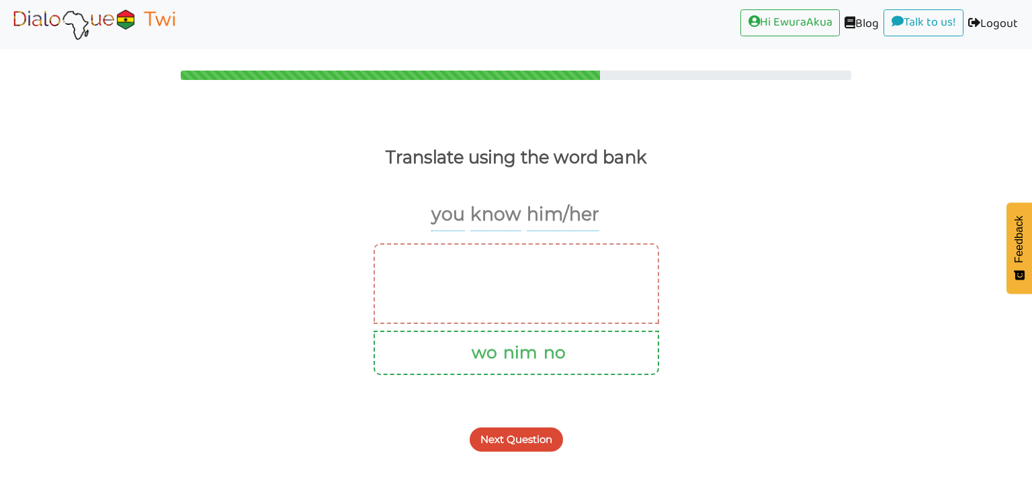
click at [511, 446] on button "Next Question" at bounding box center [516, 439] width 93 height 24
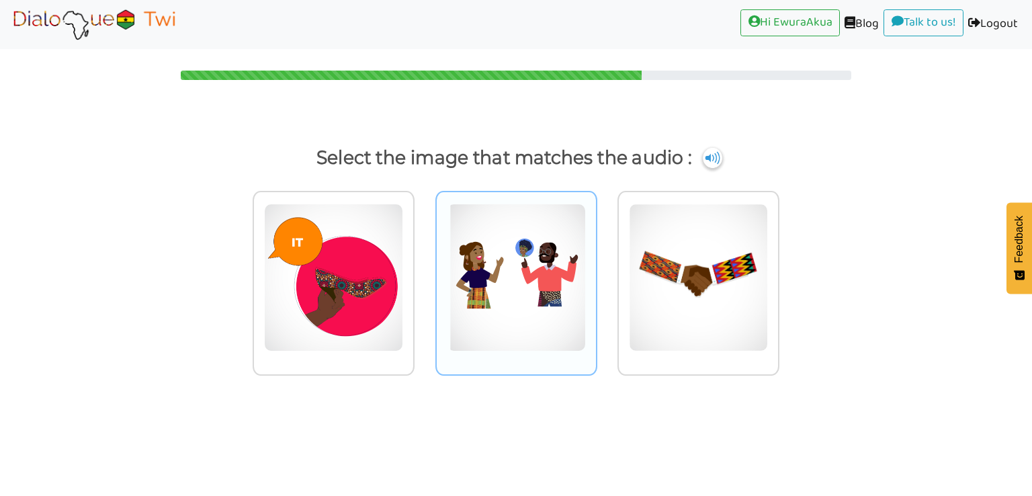
click at [561, 318] on img at bounding box center [516, 278] width 139 height 148
click at [596, 274] on input "radio" at bounding box center [601, 269] width 10 height 10
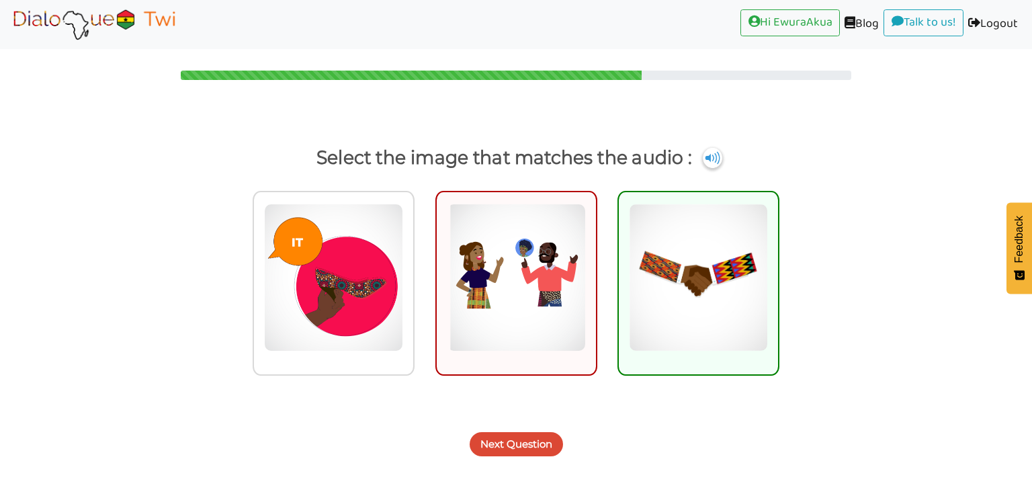
click at [539, 444] on button "Next Question" at bounding box center [516, 444] width 93 height 24
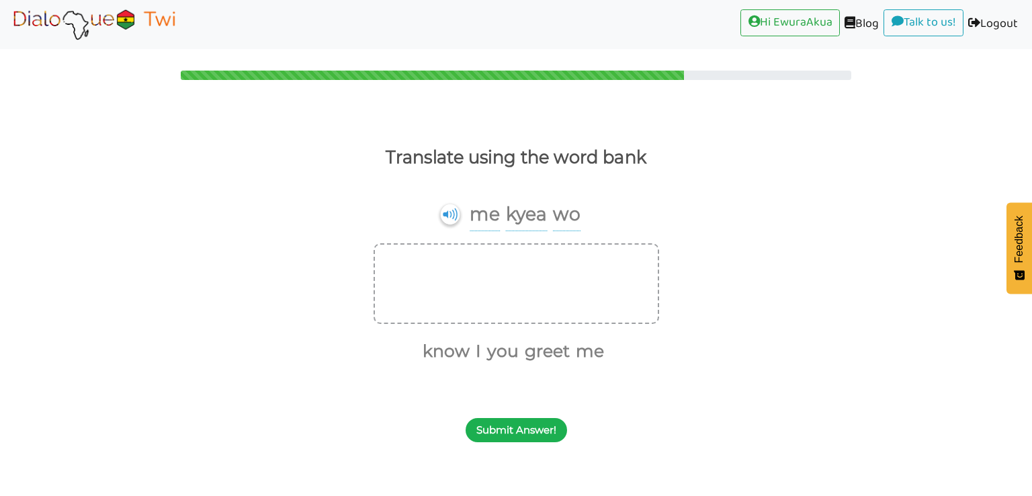
click at [527, 429] on button "Submit Answer!" at bounding box center [516, 430] width 101 height 24
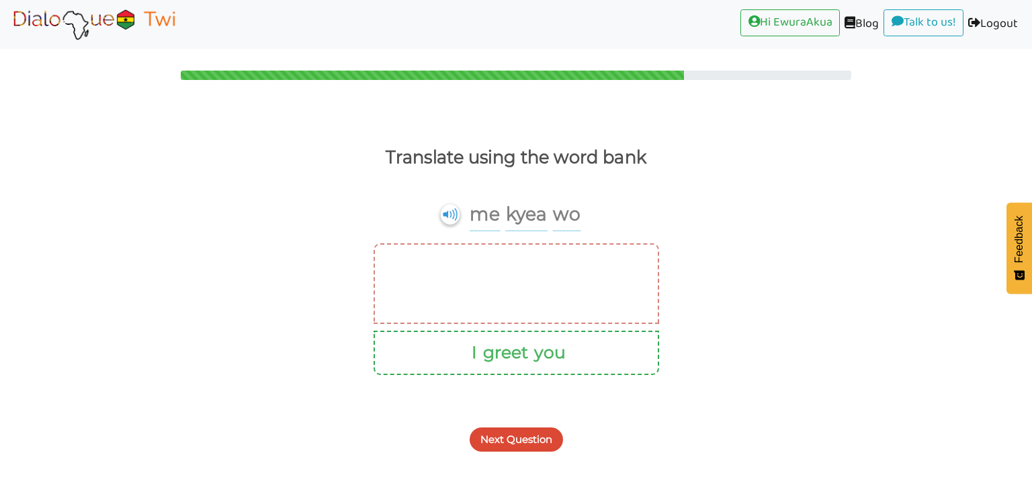
click at [530, 437] on button "Next Question" at bounding box center [516, 439] width 93 height 24
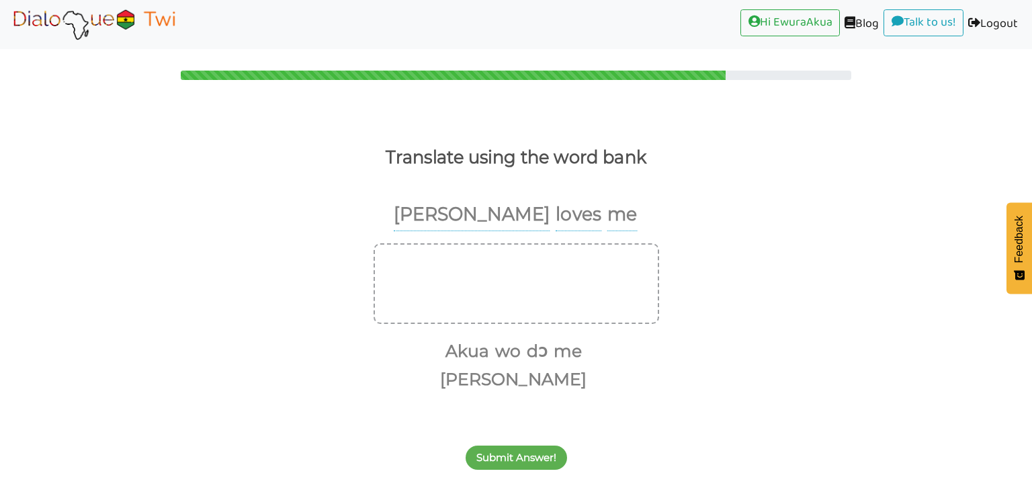
click at [66, 16] on img at bounding box center [93, 24] width 169 height 34
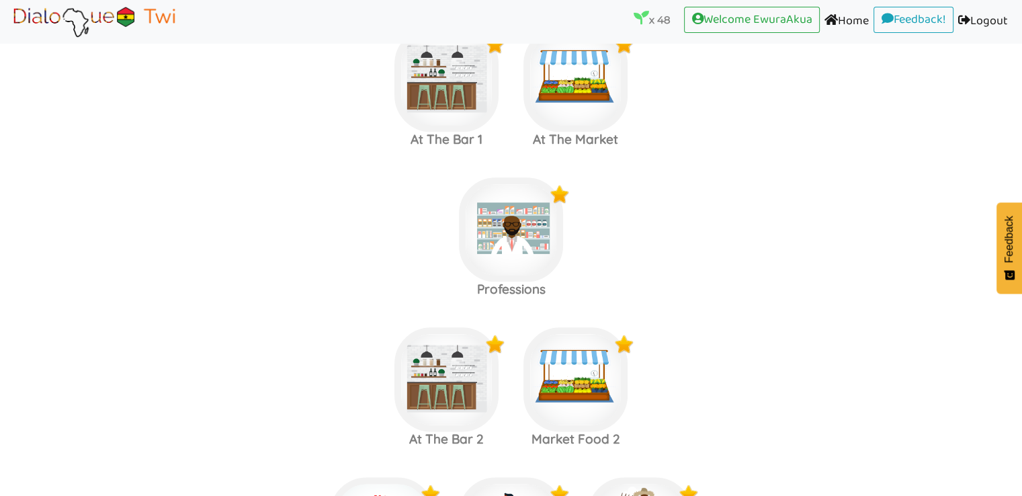
scroll to position [1550, 0]
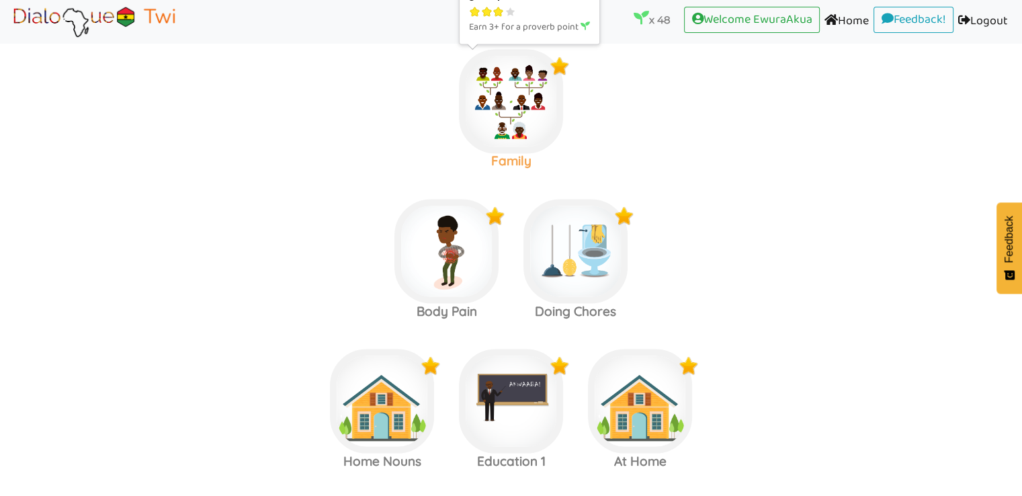
scroll to position [2281, 0]
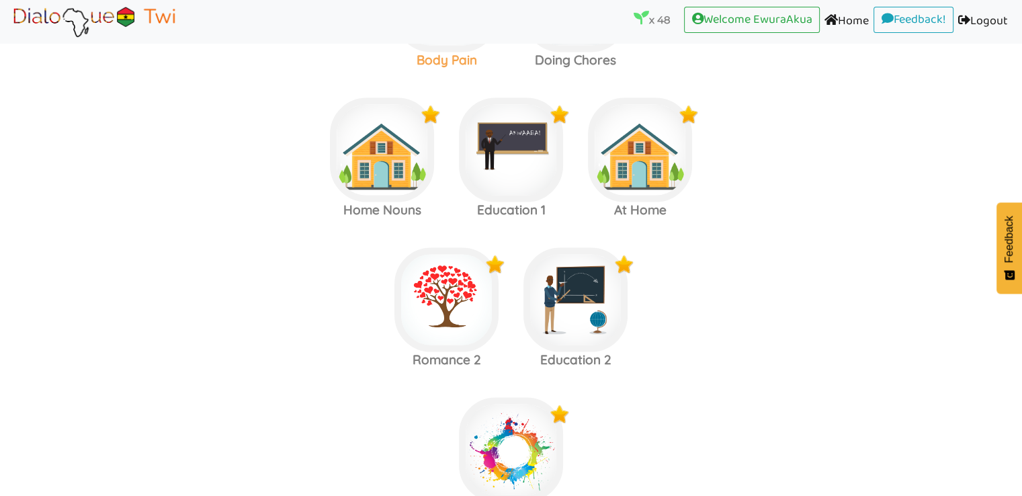
scroll to position [2526, 0]
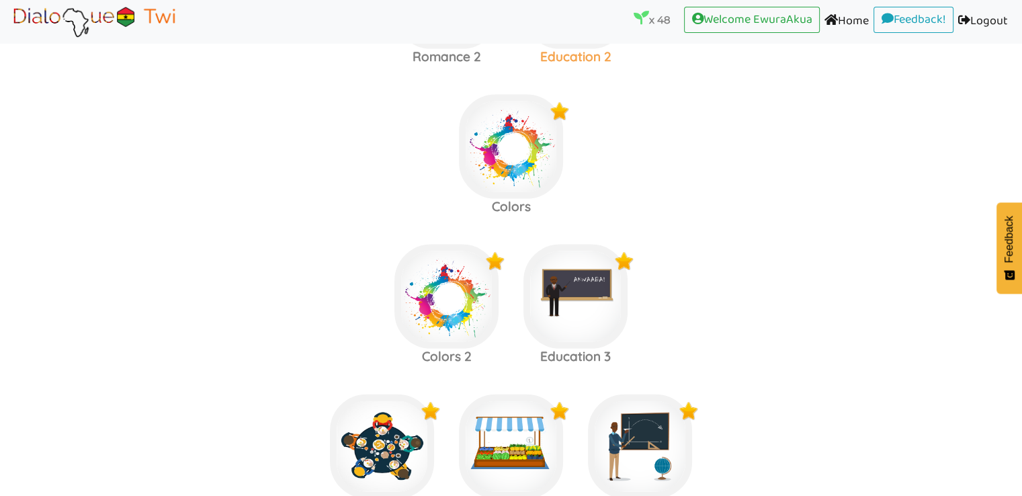
scroll to position [2832, 0]
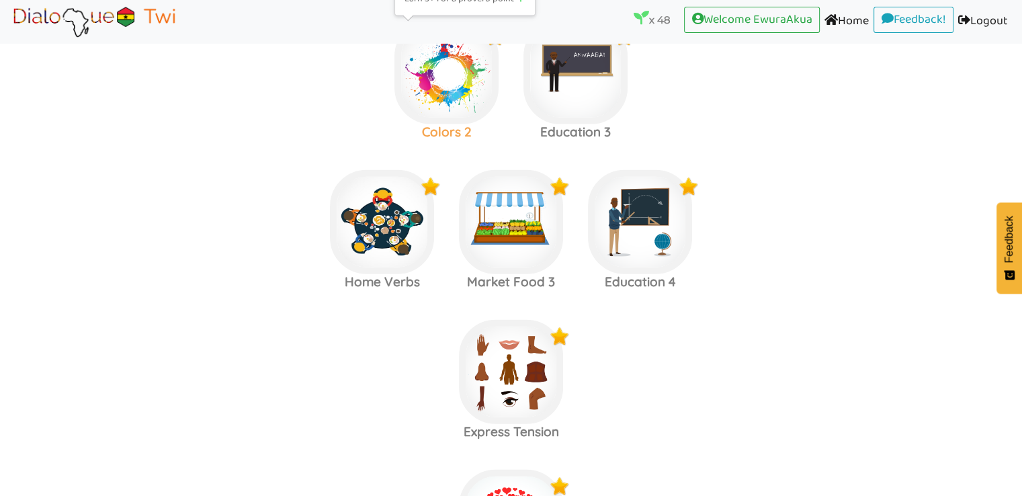
scroll to position [3058, 0]
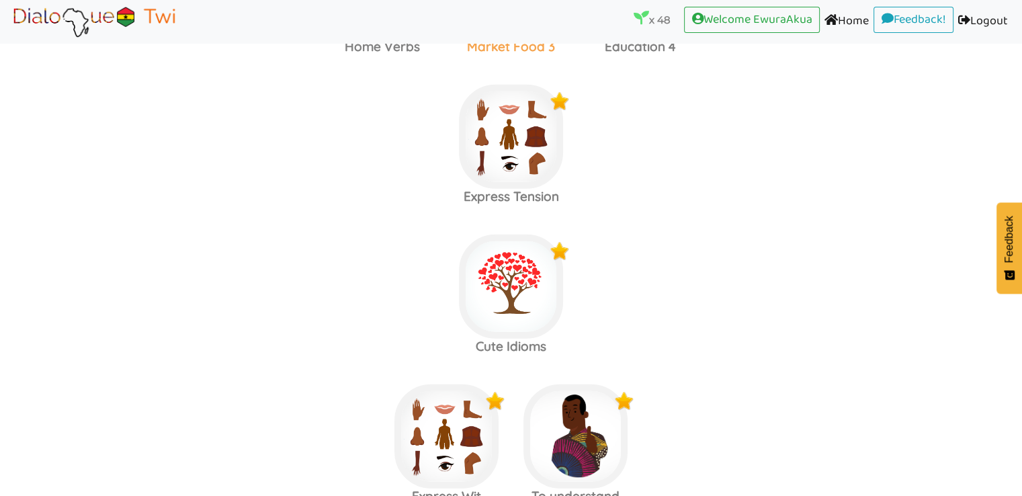
scroll to position [3337, 0]
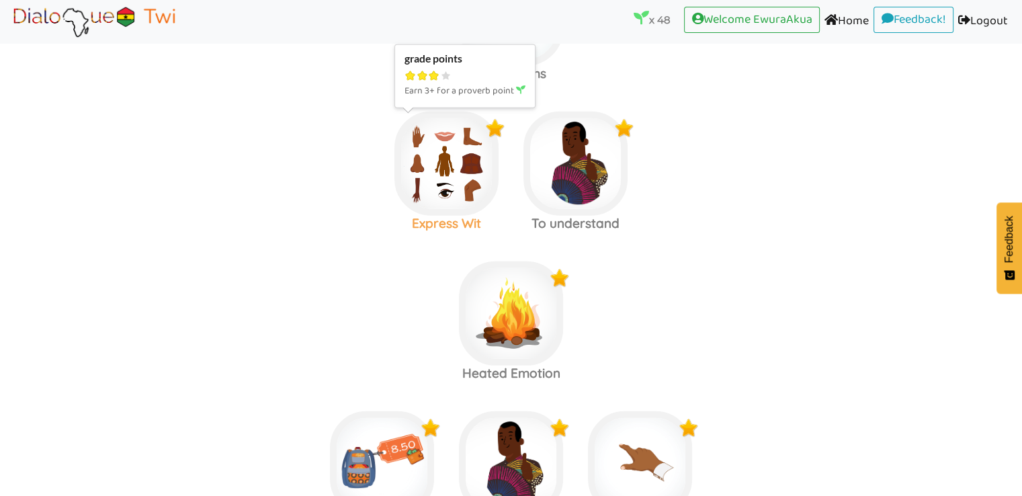
scroll to position [3555, 0]
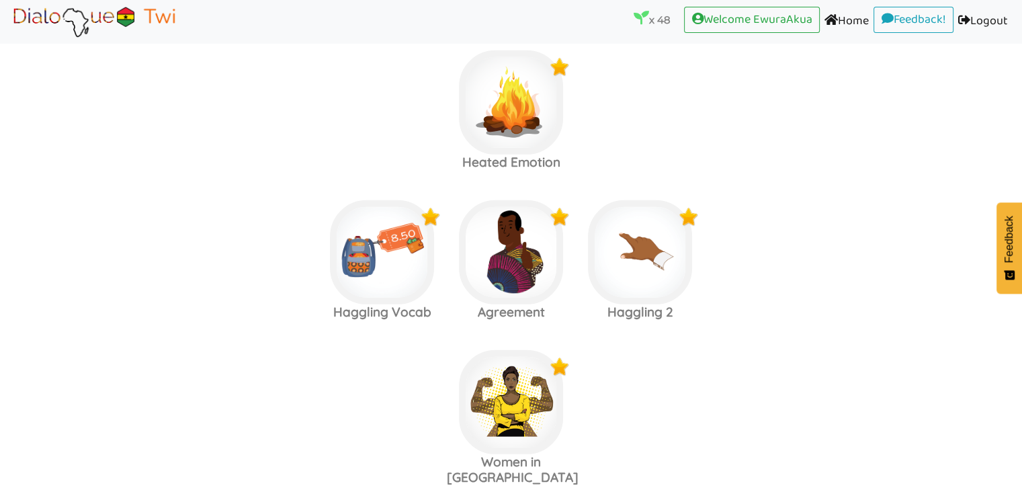
scroll to position [3765, 0]
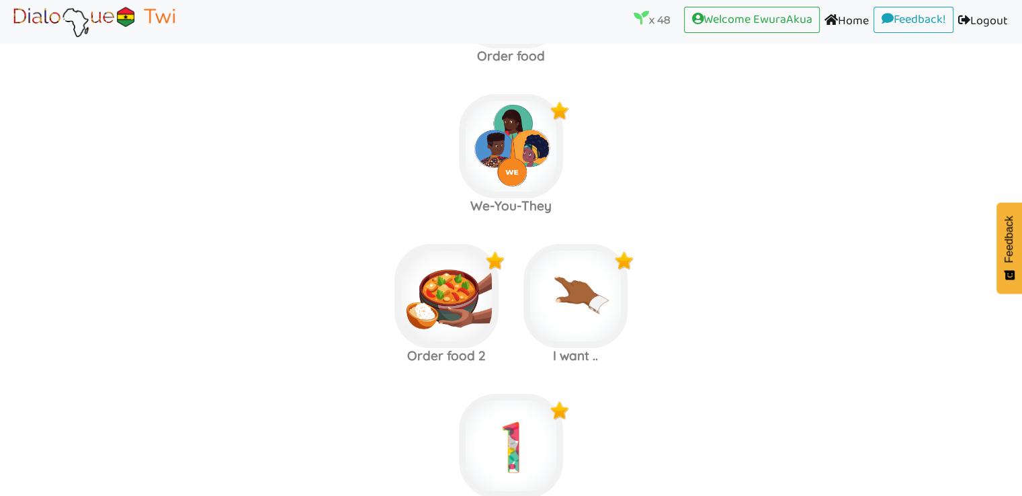
scroll to position [4936, 0]
